Goal: Communication & Community: Answer question/provide support

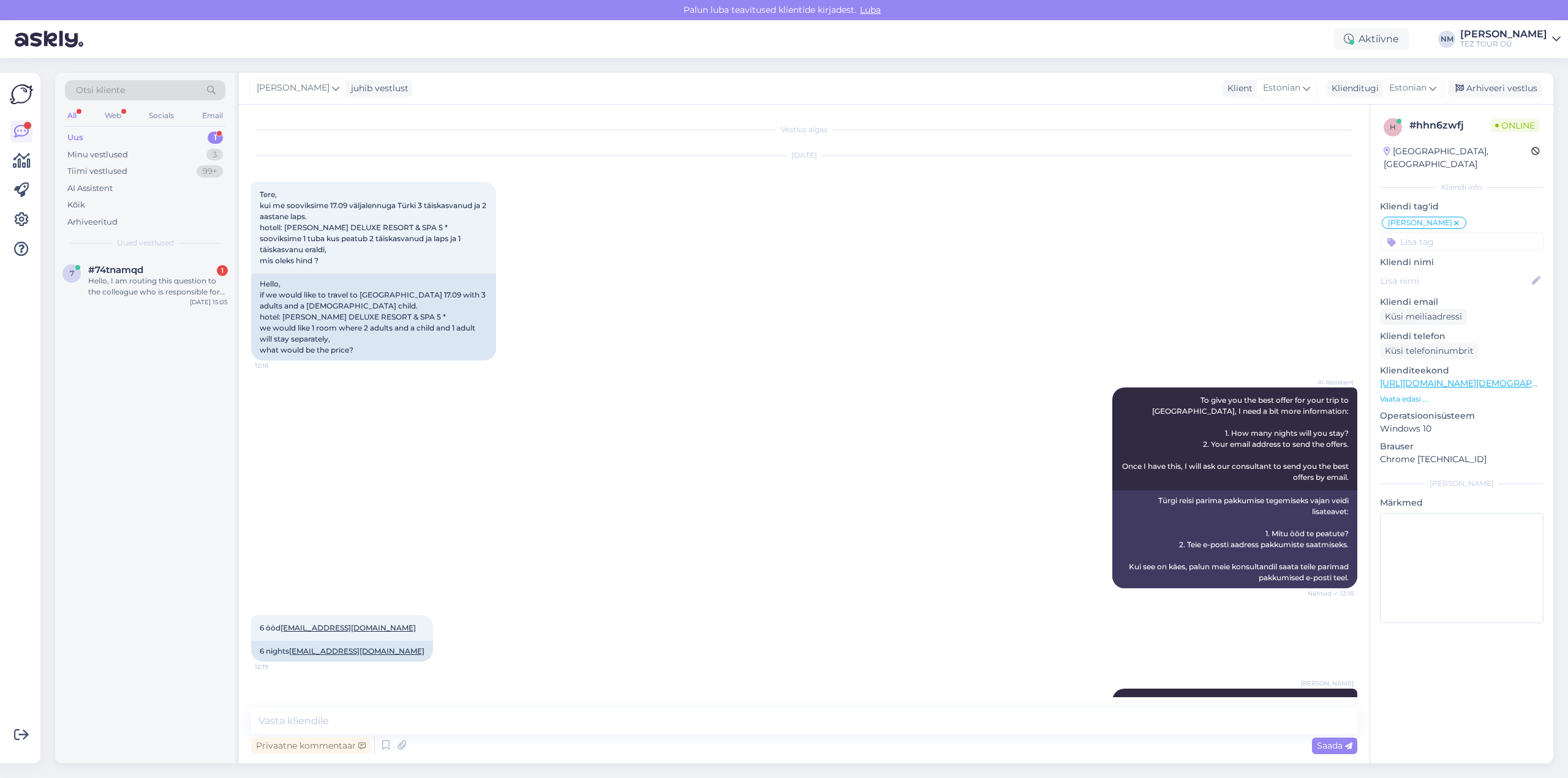
scroll to position [116, 0]
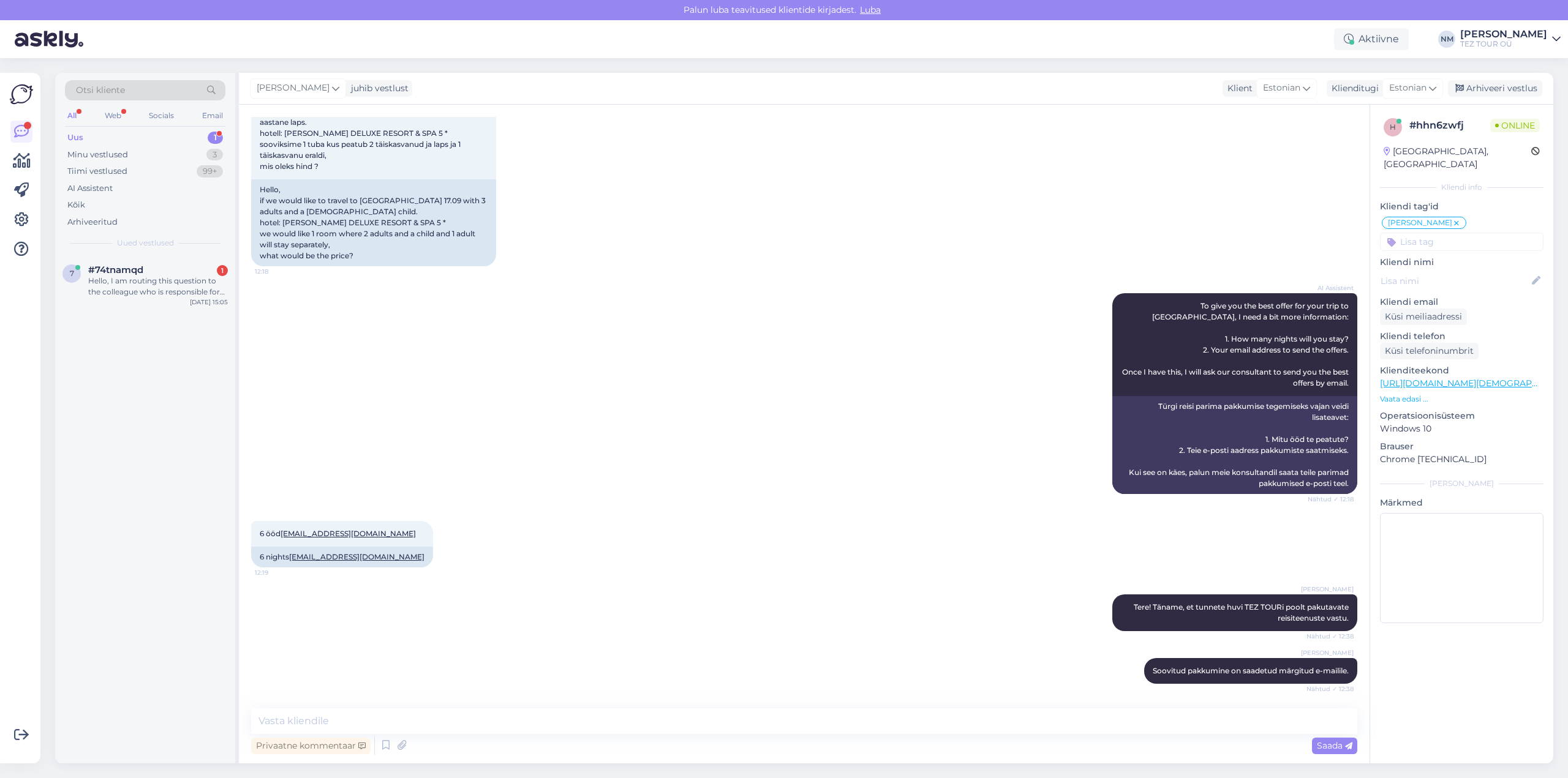
click at [215, 139] on div "1" at bounding box center [215, 138] width 15 height 13
click at [190, 286] on div "Hello, I am routing this question to the colleague who is responsible for this …" at bounding box center [158, 286] width 139 height 22
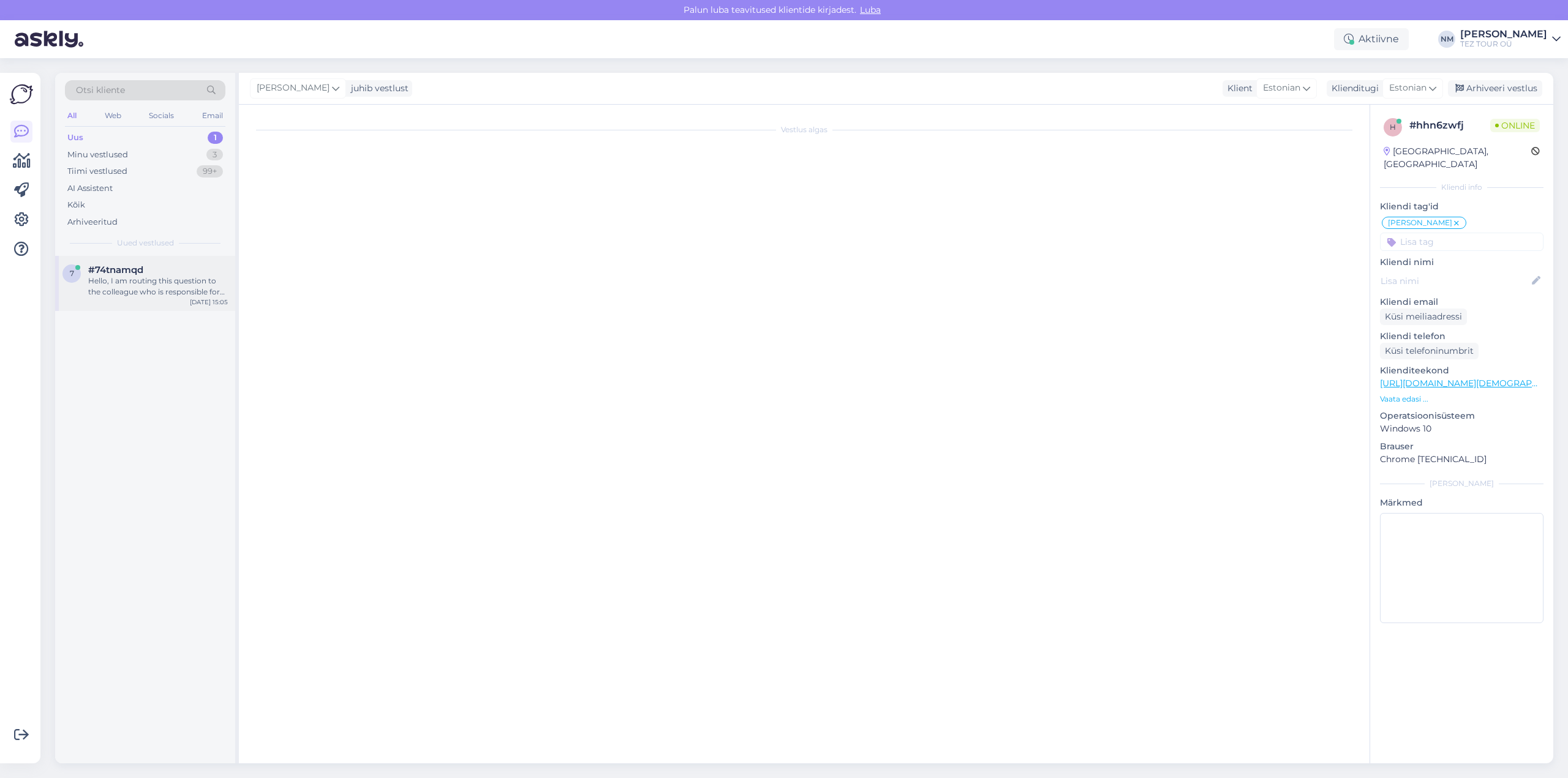
scroll to position [0, 0]
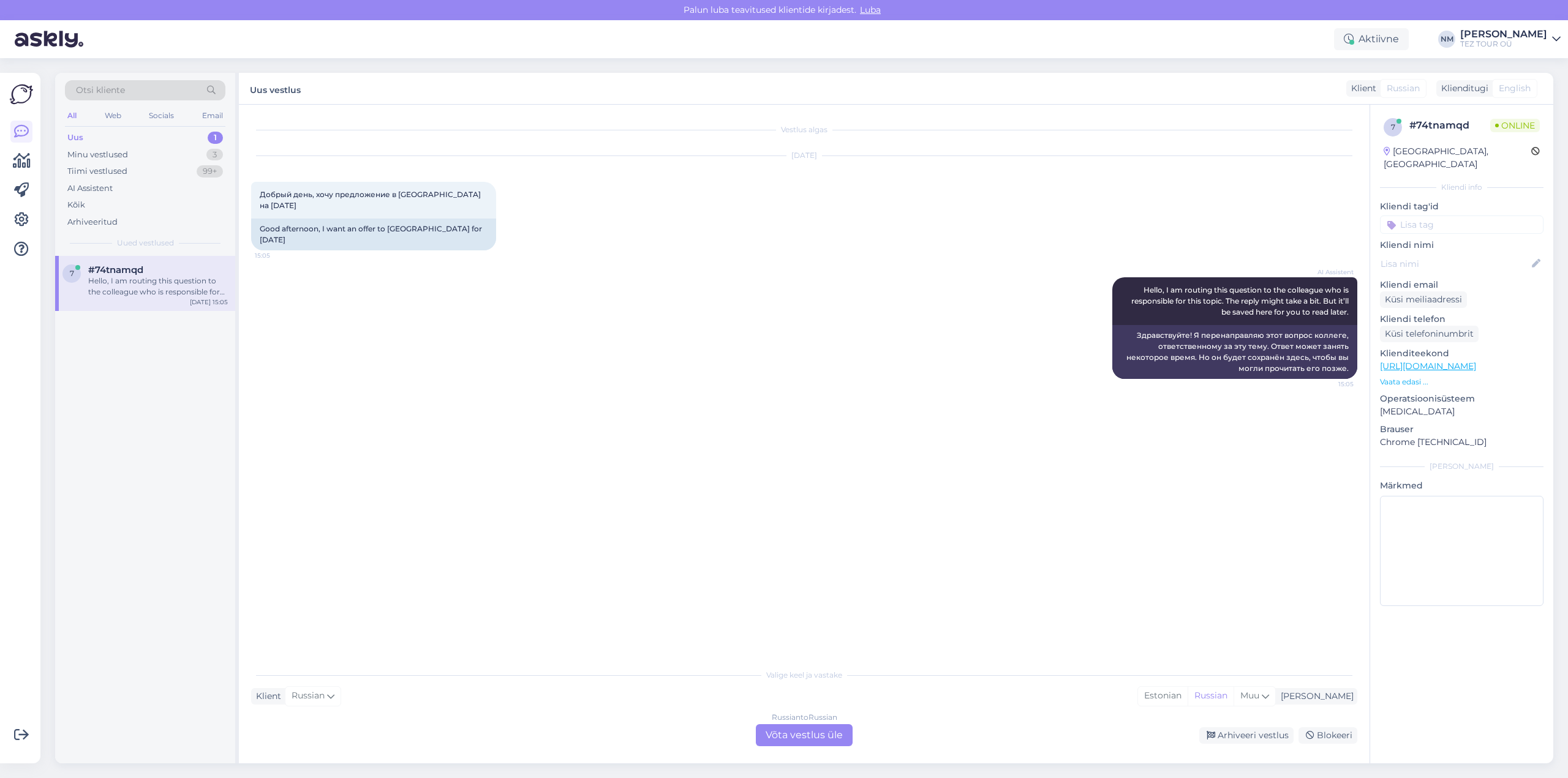
click at [800, 736] on div "Russian to Russian Võta vestlus üle" at bounding box center [804, 735] width 97 height 22
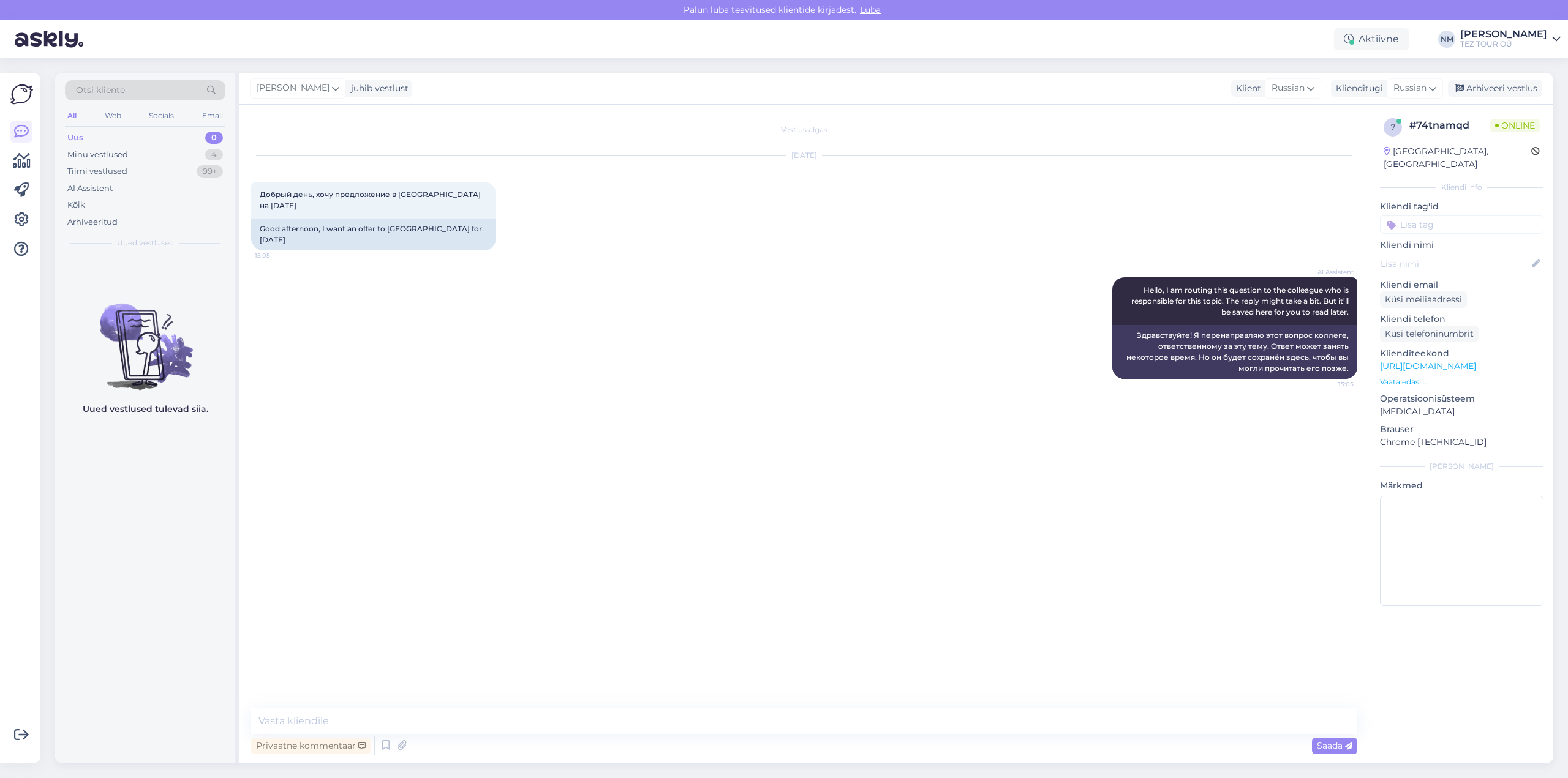
click at [1439, 215] on input at bounding box center [1462, 225] width 164 height 18
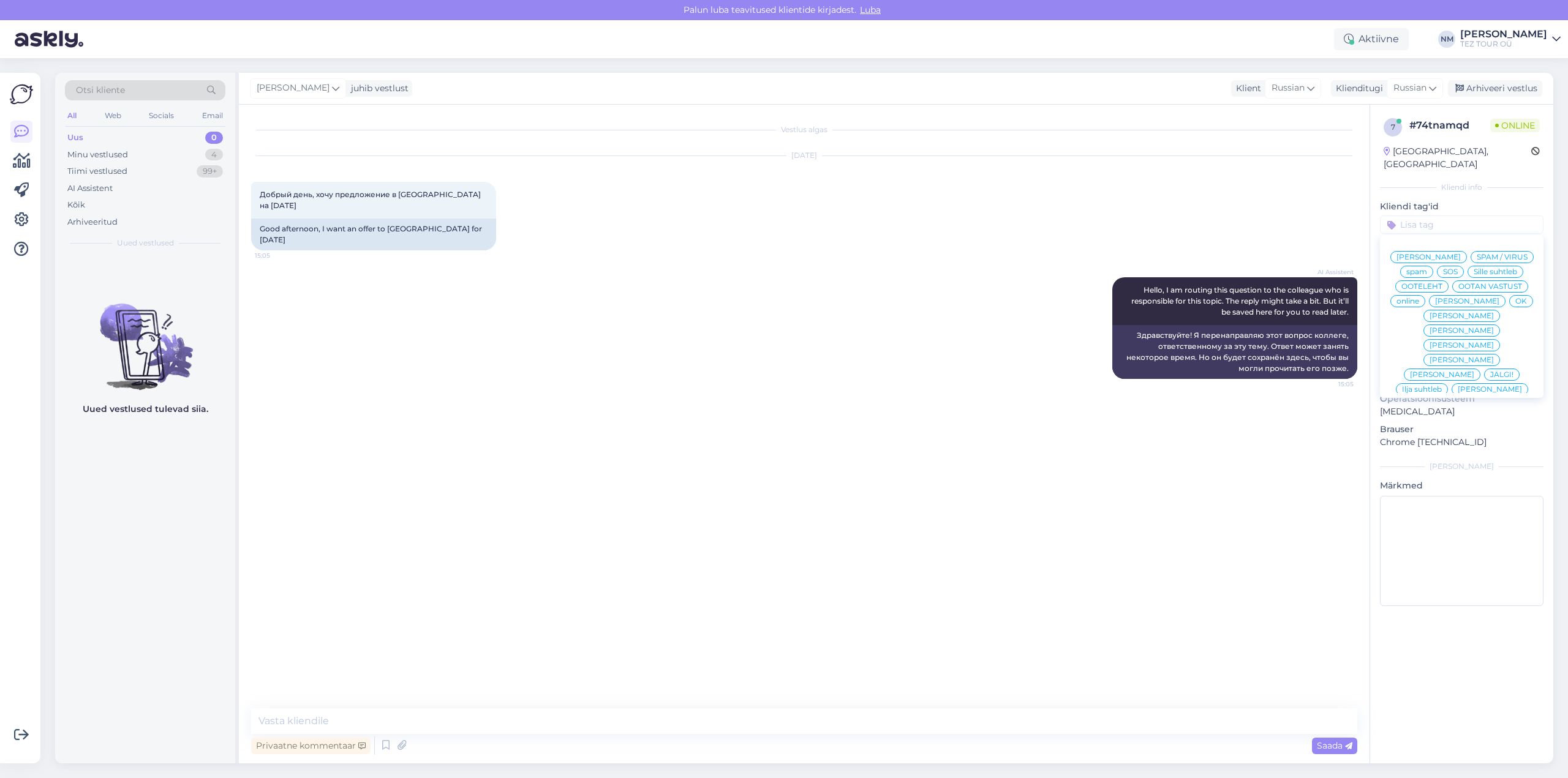
click at [1494, 327] on span "[PERSON_NAME]" at bounding box center [1461, 331] width 64 height 8
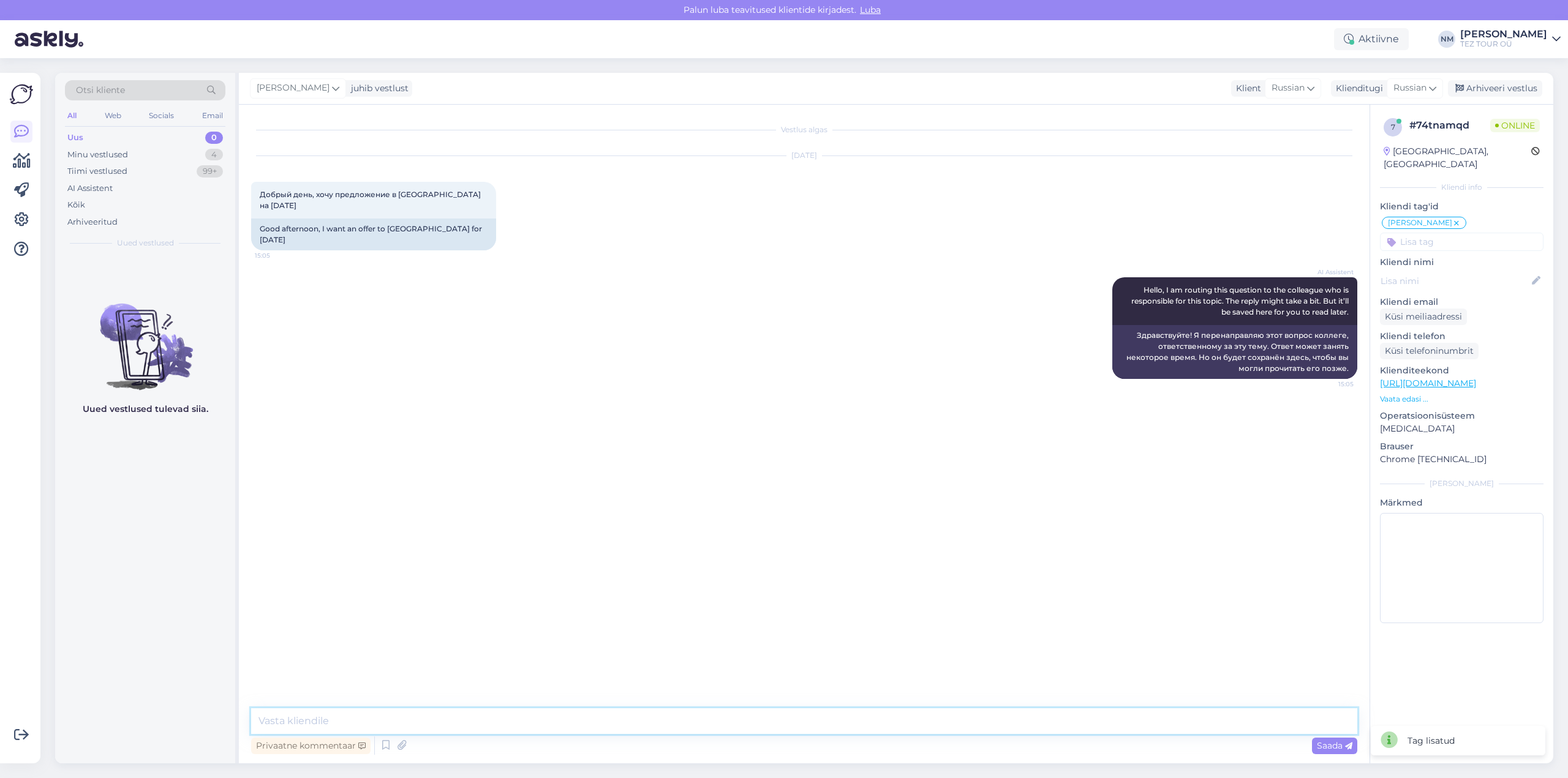
click at [285, 718] on textarea at bounding box center [804, 721] width 1106 height 26
type textarea "Добрый день! Благодарим Вас за интерес, проявленный к нашим предложениям."
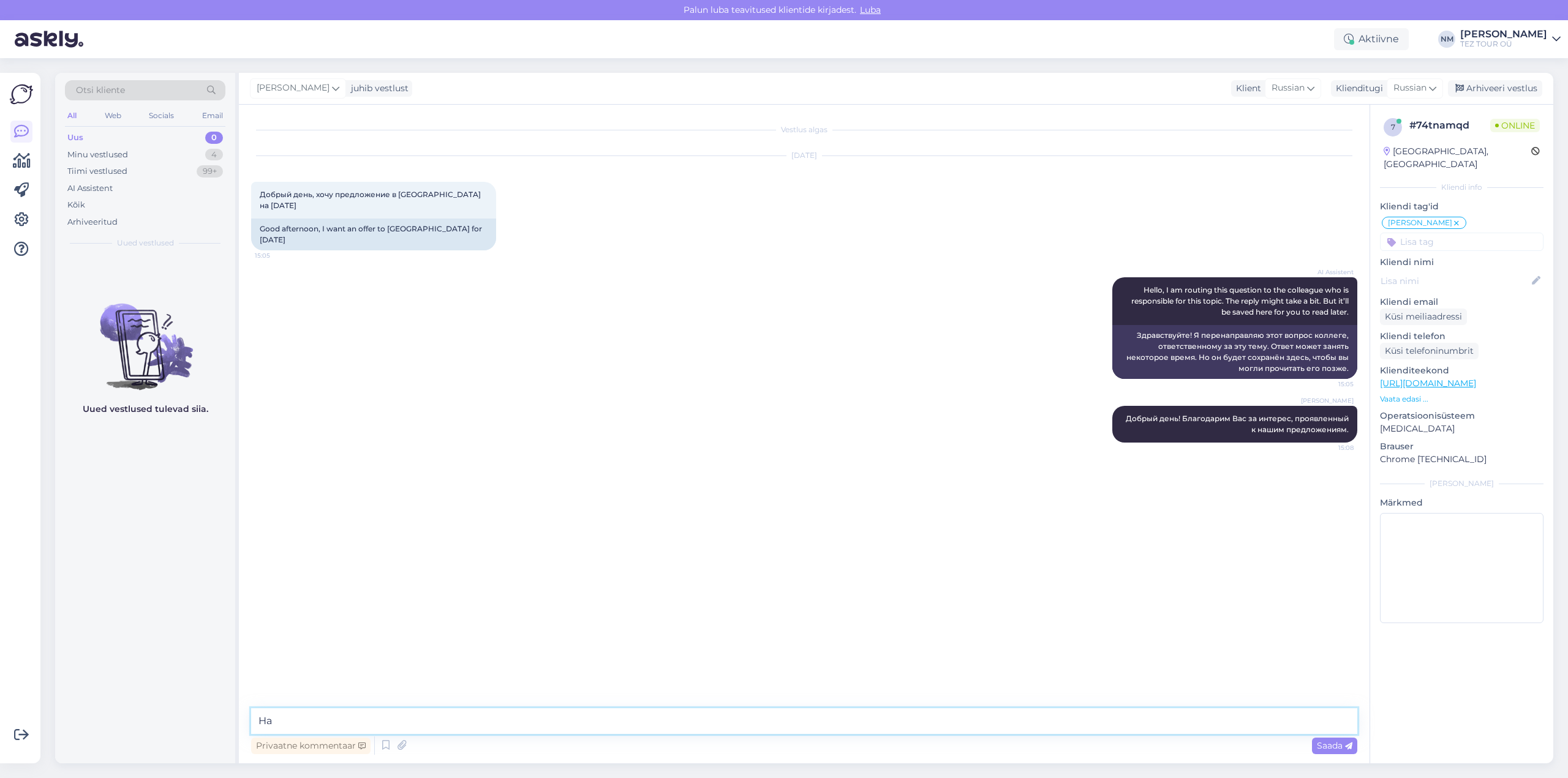
type textarea "[PERSON_NAME]"
type textarea "На данный момент, TEZ TOUR еще не открыл продажу нового летнего сезона 2026"
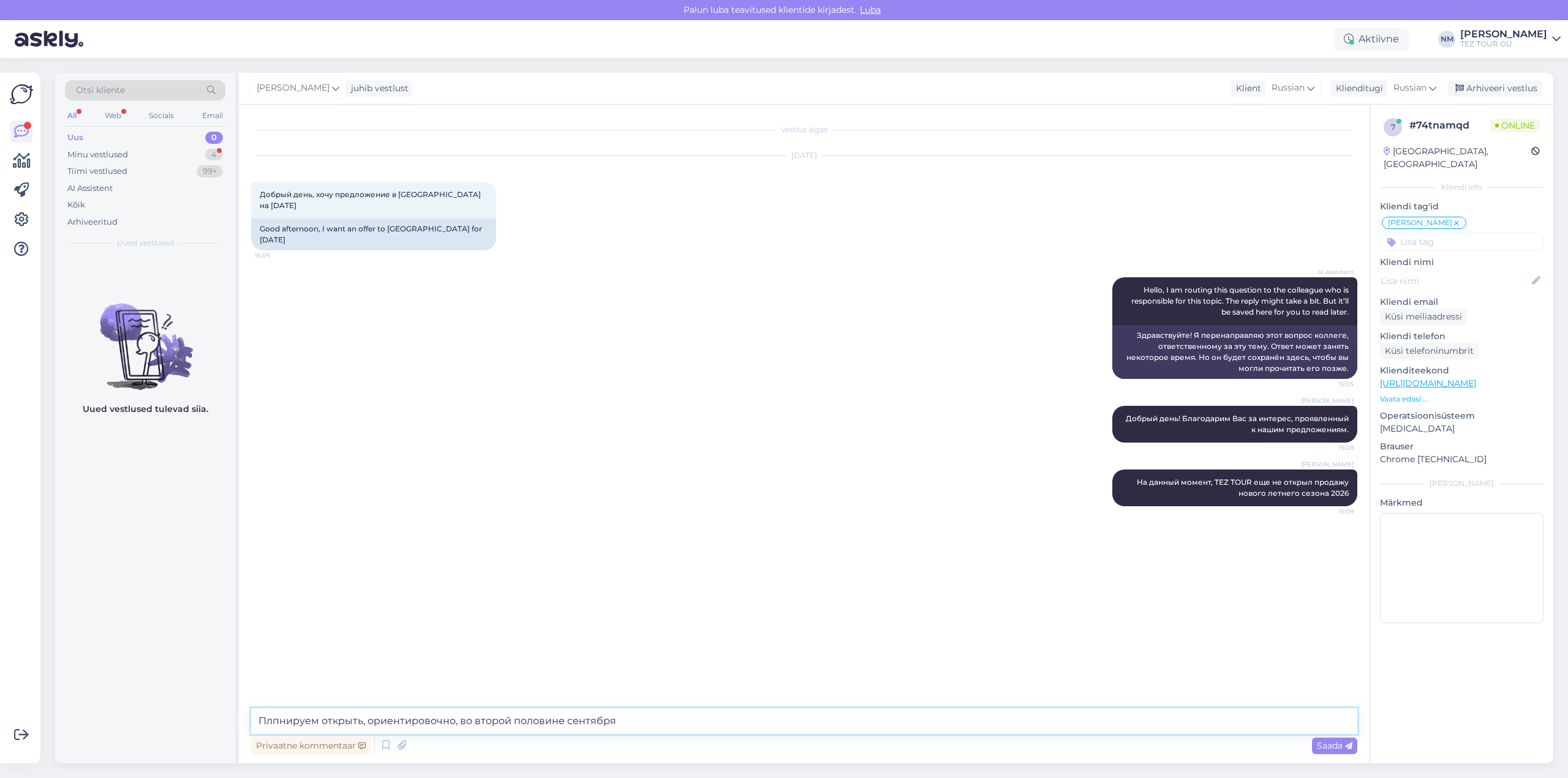
type textarea "Плпнируем открыть, ориентировочно, во второй половине сентября."
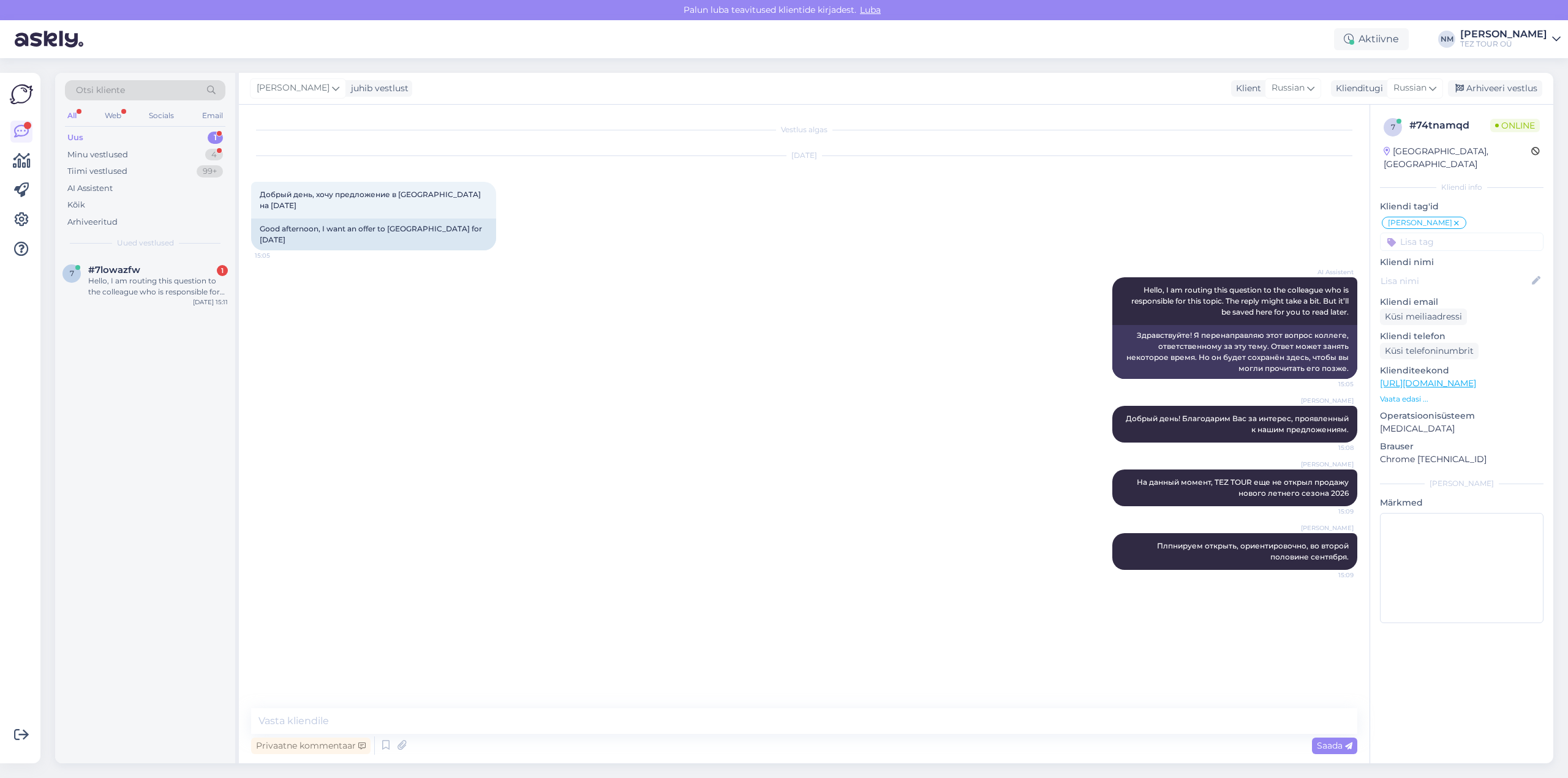
click at [213, 138] on div "1" at bounding box center [215, 138] width 15 height 13
click at [170, 289] on div "Hello, I am routing this question to the colleague who is responsible for this …" at bounding box center [158, 286] width 139 height 22
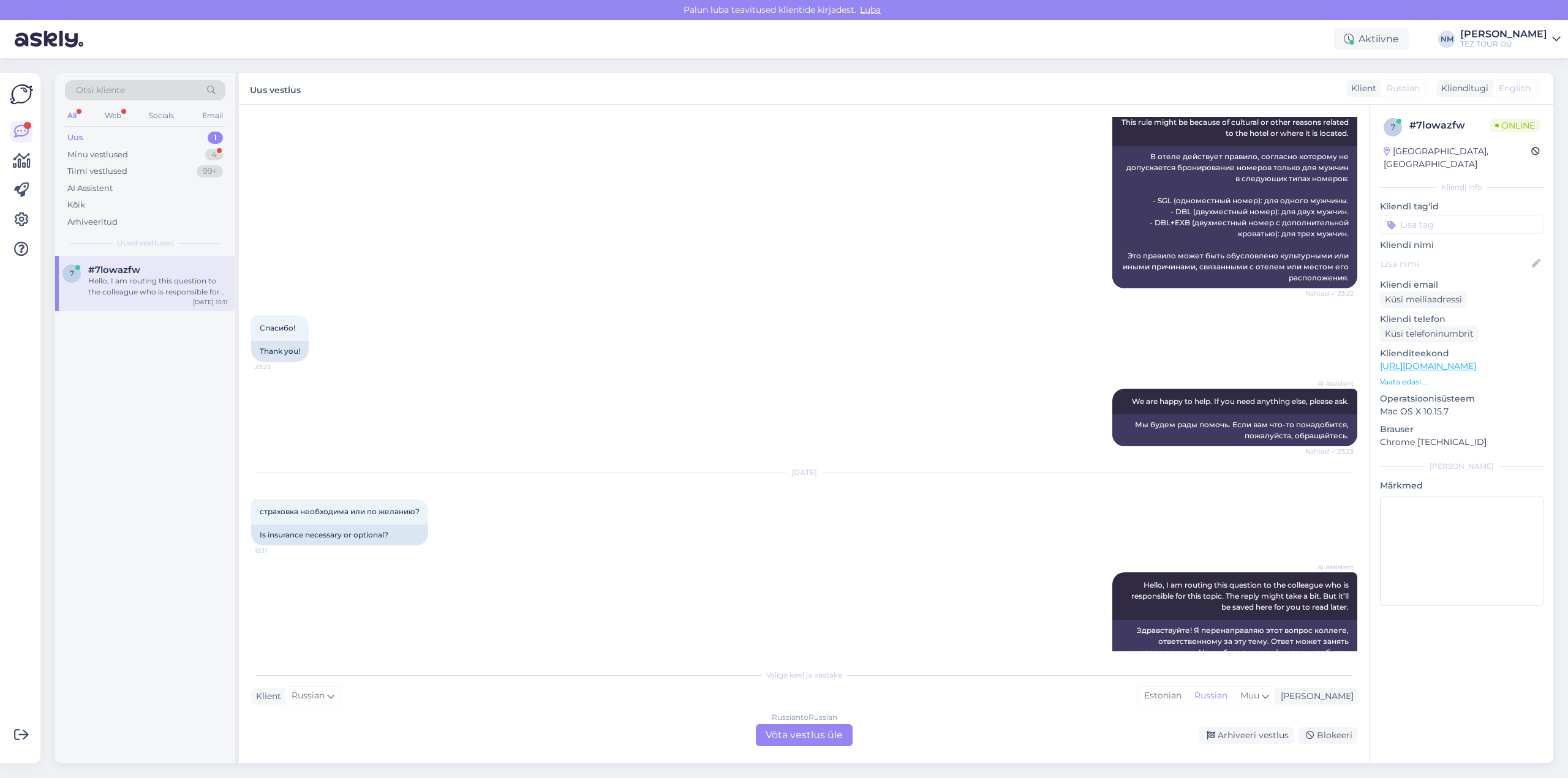
scroll to position [281, 0]
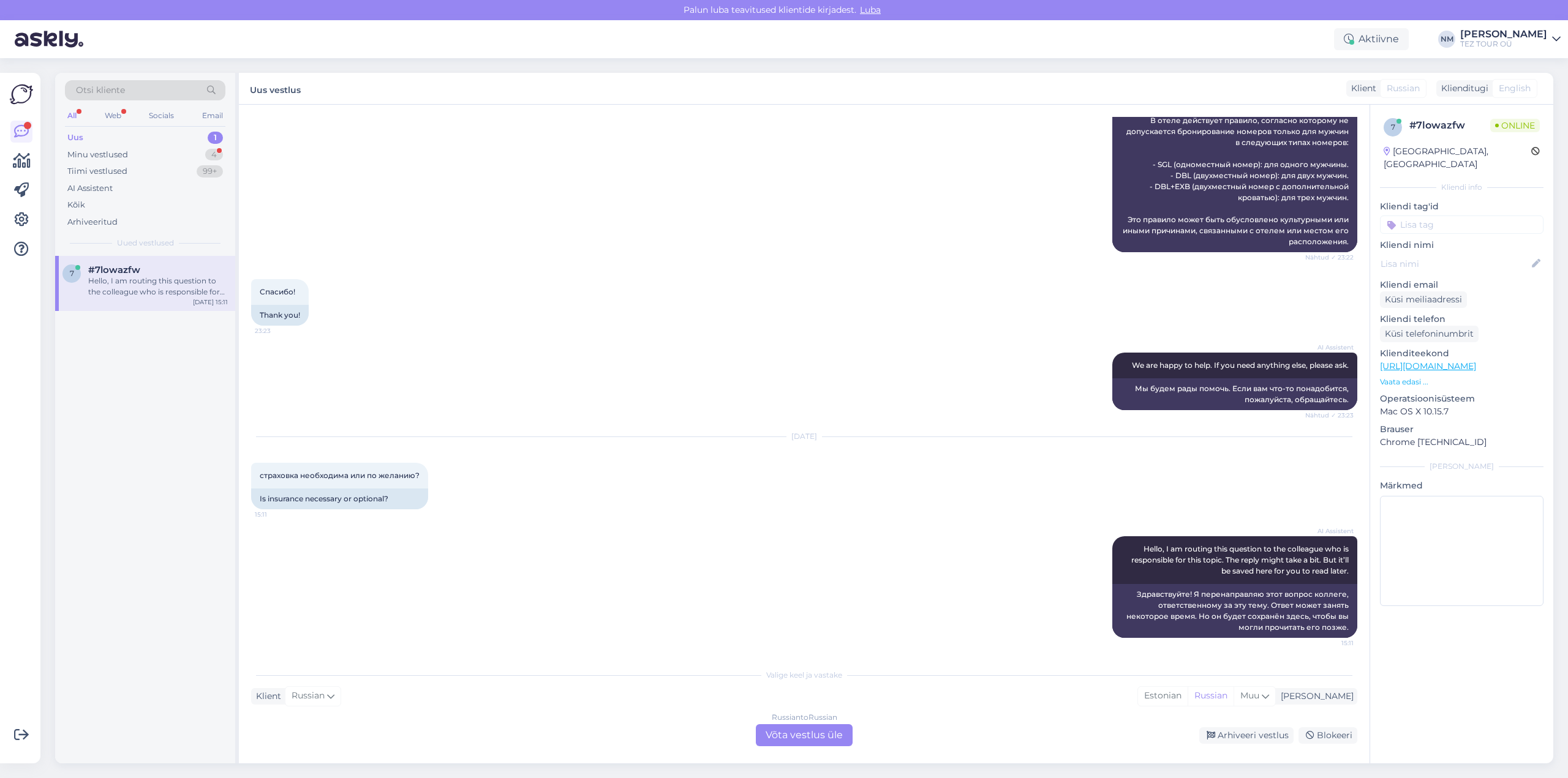
click at [811, 735] on div "Russian to Russian Võta vestlus üle" at bounding box center [804, 735] width 97 height 22
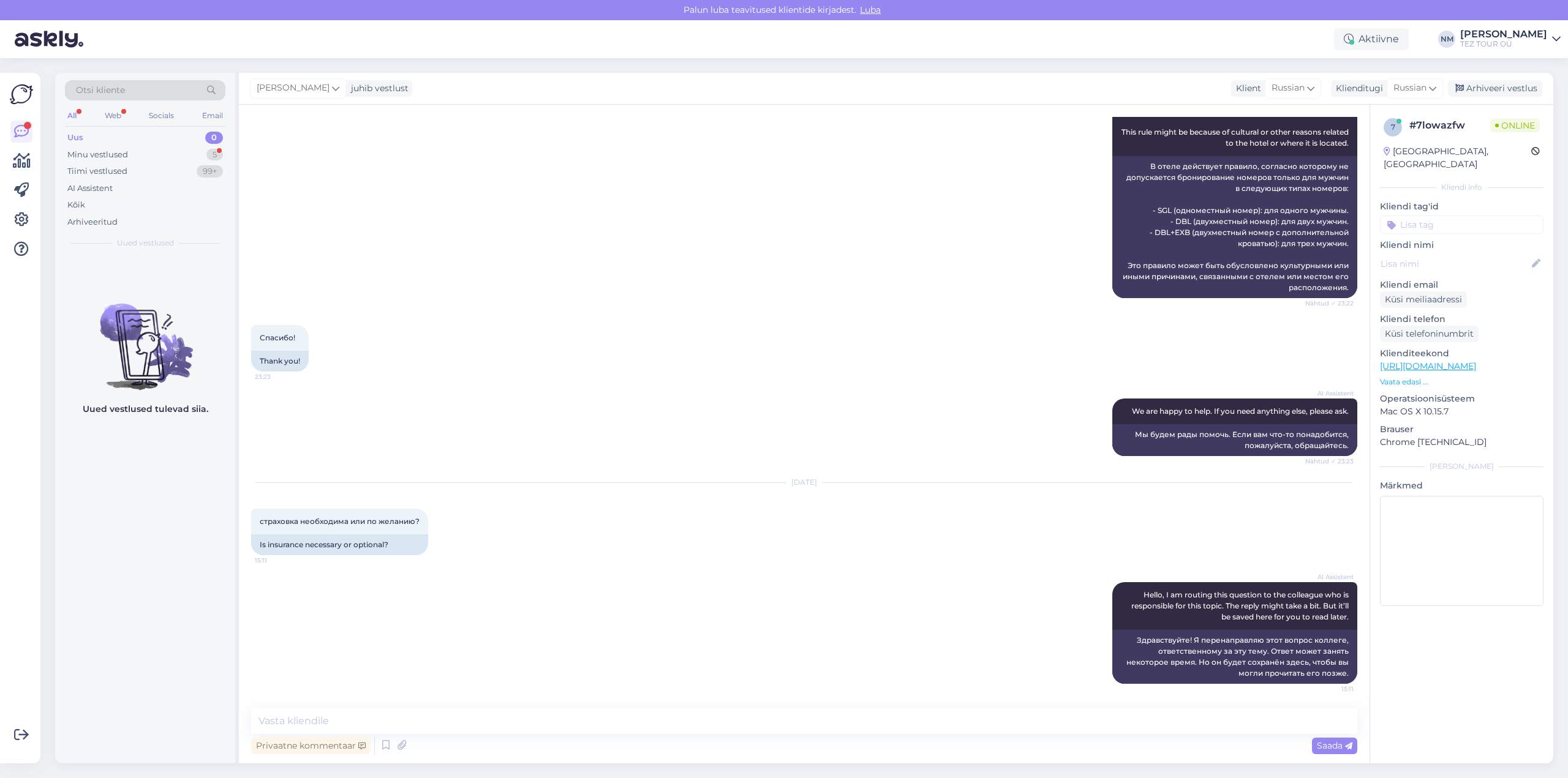
scroll to position [235, 0]
click at [1425, 215] on input at bounding box center [1462, 225] width 164 height 18
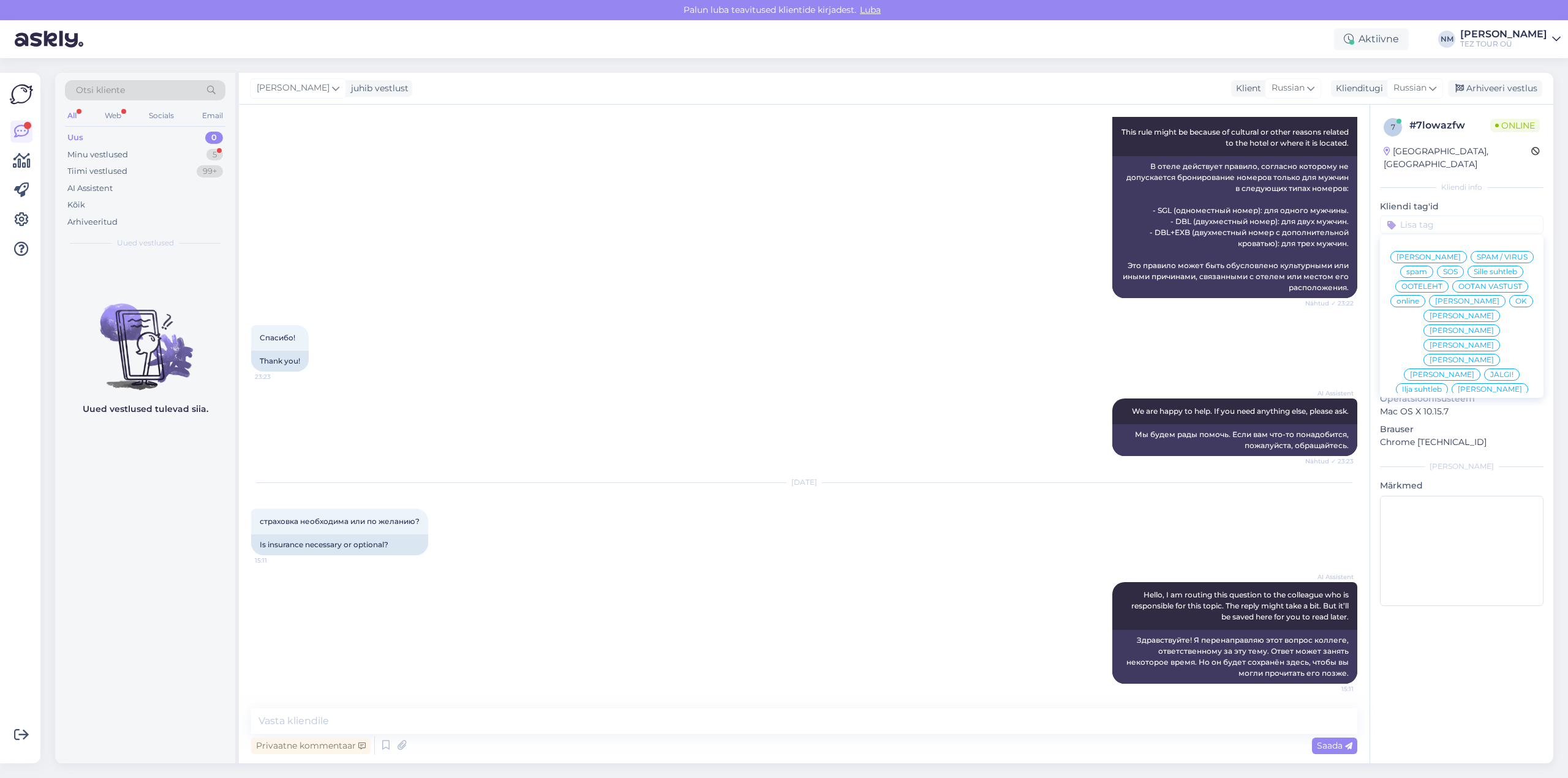
click at [1494, 327] on span "[PERSON_NAME]" at bounding box center [1461, 331] width 64 height 8
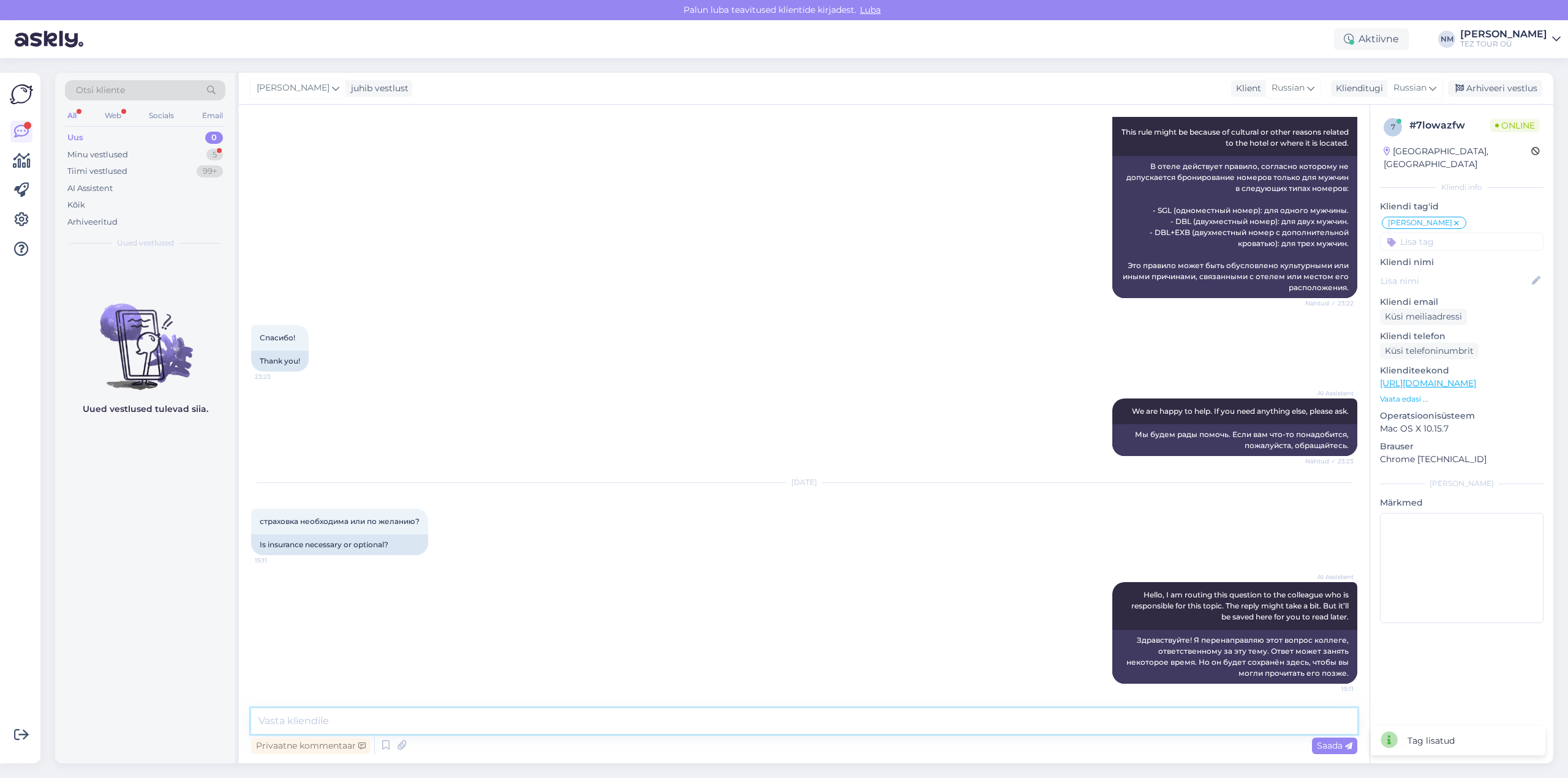
click at [295, 717] on textarea at bounding box center [804, 721] width 1106 height 26
click at [445, 723] on textarea "Добрый день! Благодарим Вас за обащение" at bounding box center [804, 721] width 1106 height 26
type textarea "Добрый день! Благодарим Вас за обращение"
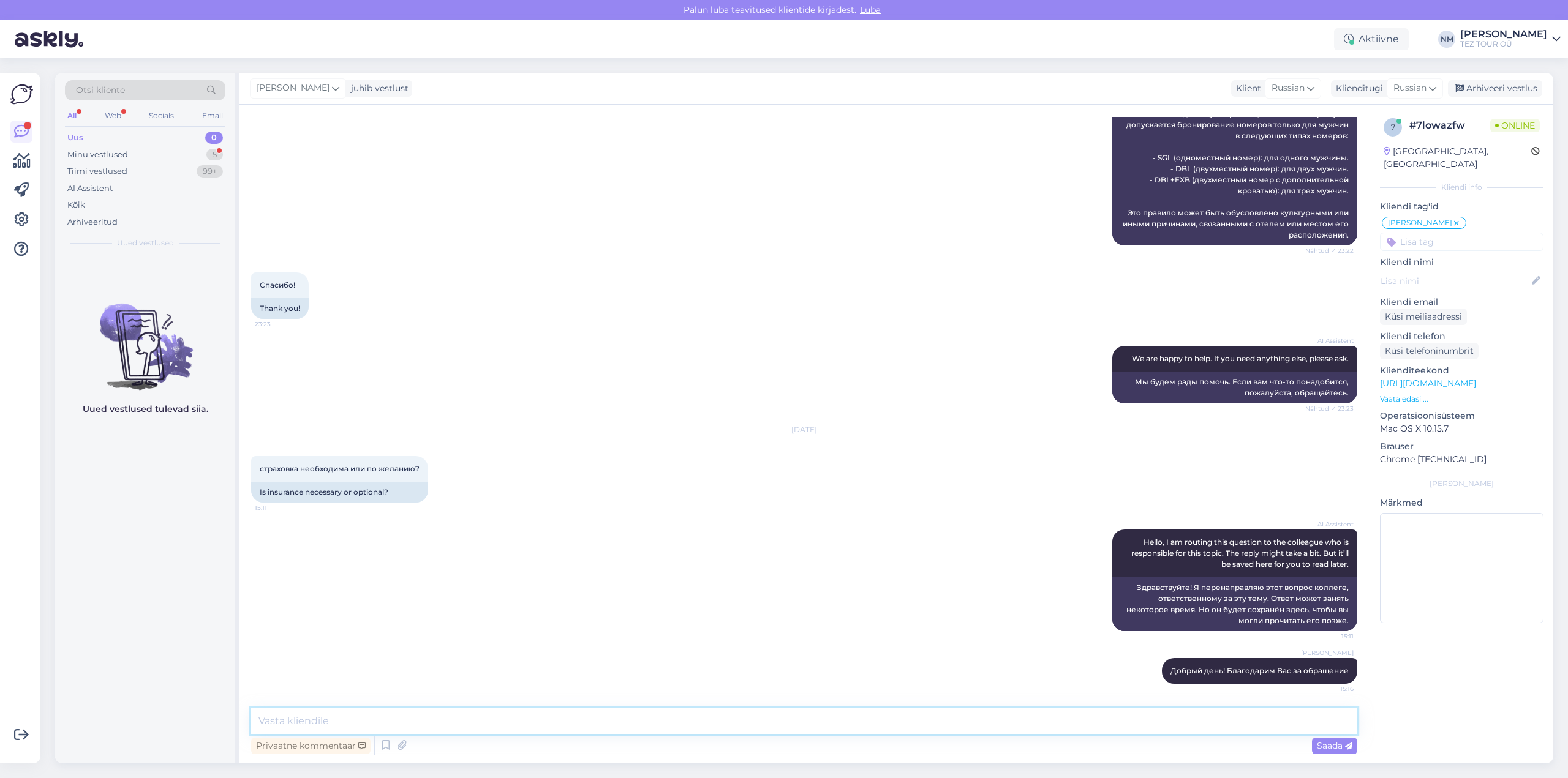
click at [360, 724] on textarea at bounding box center [804, 721] width 1106 height 26
type textarea "Страховка не является обязательной и остается зоной ответственности самих турис…"
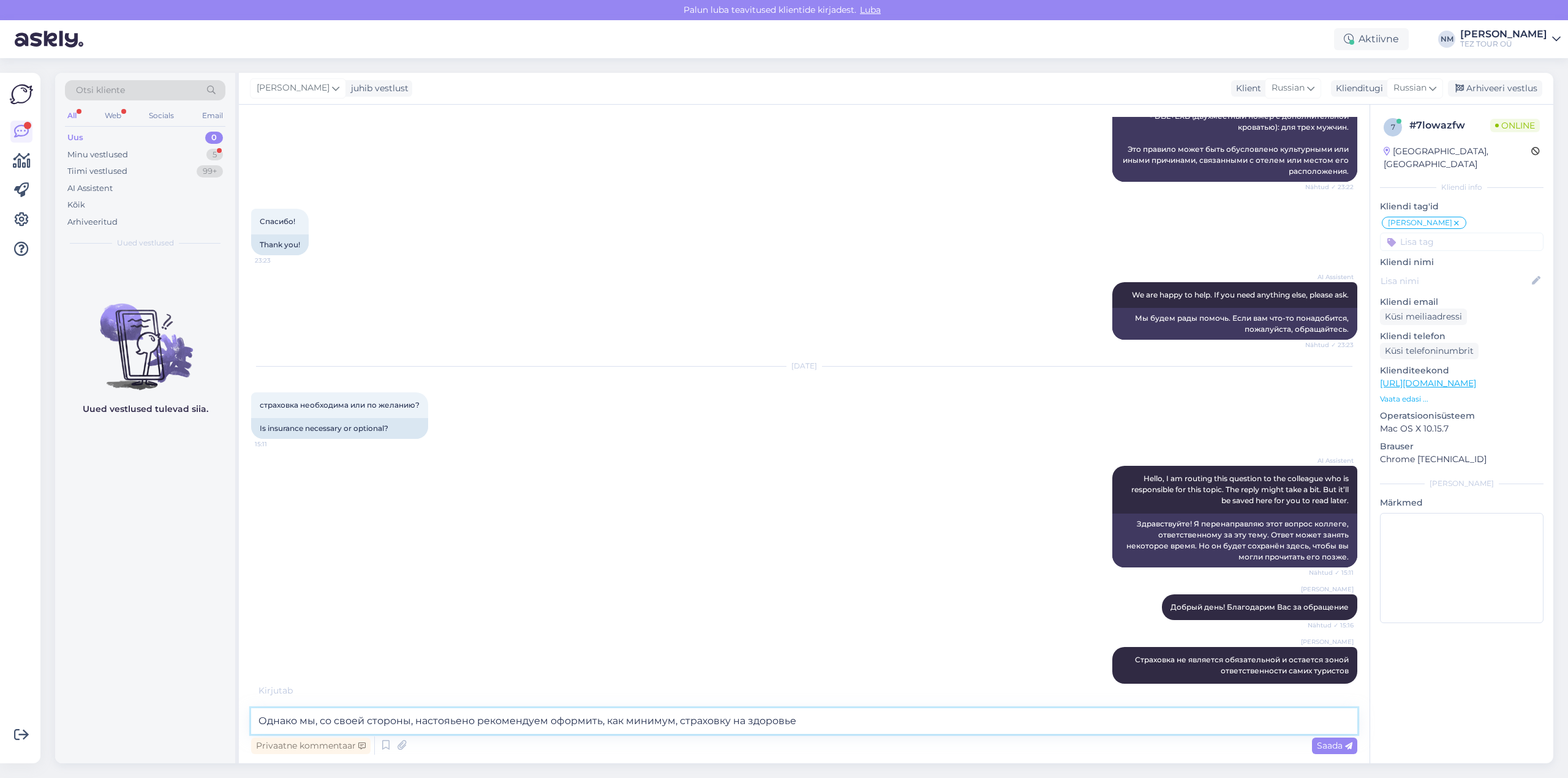
click at [680, 719] on textarea "Однако мы, со своей стороны, настояьено рекомендуем оформить, как минимум, стра…" at bounding box center [804, 721] width 1106 height 26
click at [862, 720] on textarea "Однако мы, со своей стороны, настояьено рекомендуем оформить, как минимум, базо…" at bounding box center [804, 721] width 1106 height 26
type textarea "Однако мы, со своей стороны, настояьено рекомендуем оформить, как минимум, базо…"
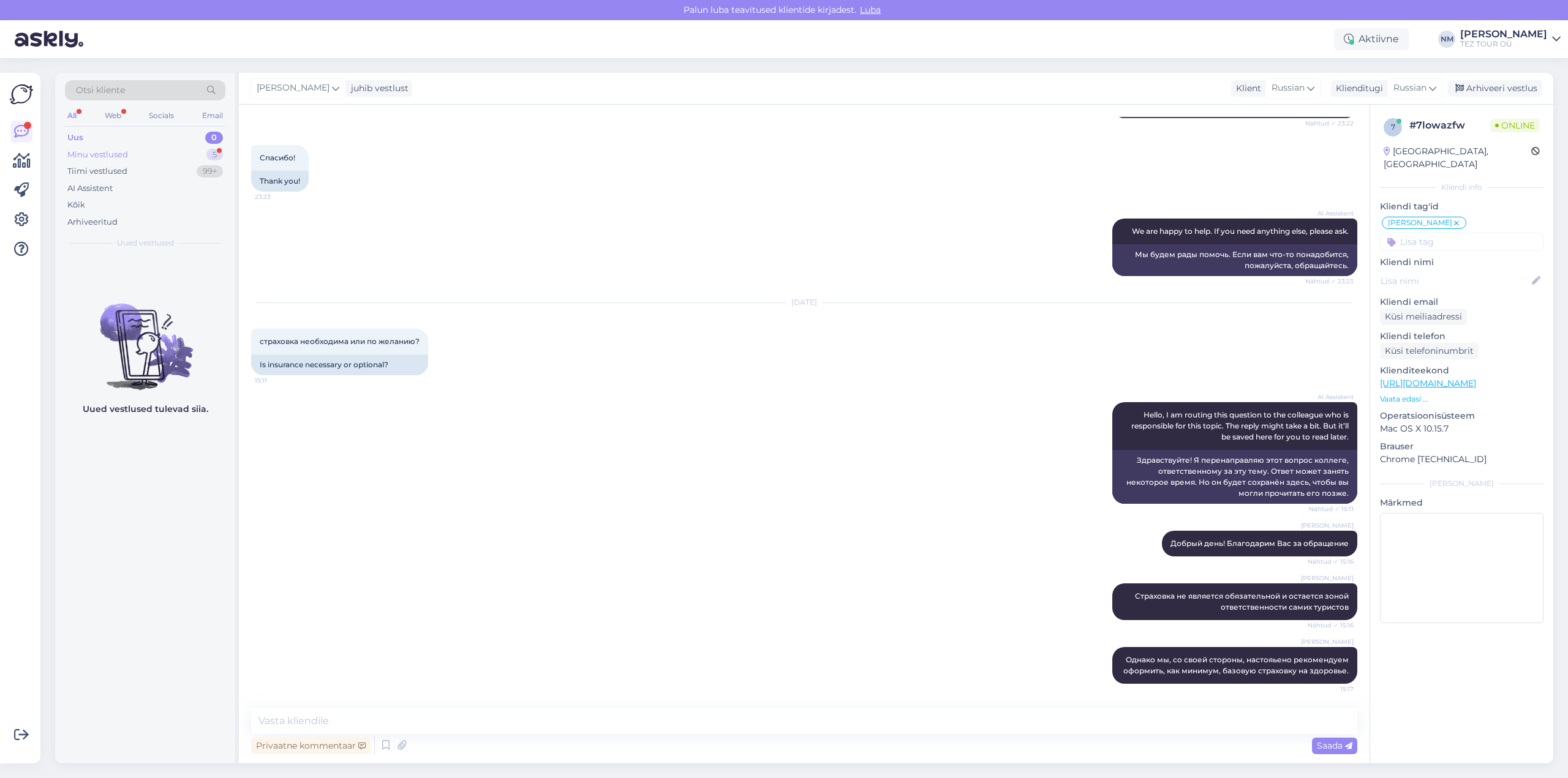
click at [219, 155] on div "5" at bounding box center [215, 154] width 17 height 13
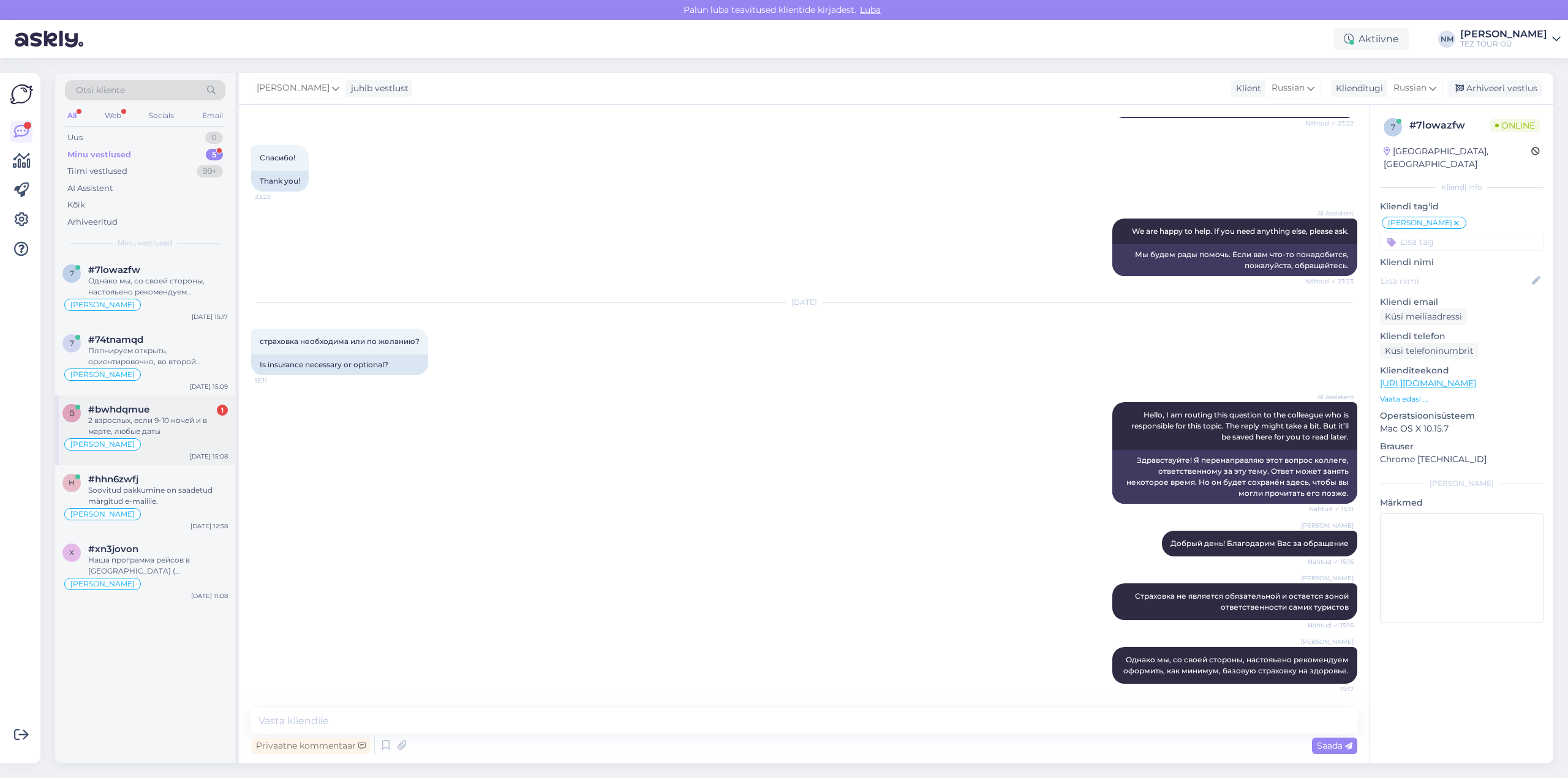
click at [184, 417] on div "2 взрослых, если 9-10 ночей и в марте, любые даты" at bounding box center [158, 426] width 139 height 22
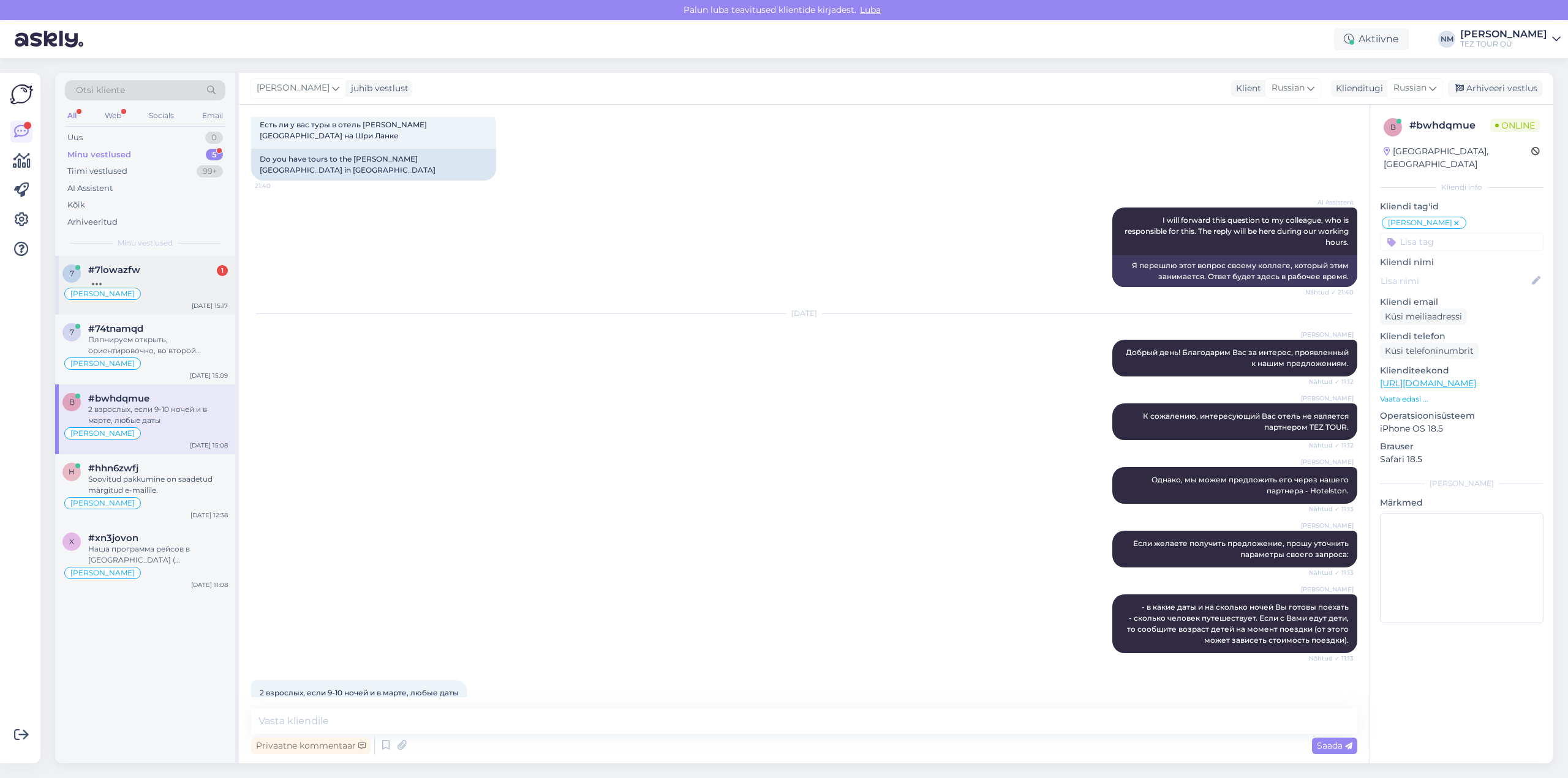
click at [155, 270] on div "#7lowazfw 1" at bounding box center [158, 270] width 139 height 11
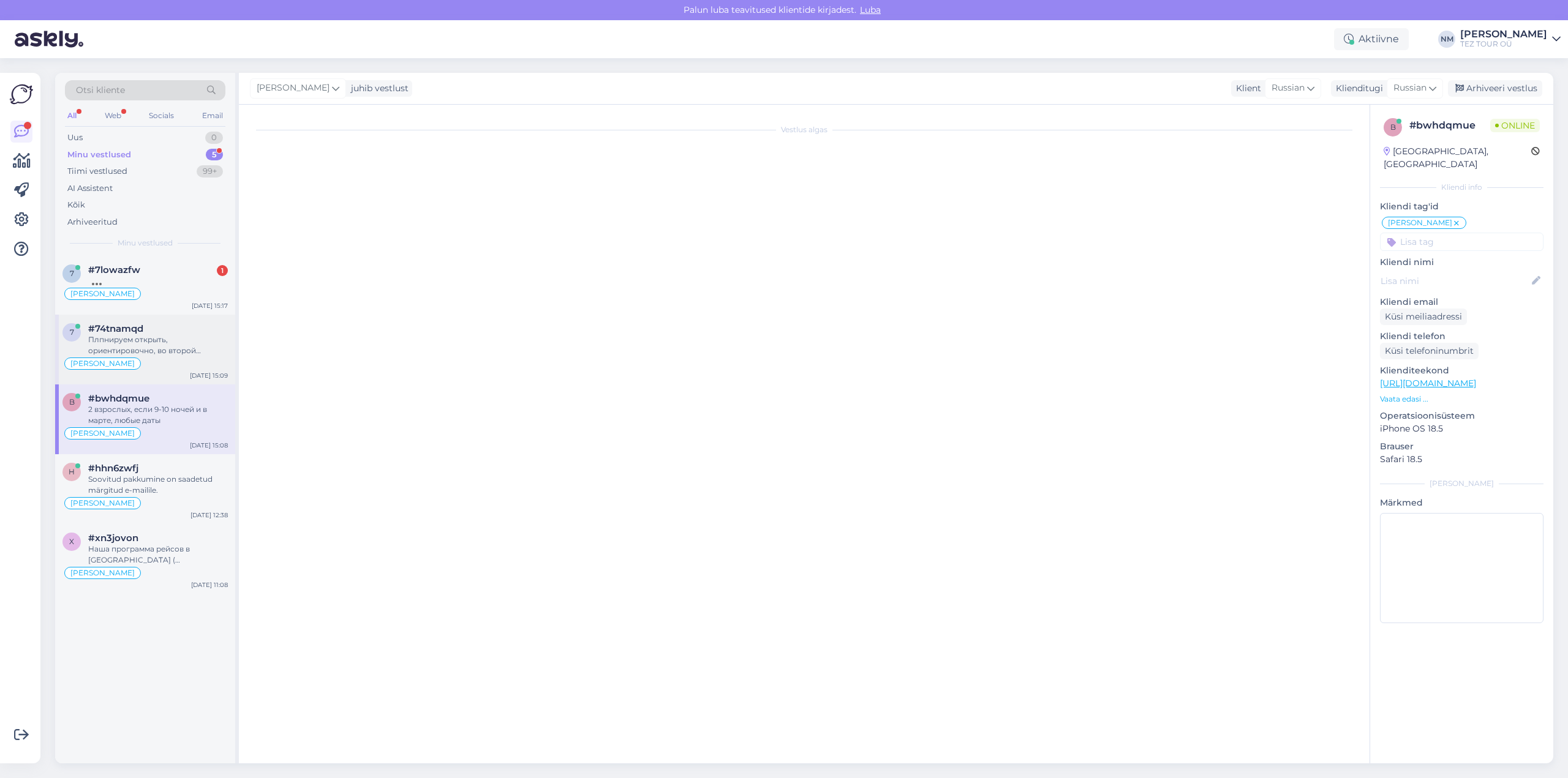
scroll to position [467, 0]
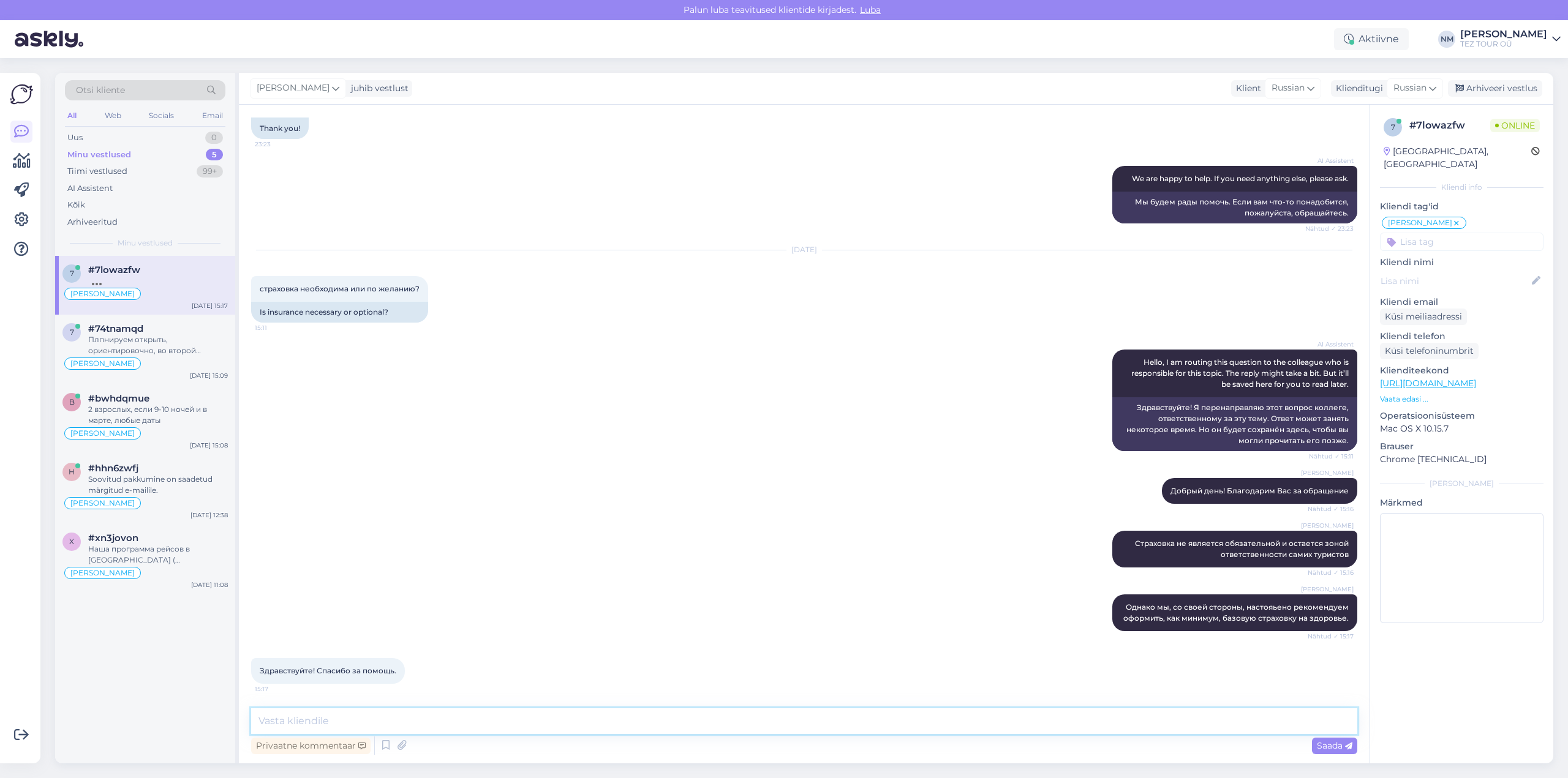
click at [298, 721] on textarea at bounding box center [804, 721] width 1106 height 26
type textarea "Обращайтесь!"
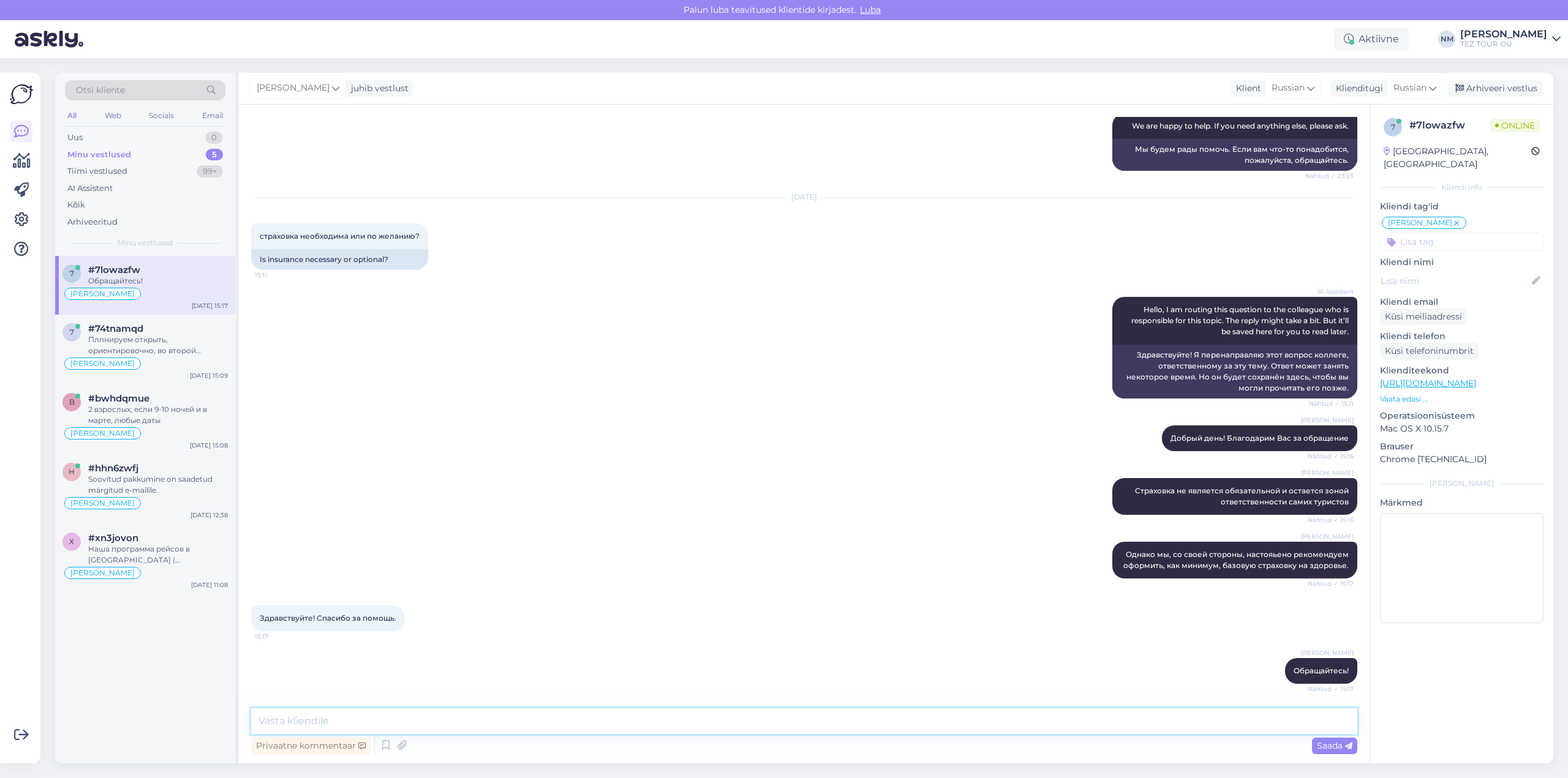
scroll to position [584, 0]
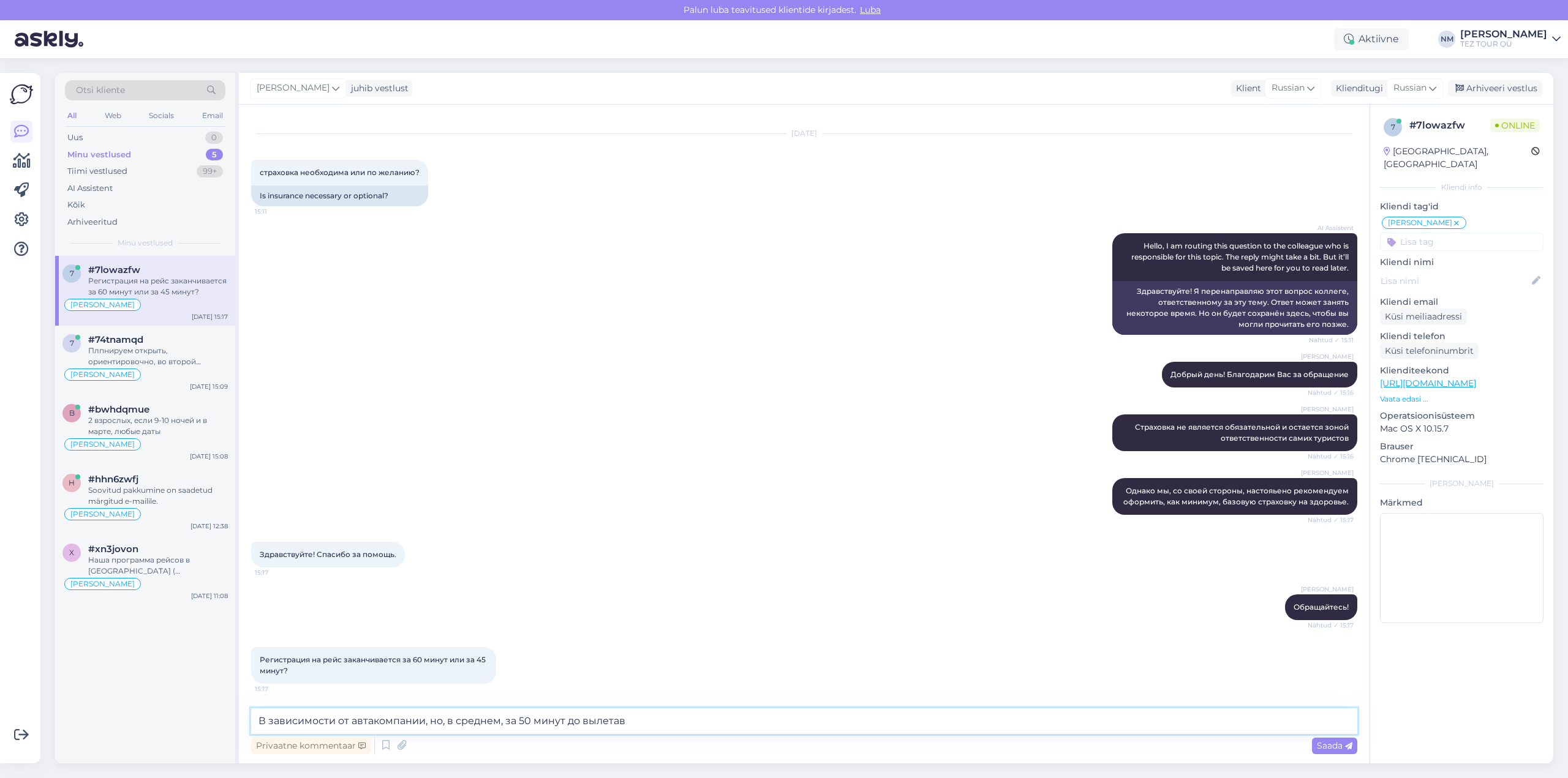
type textarea "В зависимости от автакомпании, но, в среднем, за 50 минут до вылета"
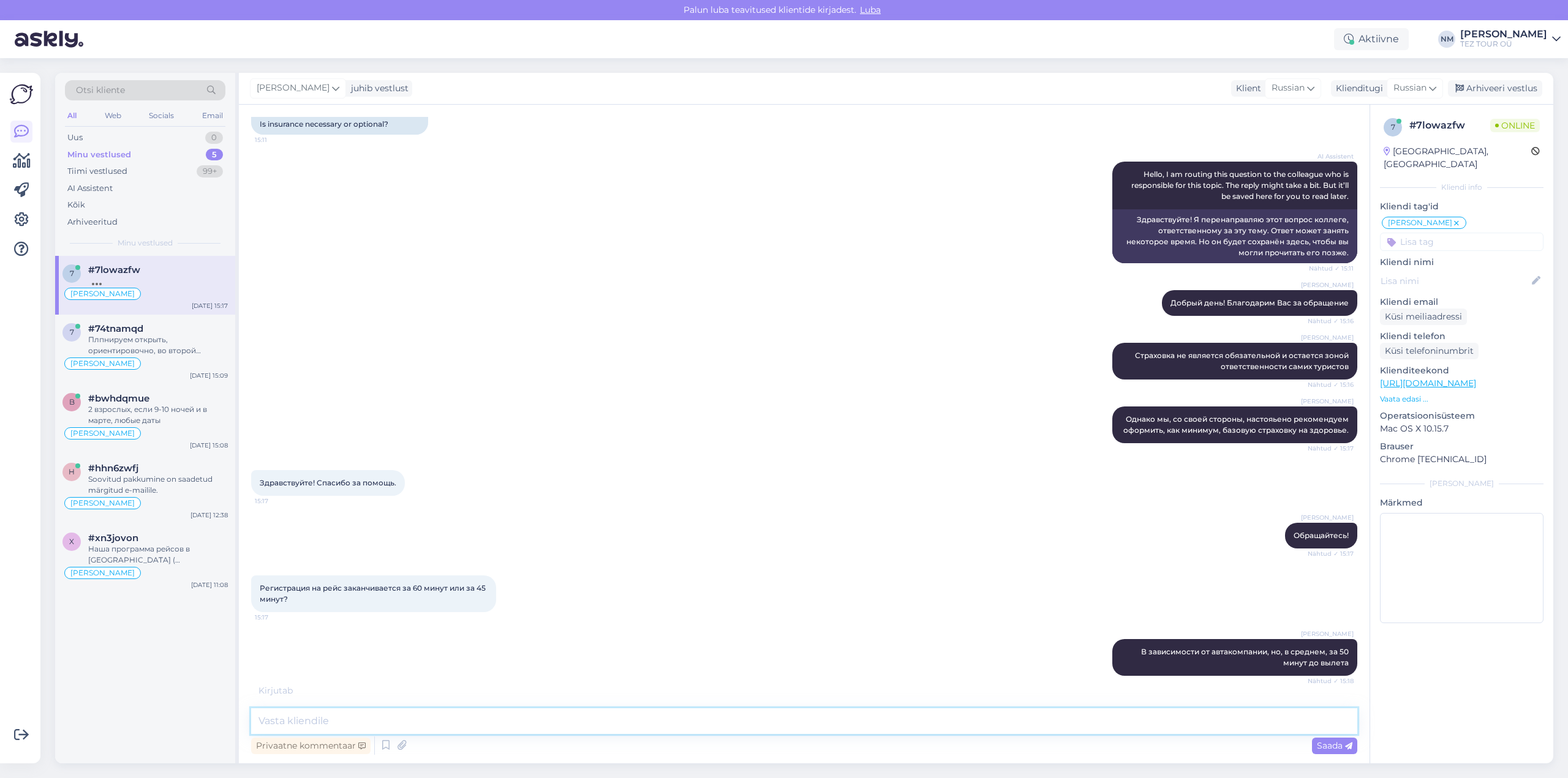
scroll to position [661, 0]
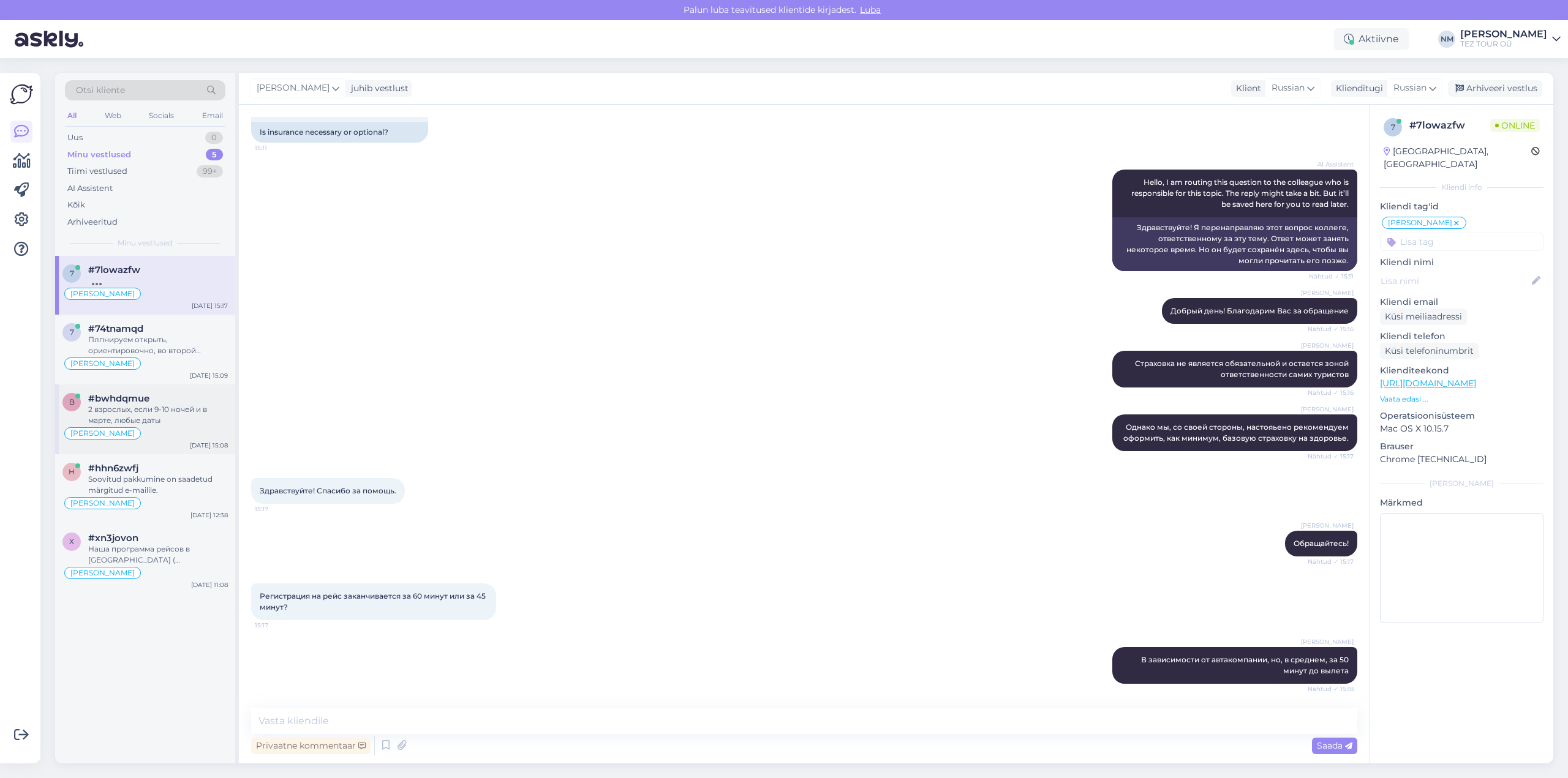
click at [192, 412] on div "2 взрослых, если 9-10 ночей и в марте, любые даты" at bounding box center [158, 415] width 139 height 22
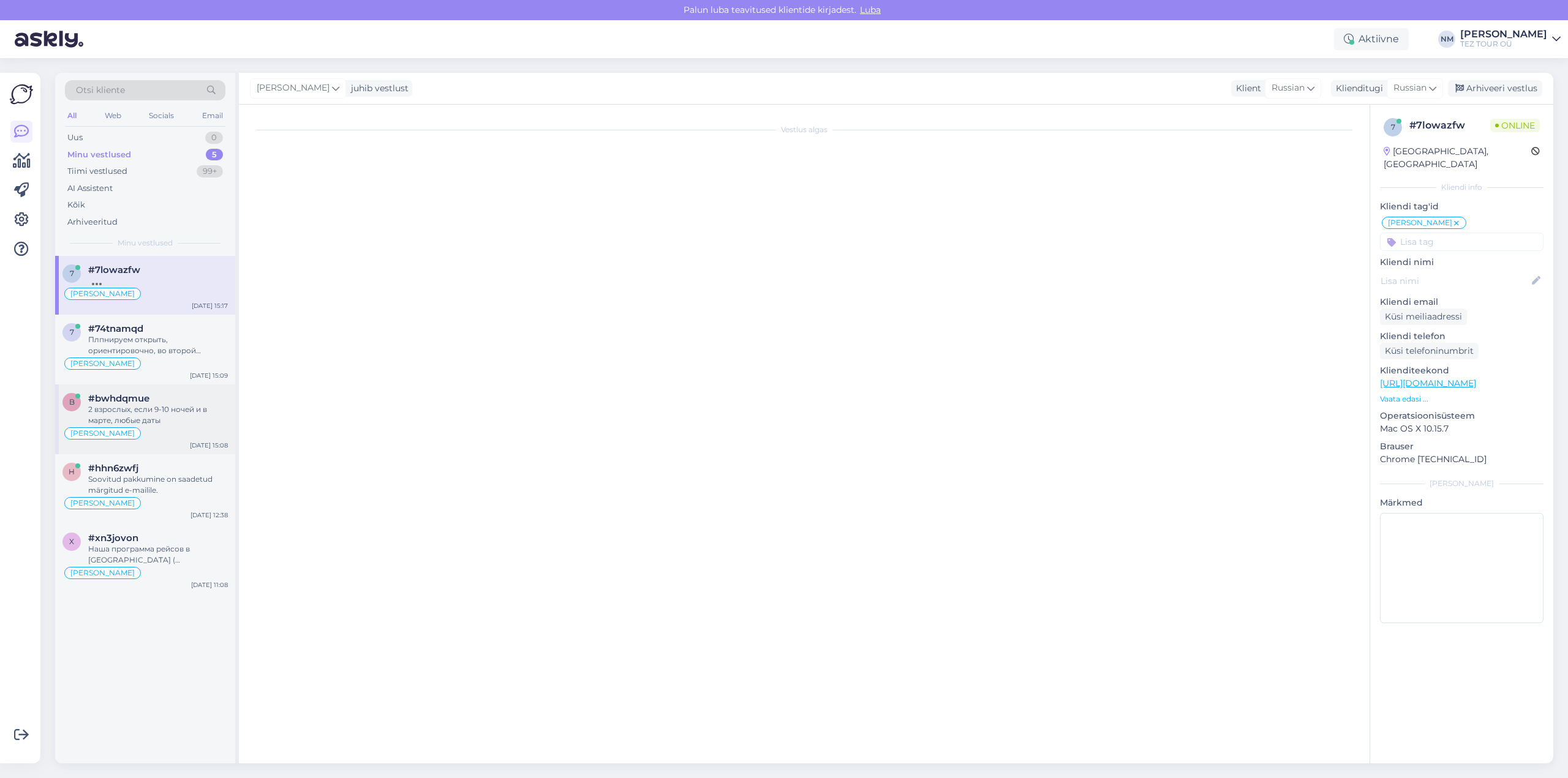
scroll to position [217, 0]
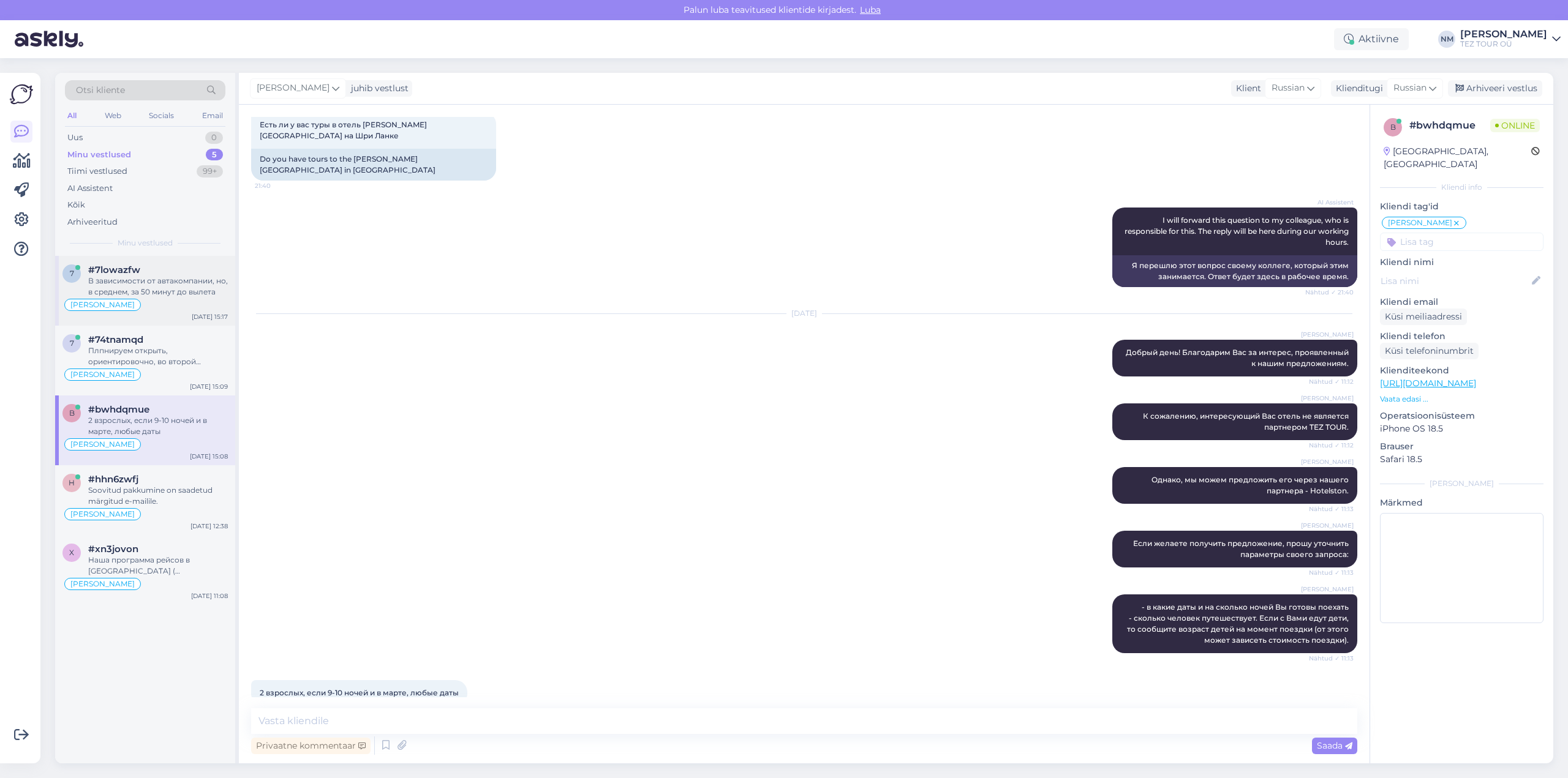
click at [164, 277] on div "В зависимости от автакомпании, но, в среднем, за 50 минут до вылета" at bounding box center [158, 286] width 139 height 22
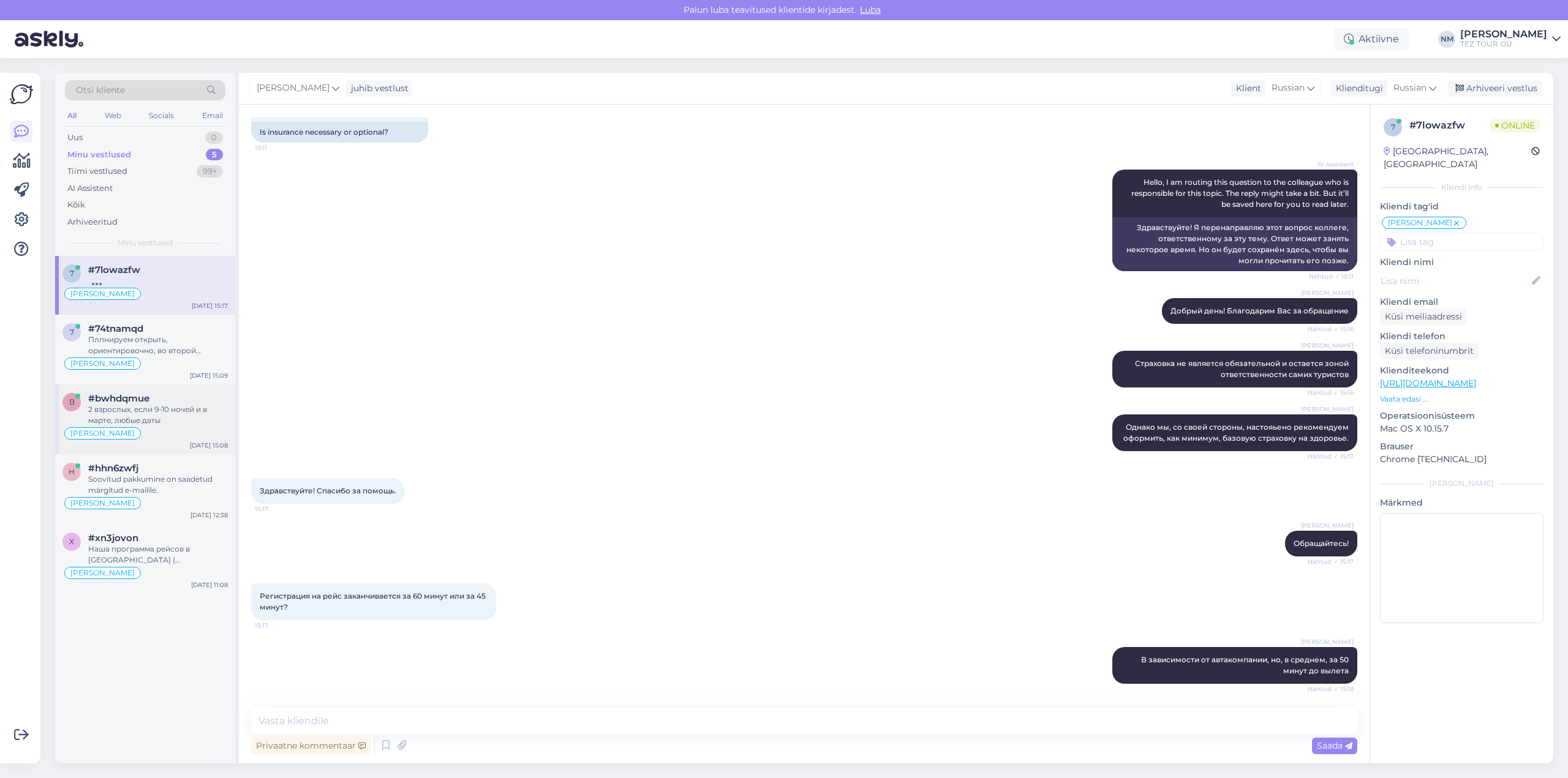
click at [172, 413] on div "2 взрослых, если 9-10 ночей и в марте, любые даты" at bounding box center [158, 415] width 139 height 22
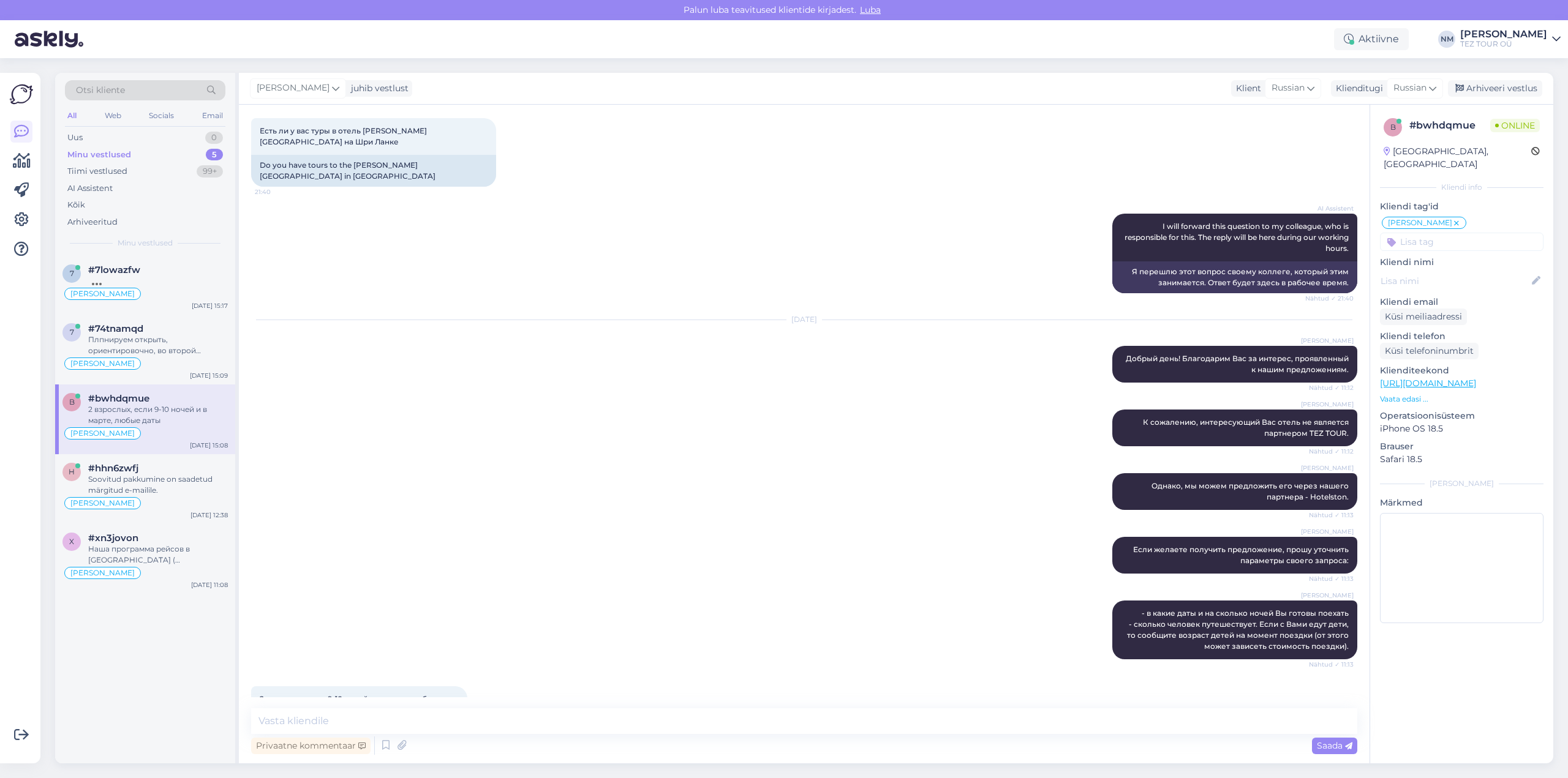
scroll to position [217, 0]
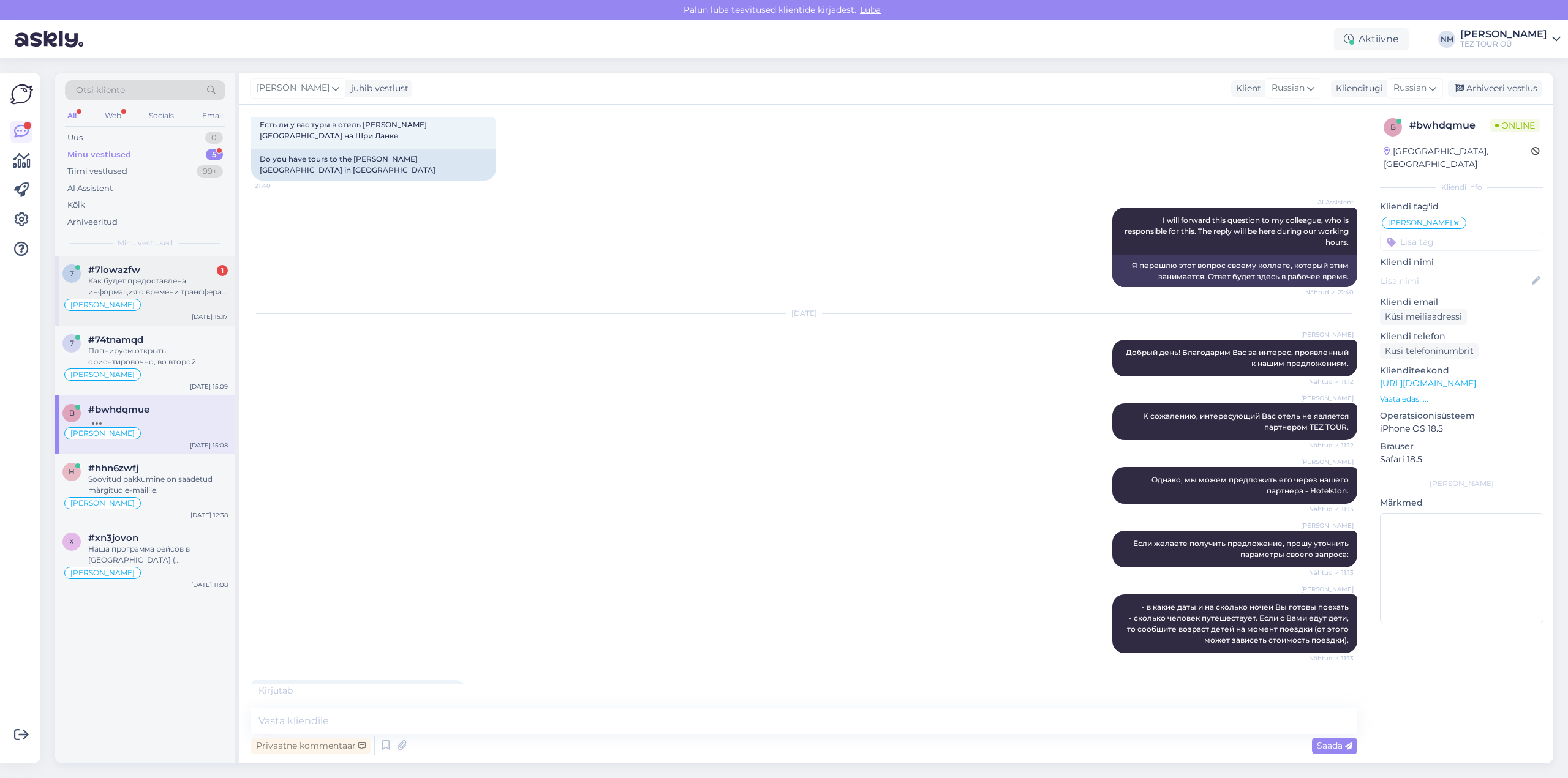
click at [162, 283] on div "Как будет предоставлена информация о времени трансфера из отеля в аэропорт? Во …" at bounding box center [158, 286] width 139 height 22
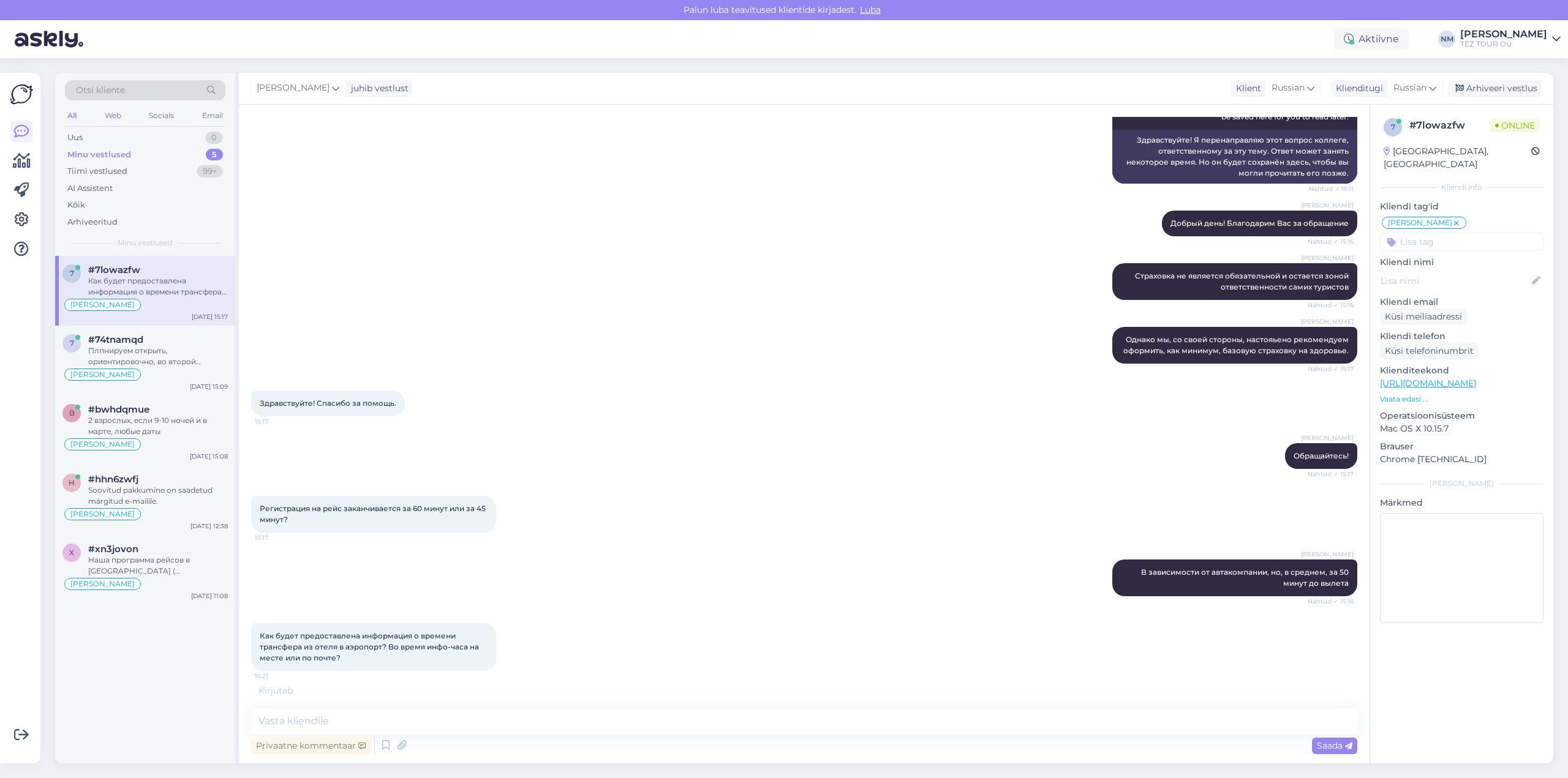
scroll to position [723, 0]
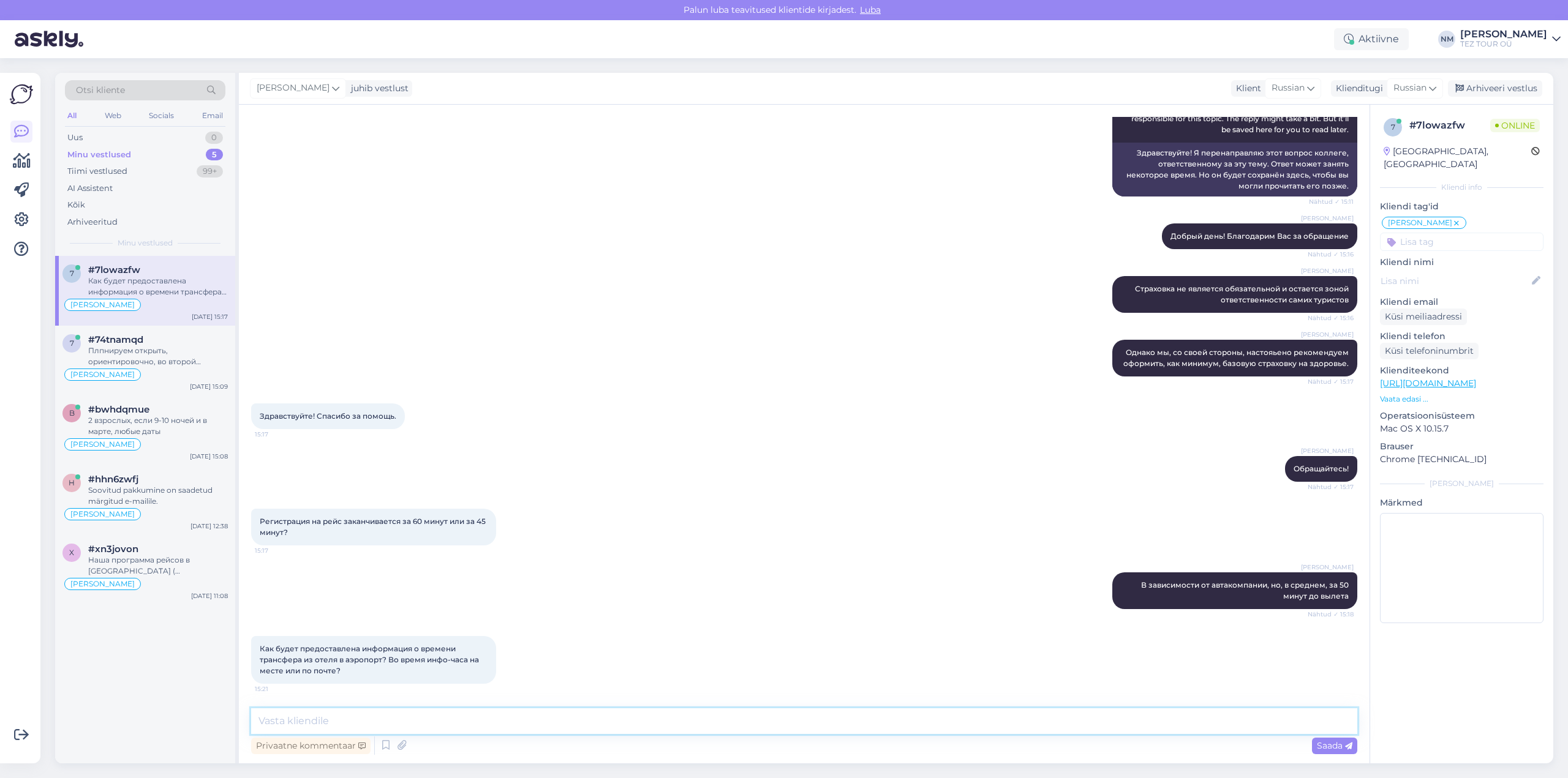
click at [313, 717] on textarea at bounding box center [804, 721] width 1106 height 26
click at [921, 717] on textarea "Информация о времени обратного трансфера сообщается в отель, примерно, за 10-12…" at bounding box center [804, 721] width 1106 height 26
type textarea "Информация о времени обратного трансфера сообщается в отель, примерно, за 10-12…"
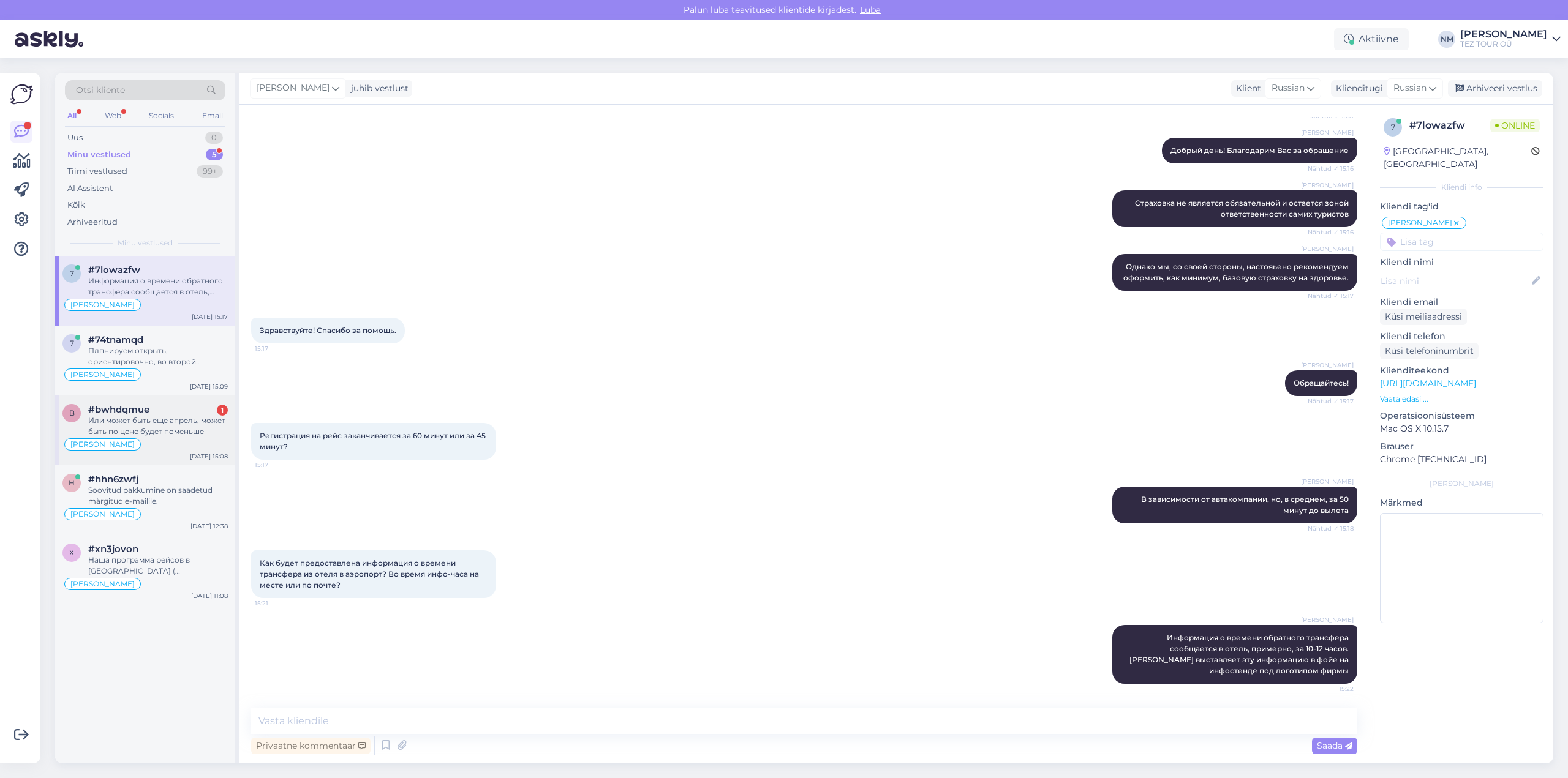
click at [185, 427] on div "Или может быть еще апрель, может быть по цене будет поменьше" at bounding box center [158, 426] width 139 height 22
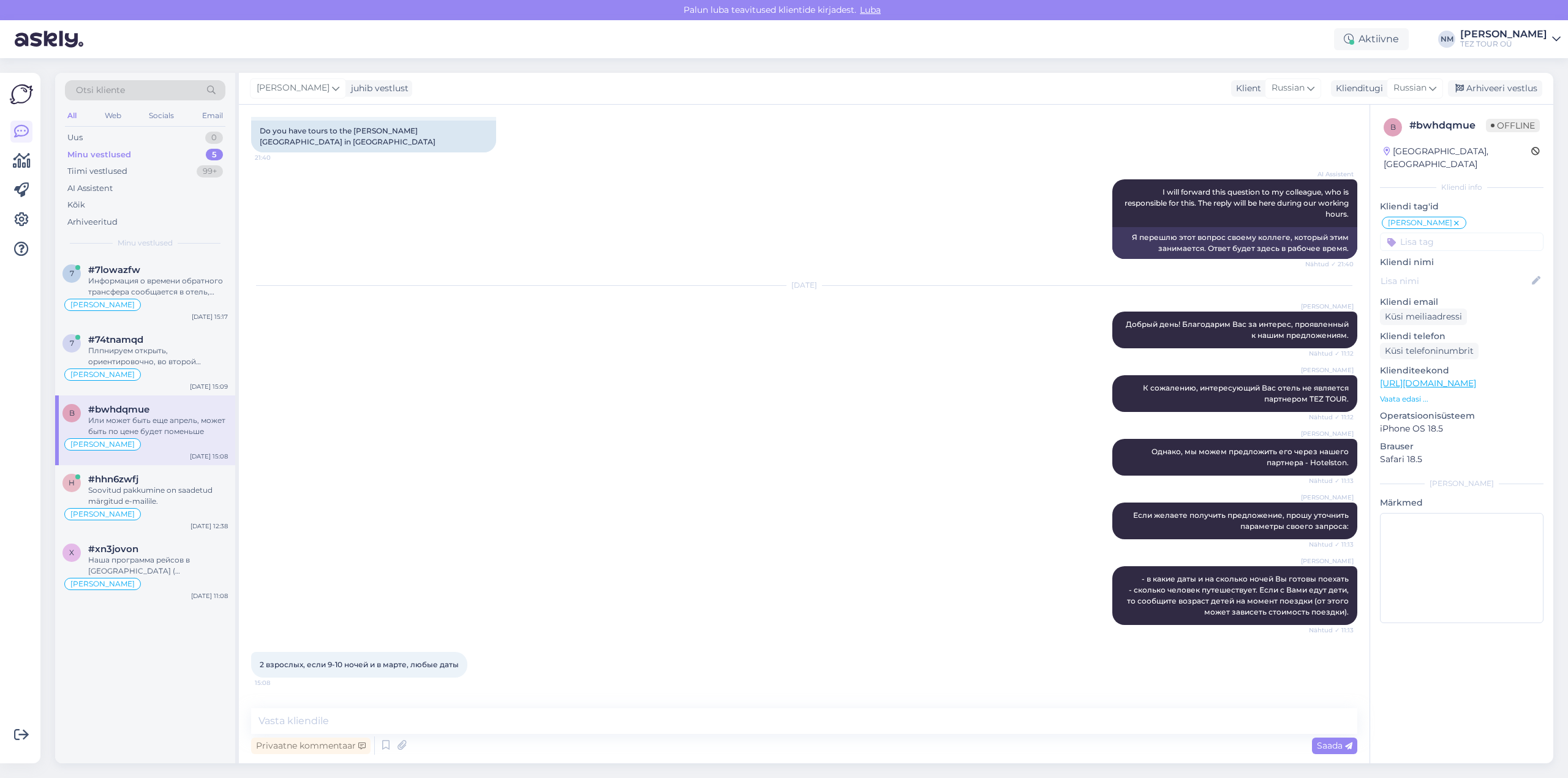
scroll to position [280, 0]
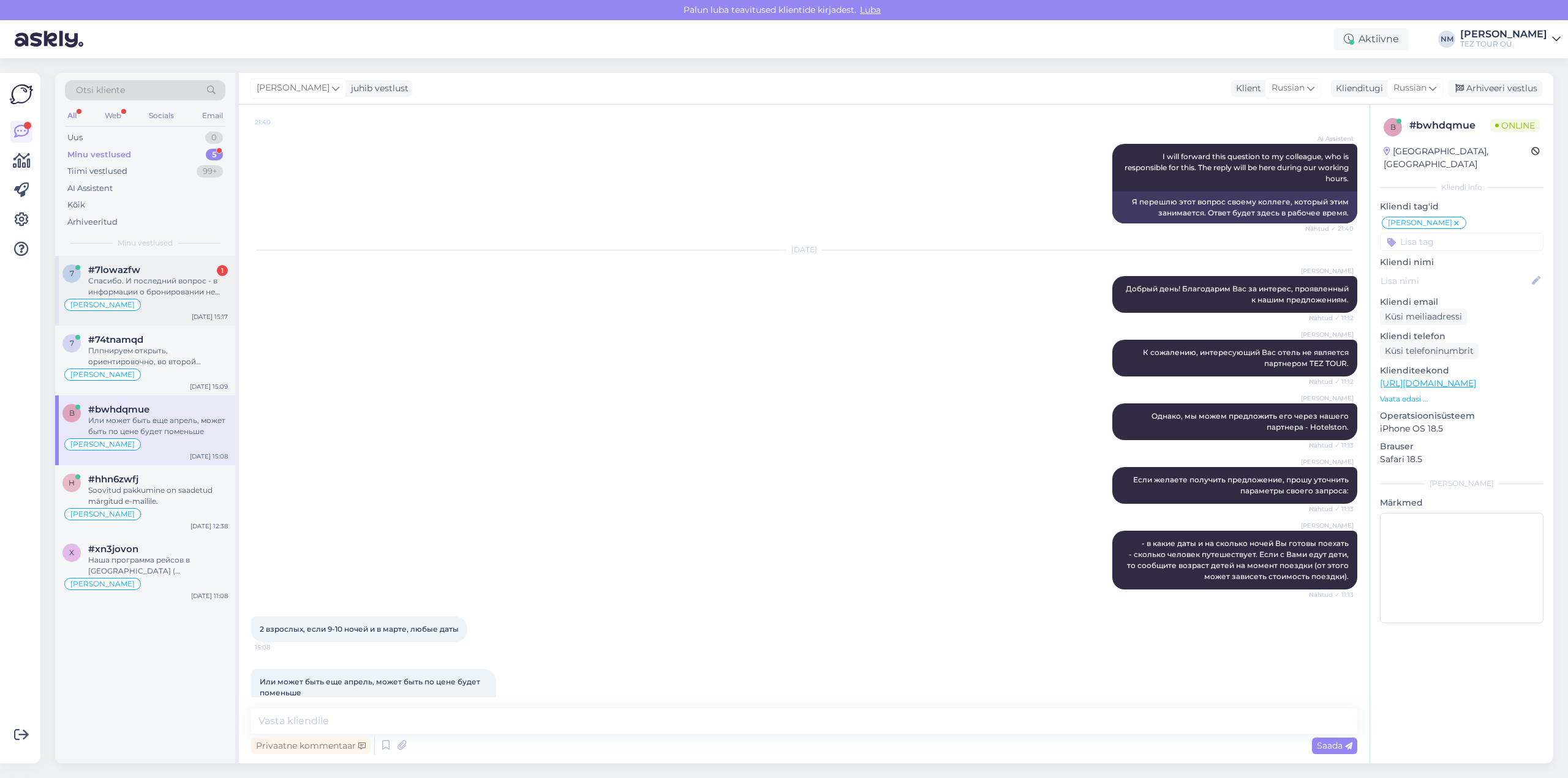
click at [159, 280] on div "Спасибо. И последний вопрос - в информации о бронировании не отображаются допол…" at bounding box center [158, 286] width 139 height 22
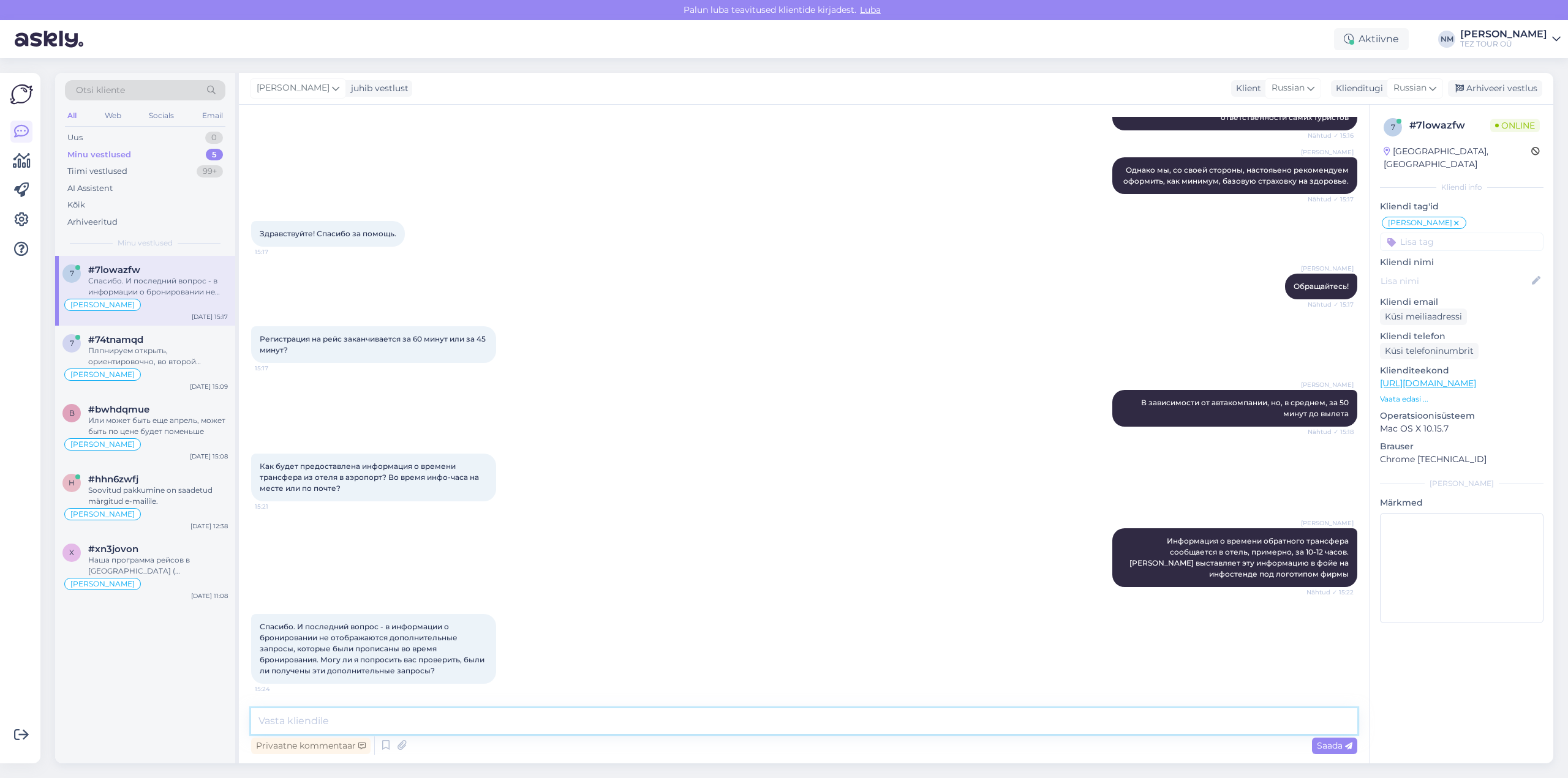
click at [297, 720] on textarea at bounding box center [804, 721] width 1106 height 26
type textarea "Каким образом была оформлена Ваша бронь? Самостоятельно онлайн или через консул…"
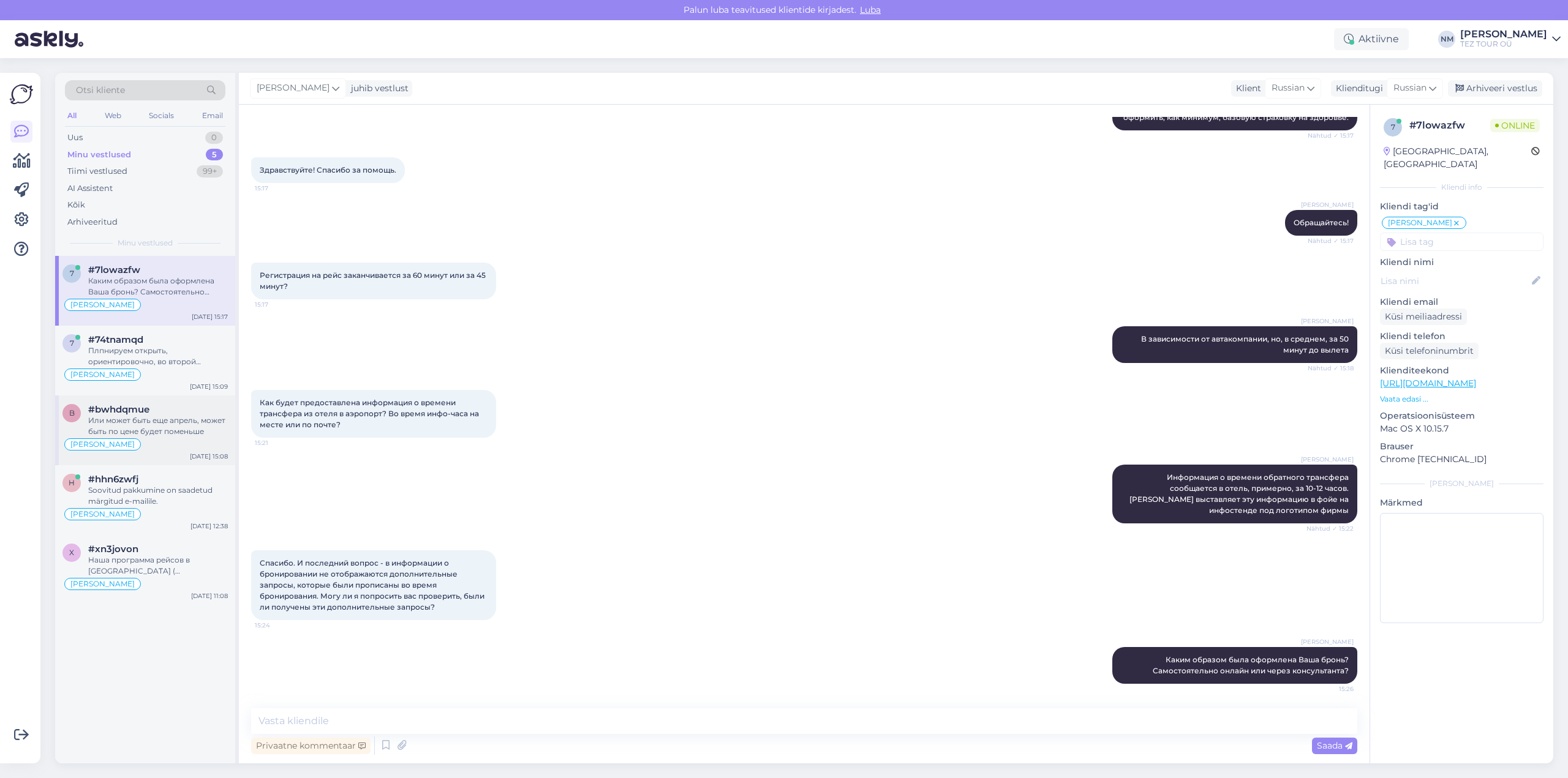
click at [189, 419] on div "Или может быть еще апрель, может быть по цене будет поменьше" at bounding box center [158, 426] width 139 height 22
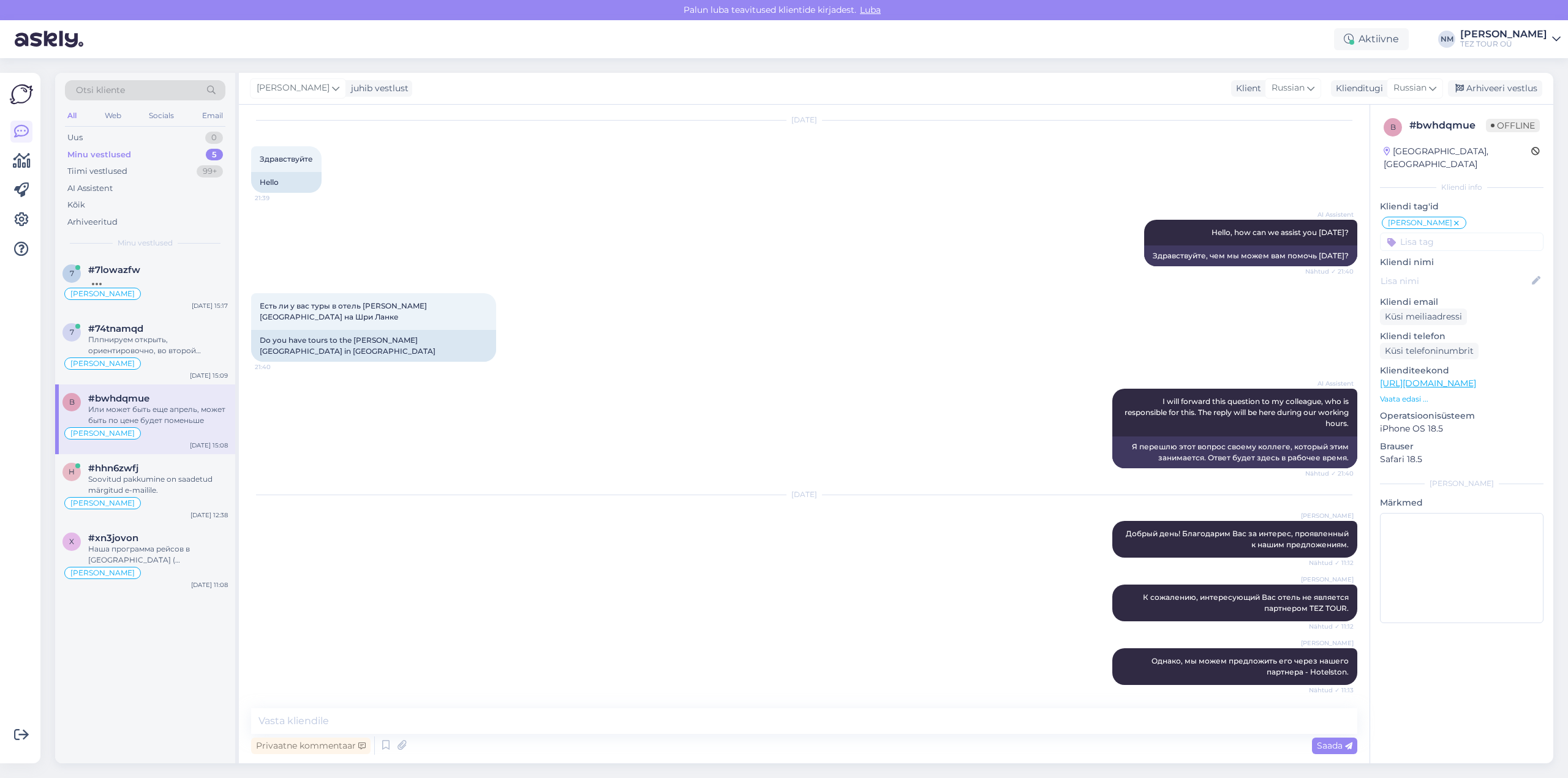
scroll to position [280, 0]
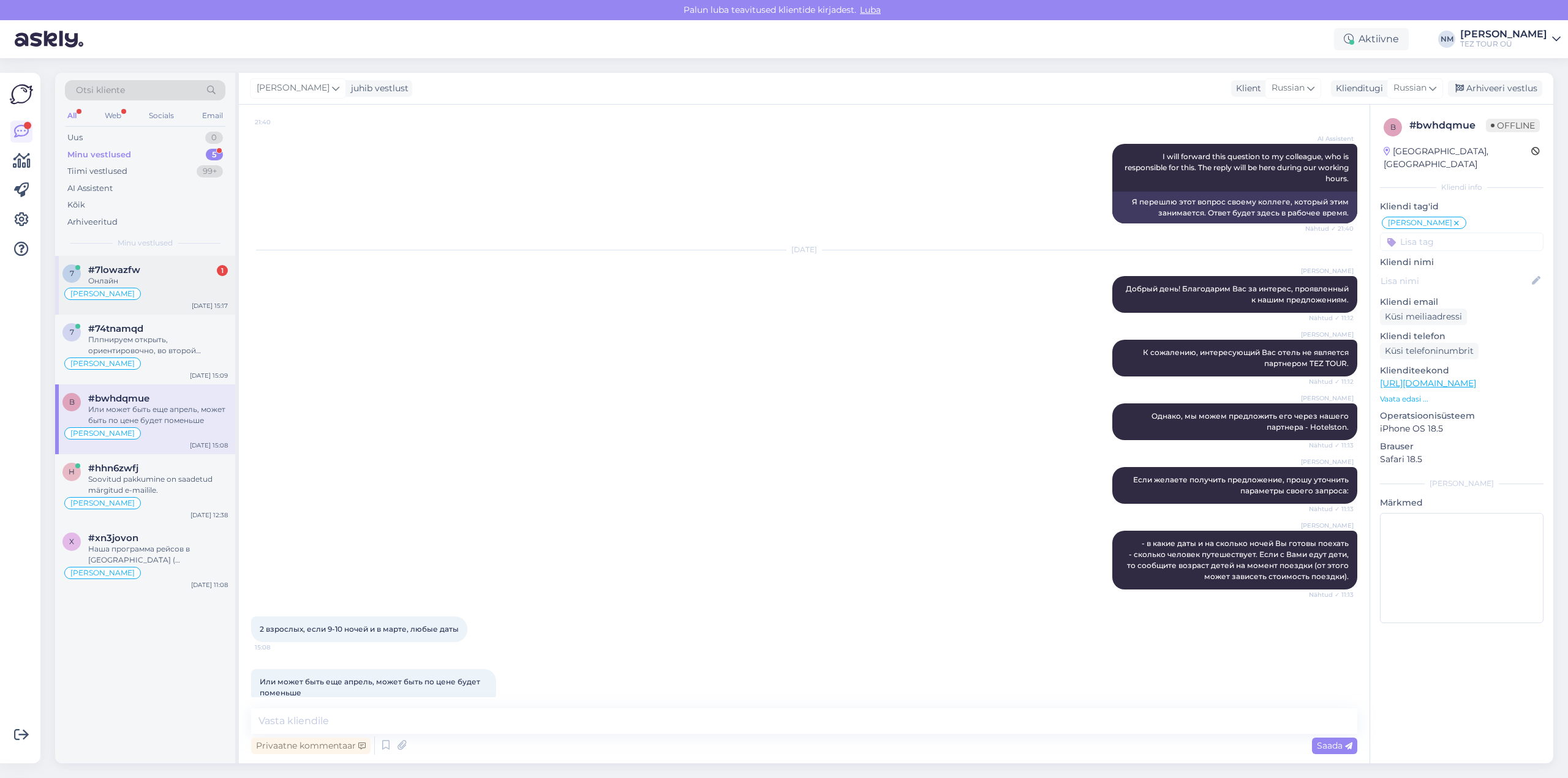
click at [154, 271] on div "#7lowazfw 1" at bounding box center [158, 270] width 139 height 11
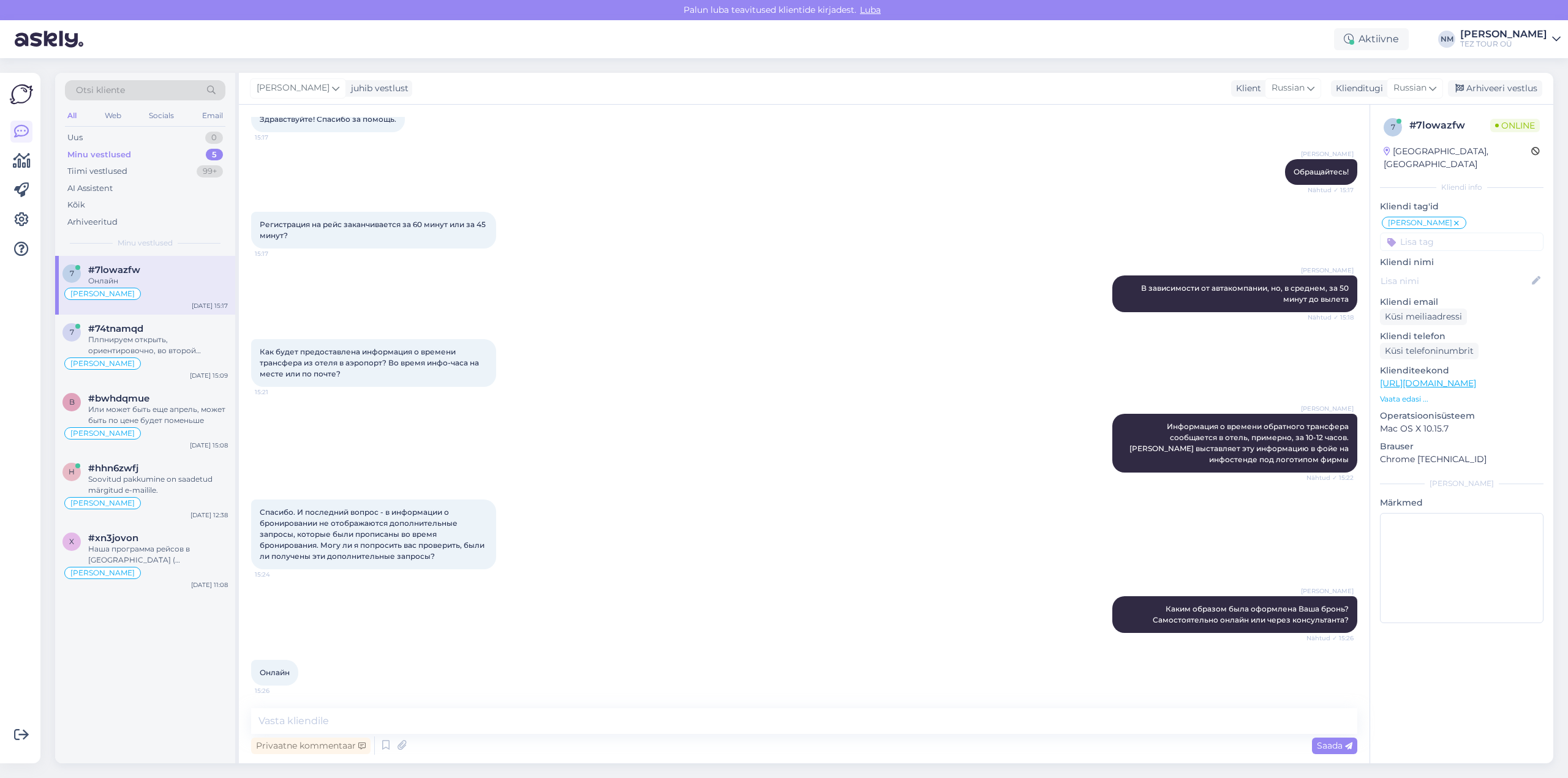
scroll to position [1022, 0]
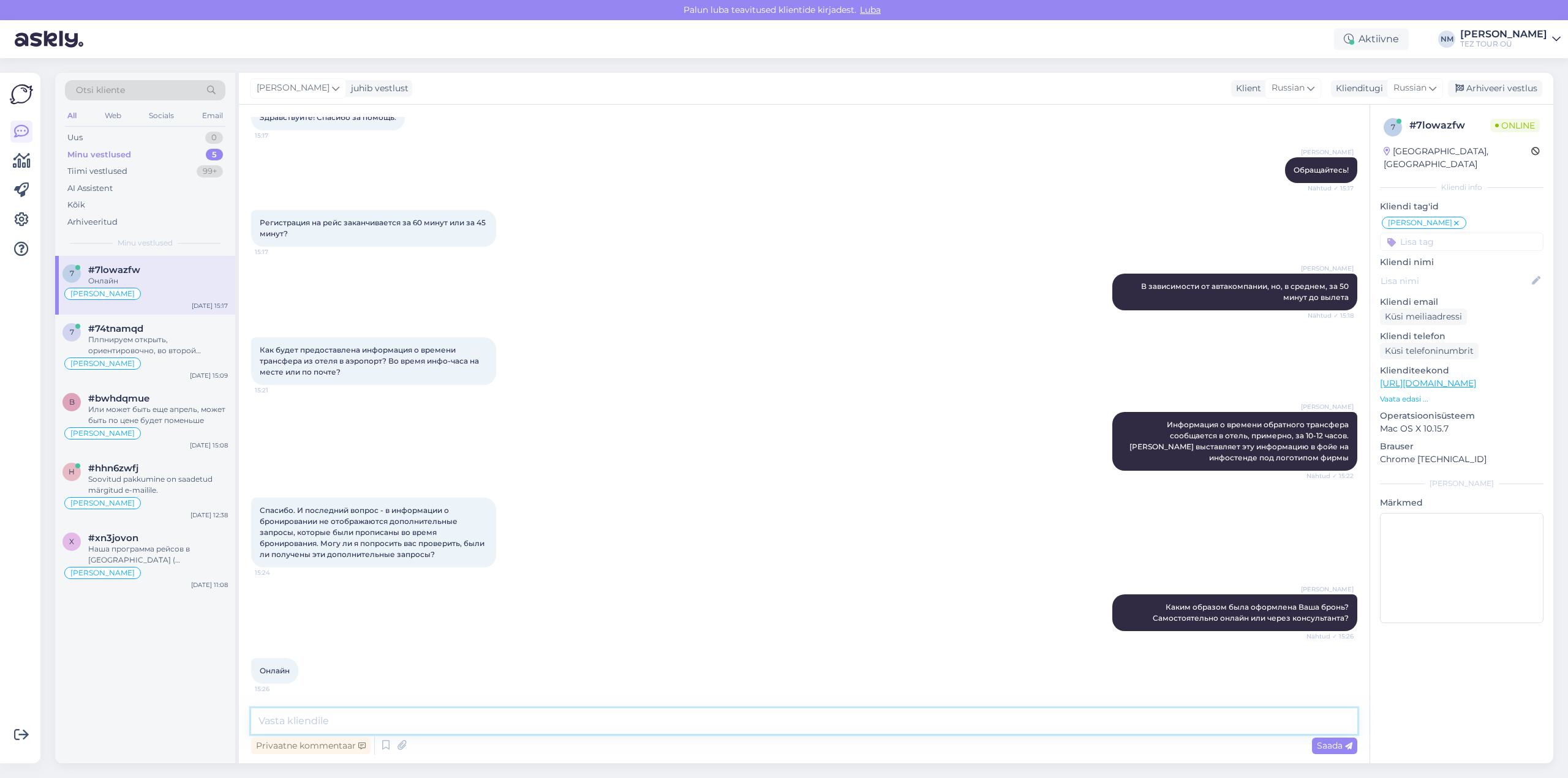
click at [336, 722] on textarea at bounding box center [804, 721] width 1106 height 26
type textarea "[PERSON_NAME]"
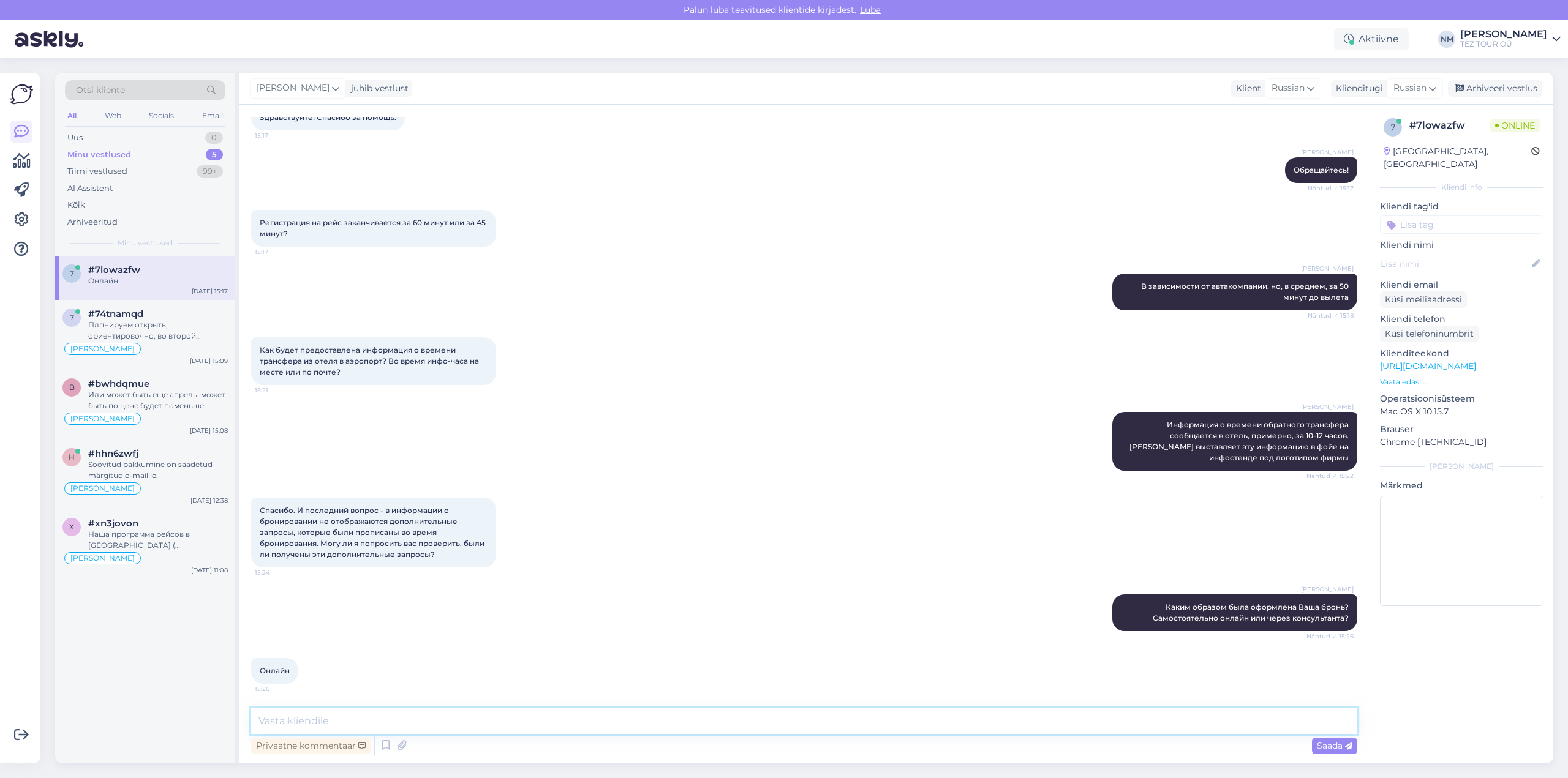
click at [334, 719] on textarea at bounding box center [804, 721] width 1106 height 26
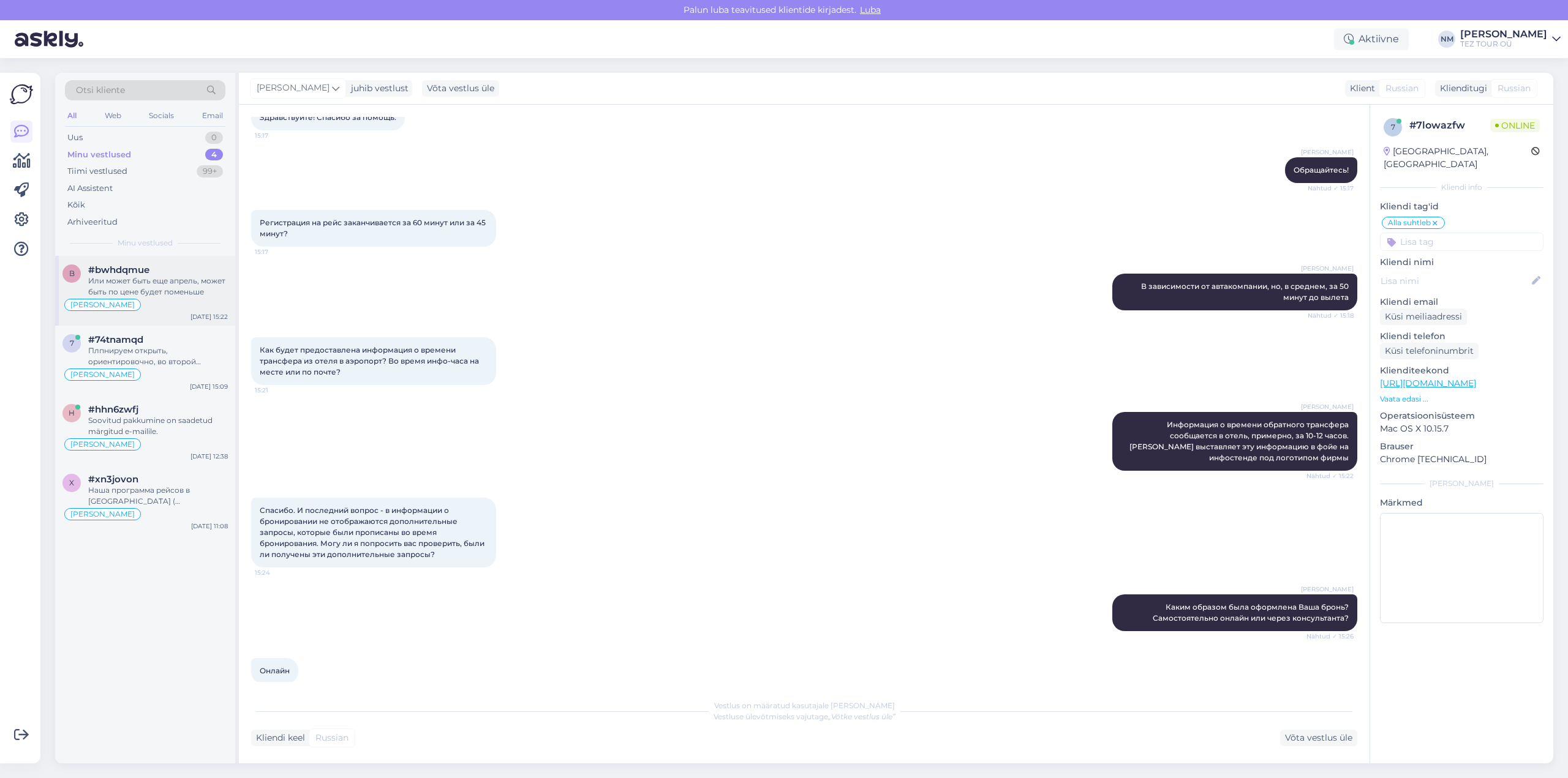
click at [167, 284] on div "Или может быть еще апрель, может быть по цене будет поменьше" at bounding box center [158, 286] width 139 height 22
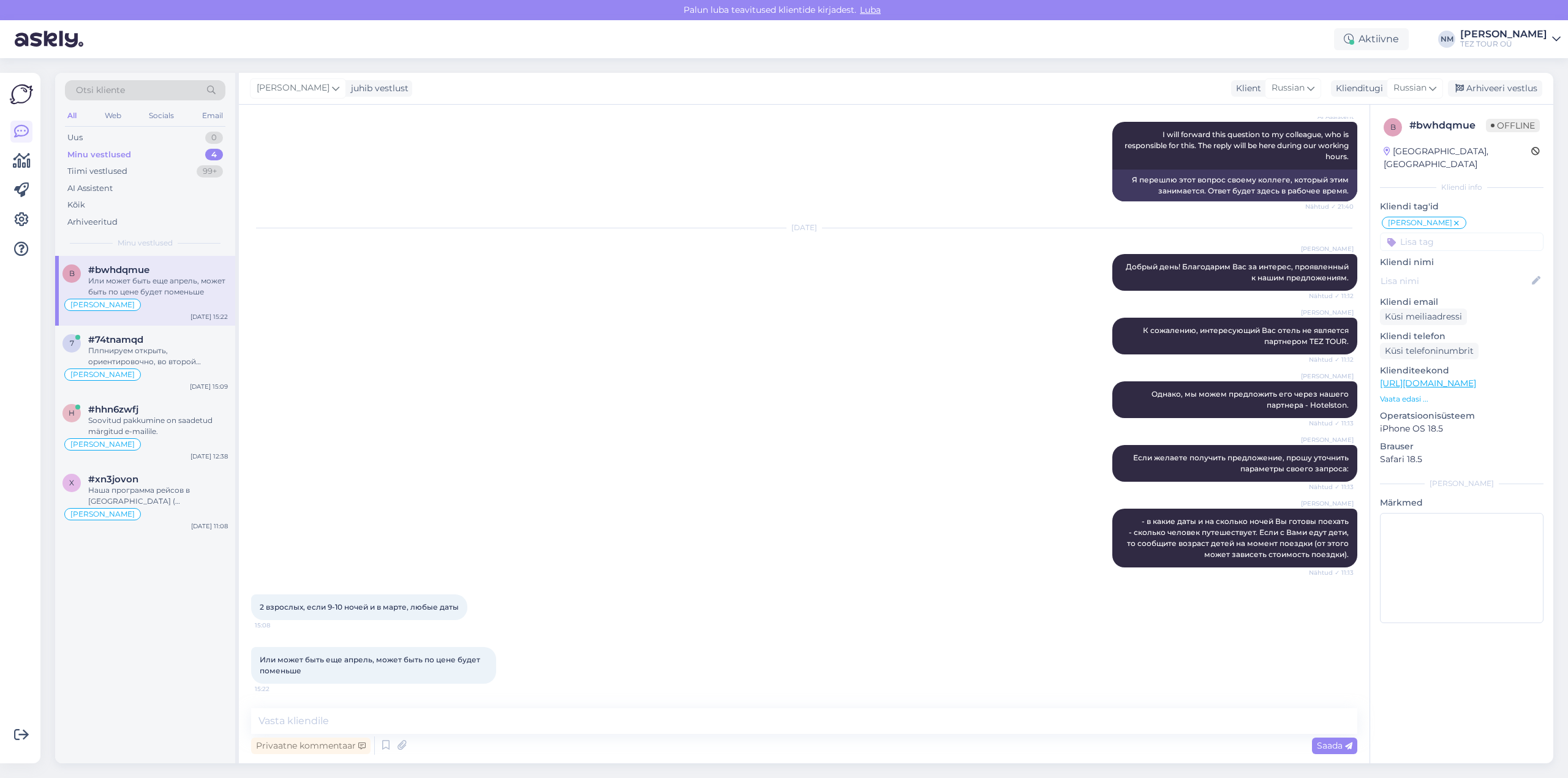
scroll to position [280, 0]
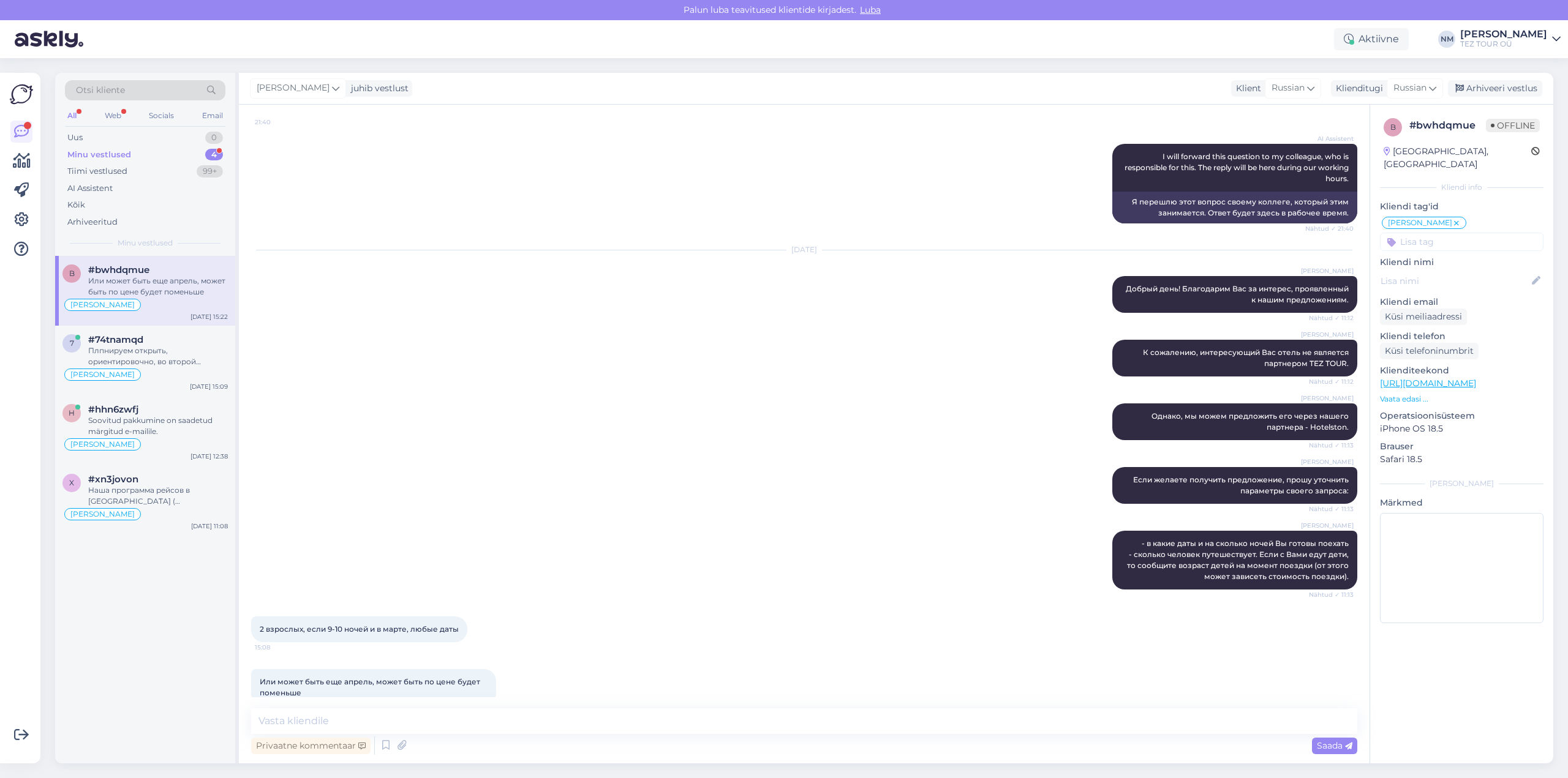
click at [216, 152] on div "4" at bounding box center [214, 154] width 18 height 13
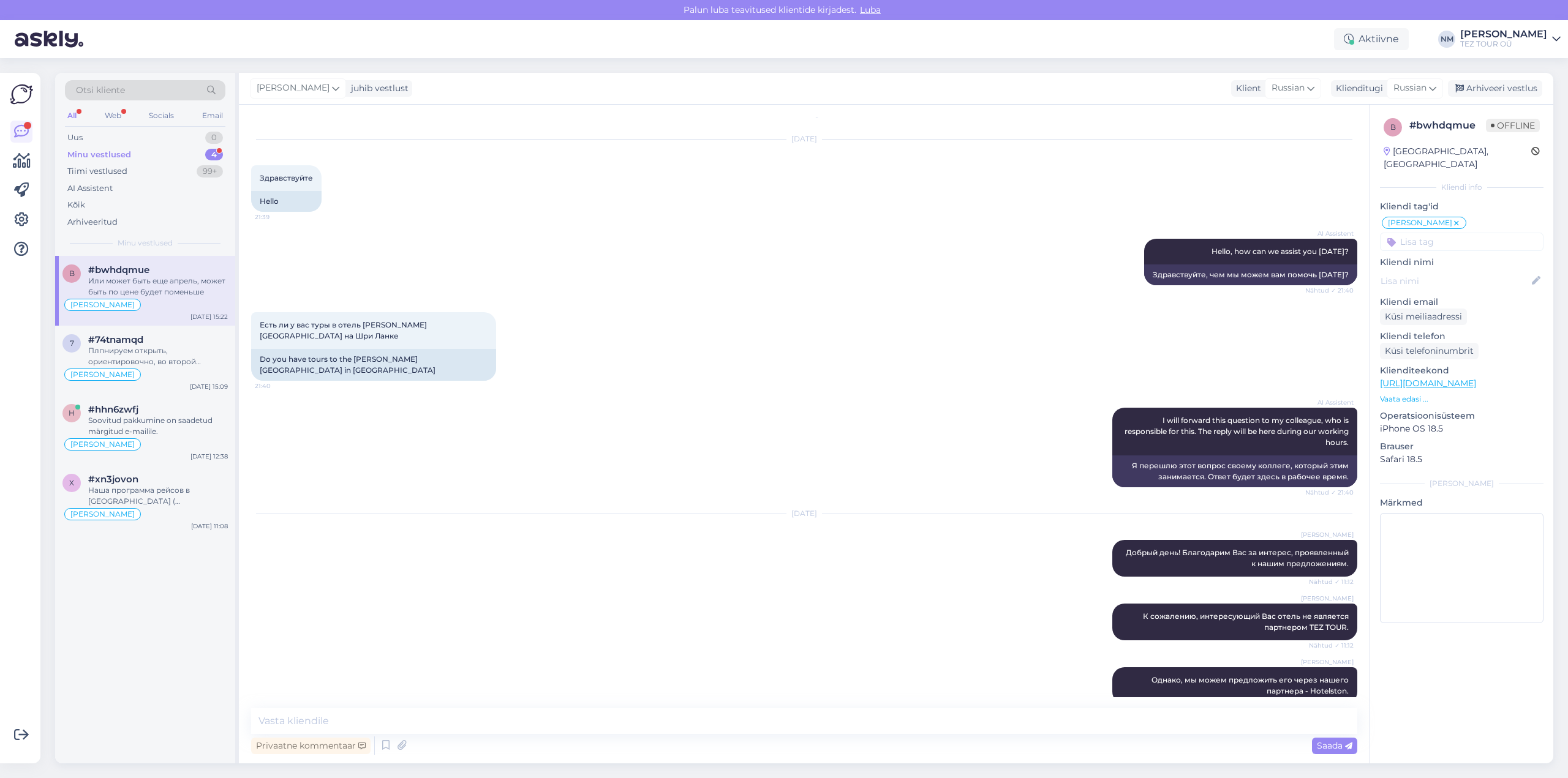
scroll to position [0, 0]
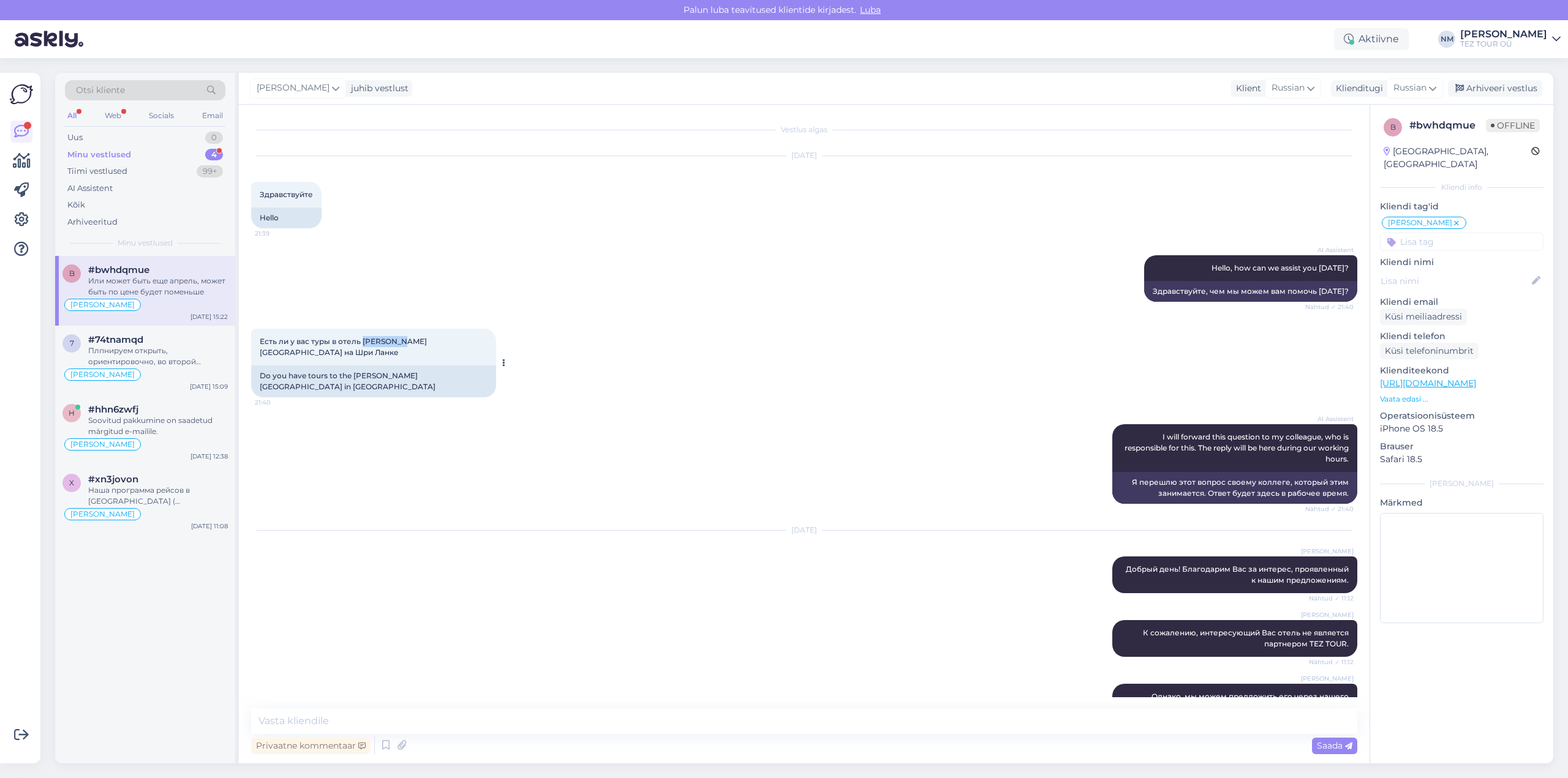
drag, startPoint x: 362, startPoint y: 338, endPoint x: 398, endPoint y: 341, distance: 36.1
click at [398, 341] on span "Есть ли у вас туры в отель [PERSON_NAME][GEOGRAPHIC_DATA] на Шри Ланке" at bounding box center [343, 346] width 167 height 20
copy span "[PERSON_NAME] sea"
click at [362, 722] on textarea at bounding box center [804, 721] width 1106 height 26
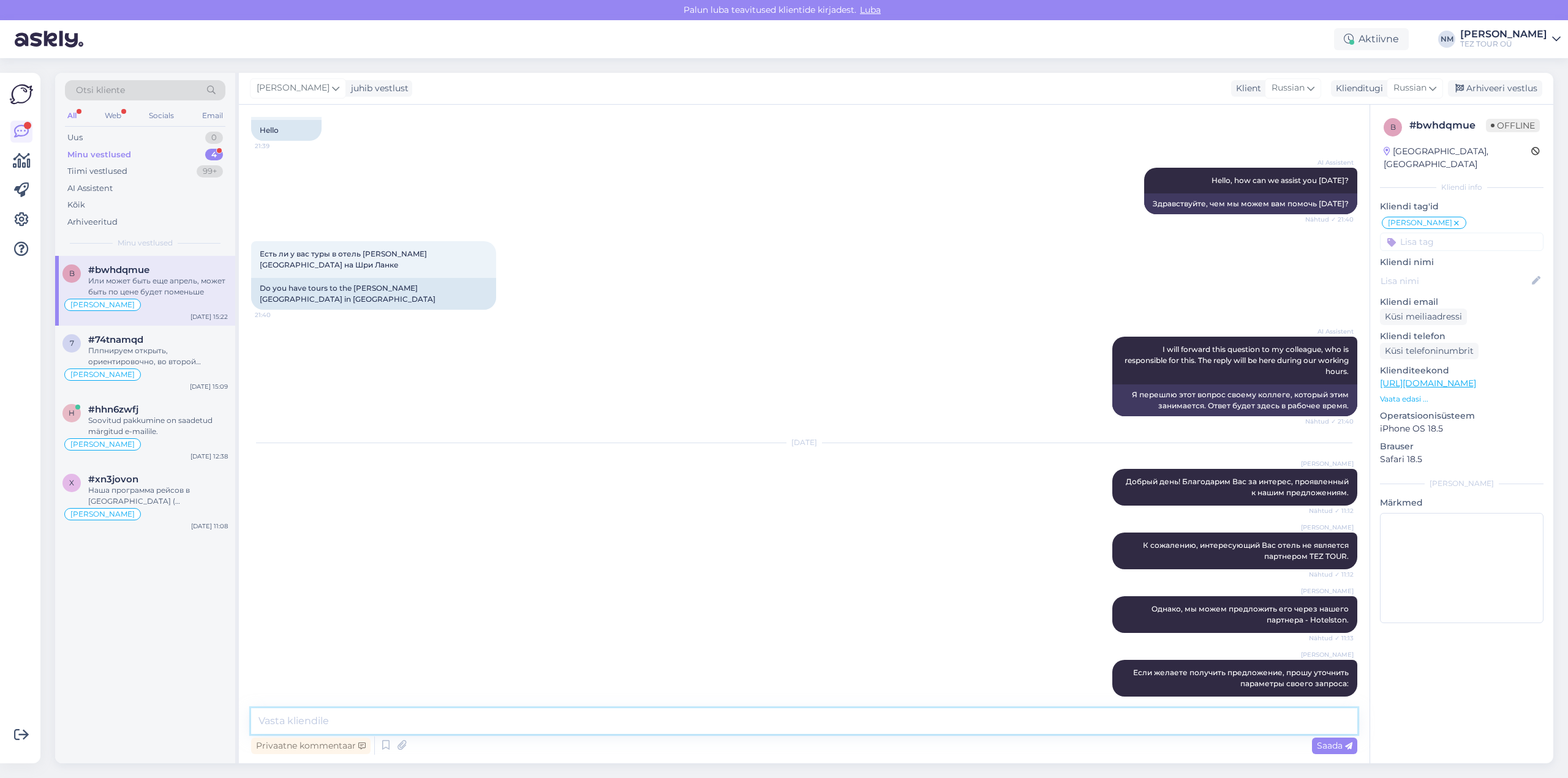
scroll to position [280, 0]
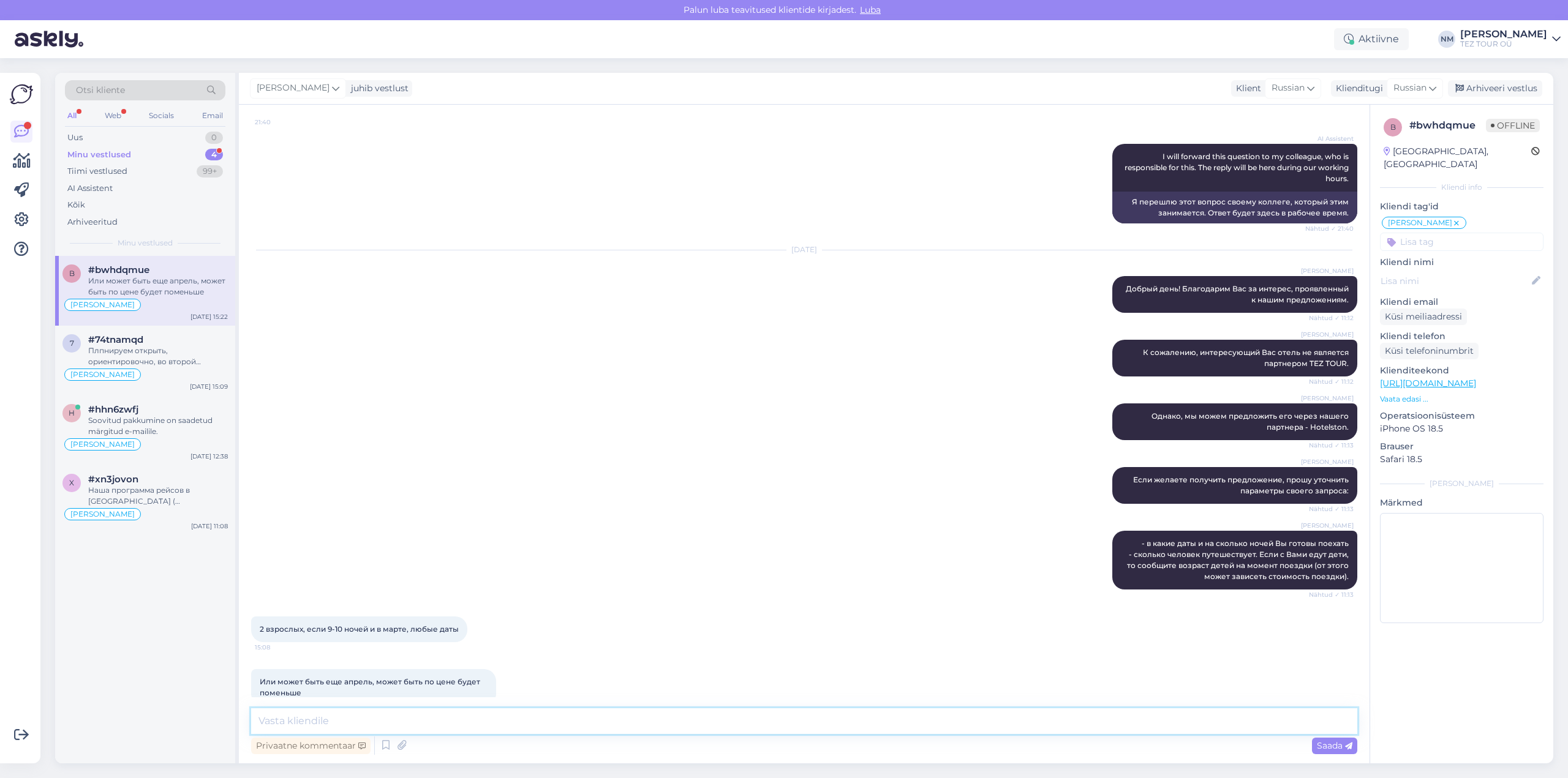
click at [310, 715] on textarea at bounding box center [804, 721] width 1106 height 26
type textarea "Нет, апрельские вылеты выше по цене."
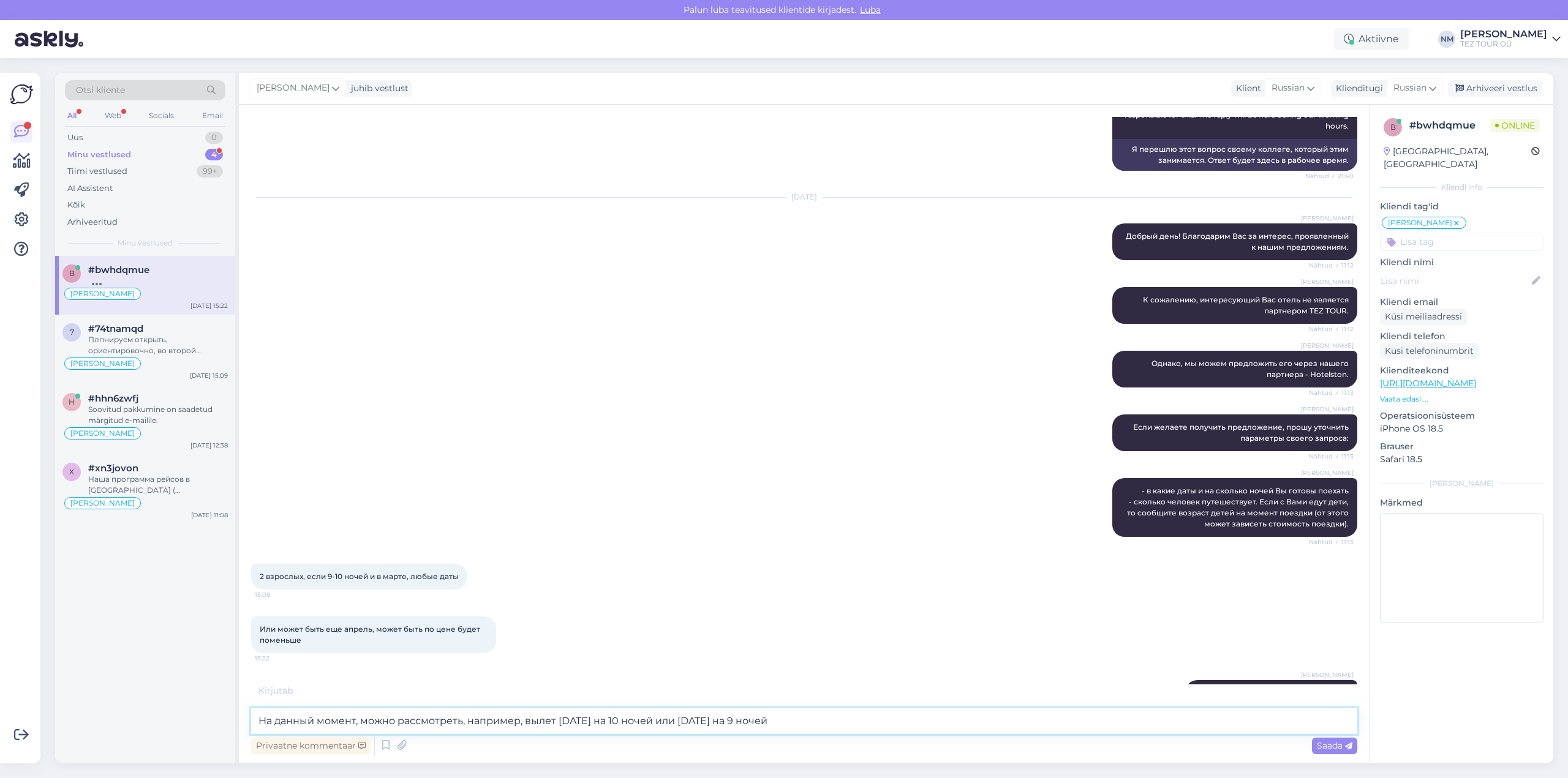
type textarea "На данный момент, можно рассмотреть, например, вылет [DATE] на 10 ночей или [DA…"
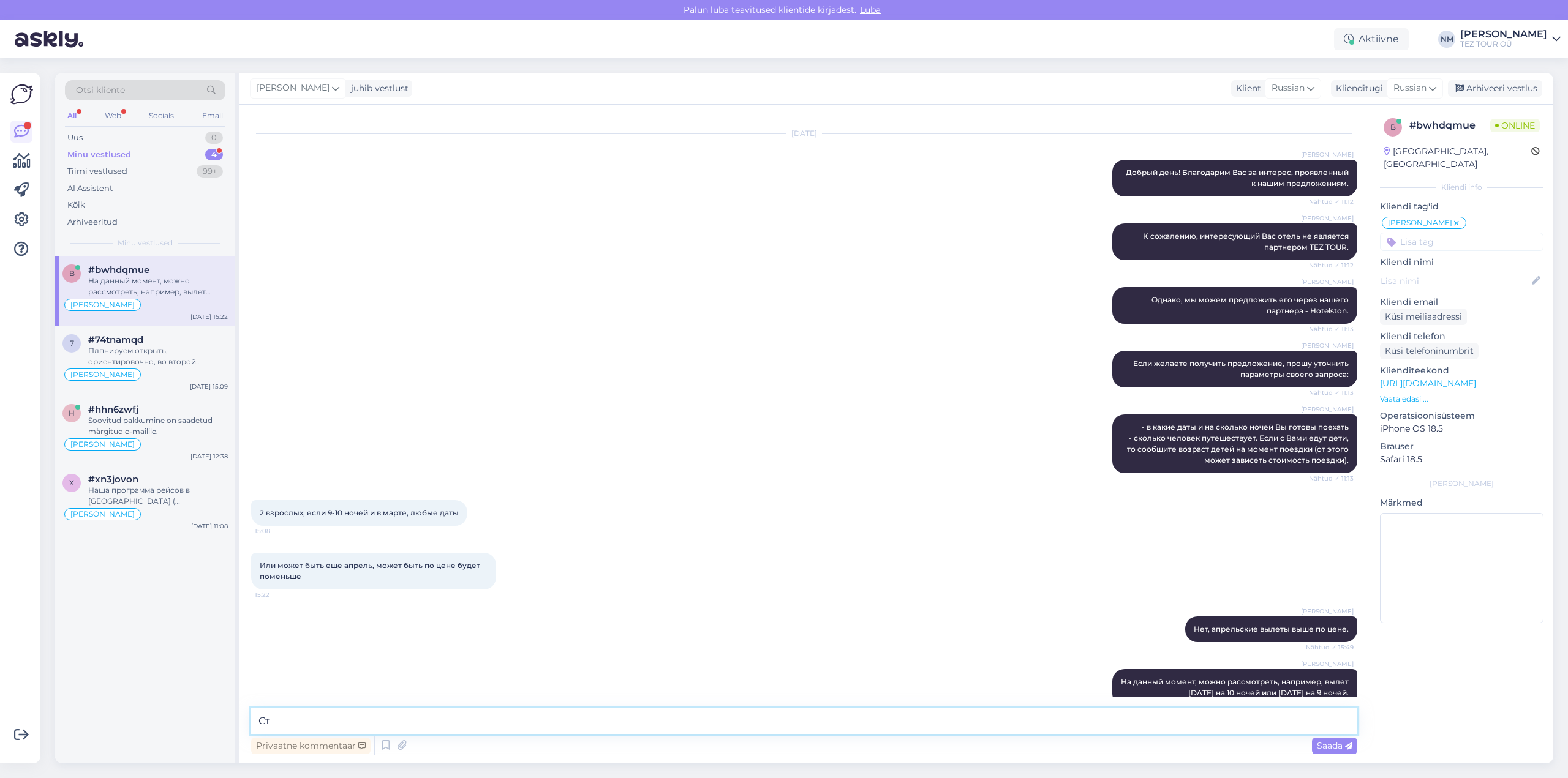
type textarea "С"
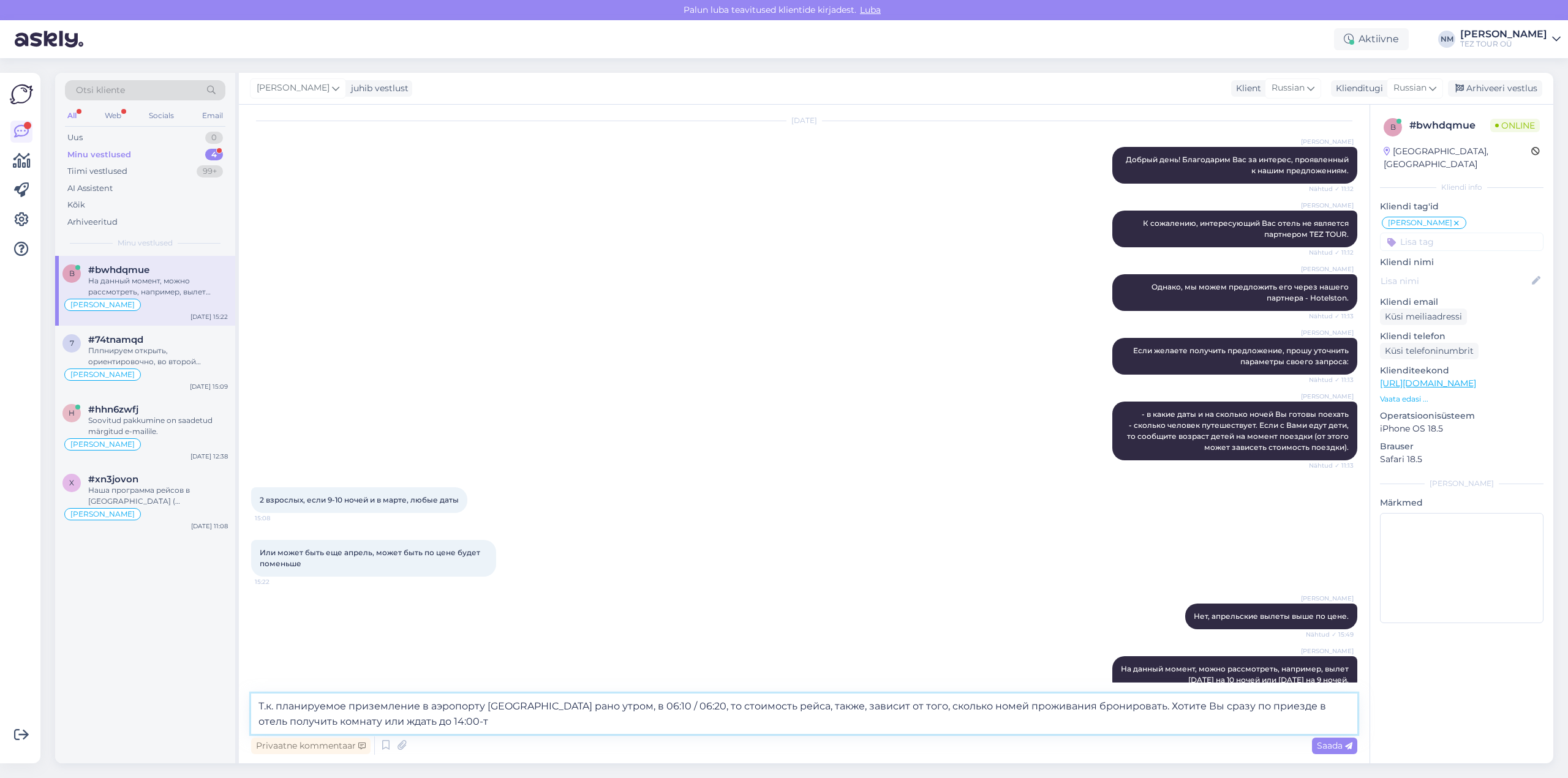
type textarea "Т.к. планируемое приземление в аэропорту [GEOGRAPHIC_DATA] рано утром, в 06:10 …"
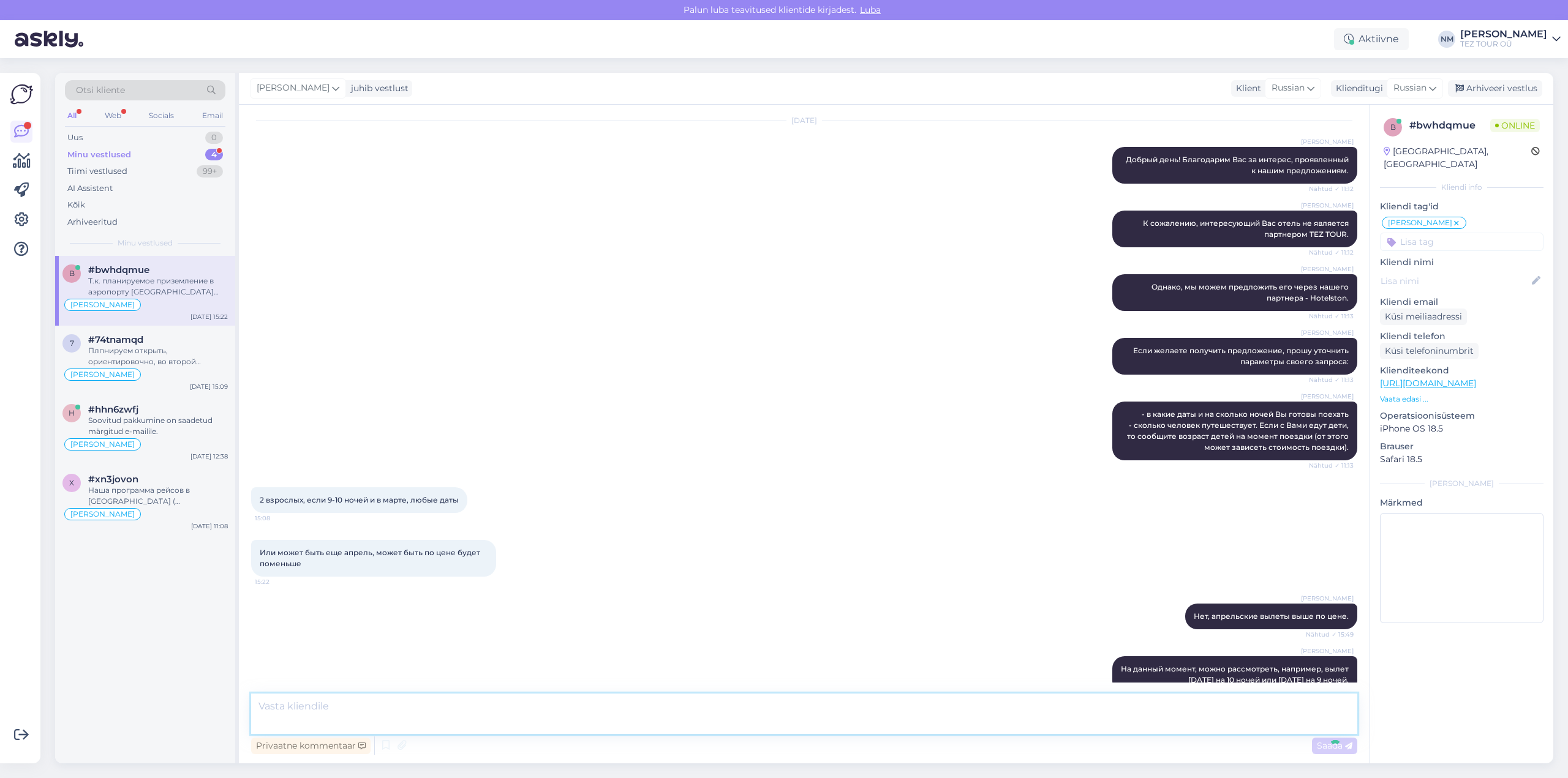
scroll to position [493, 0]
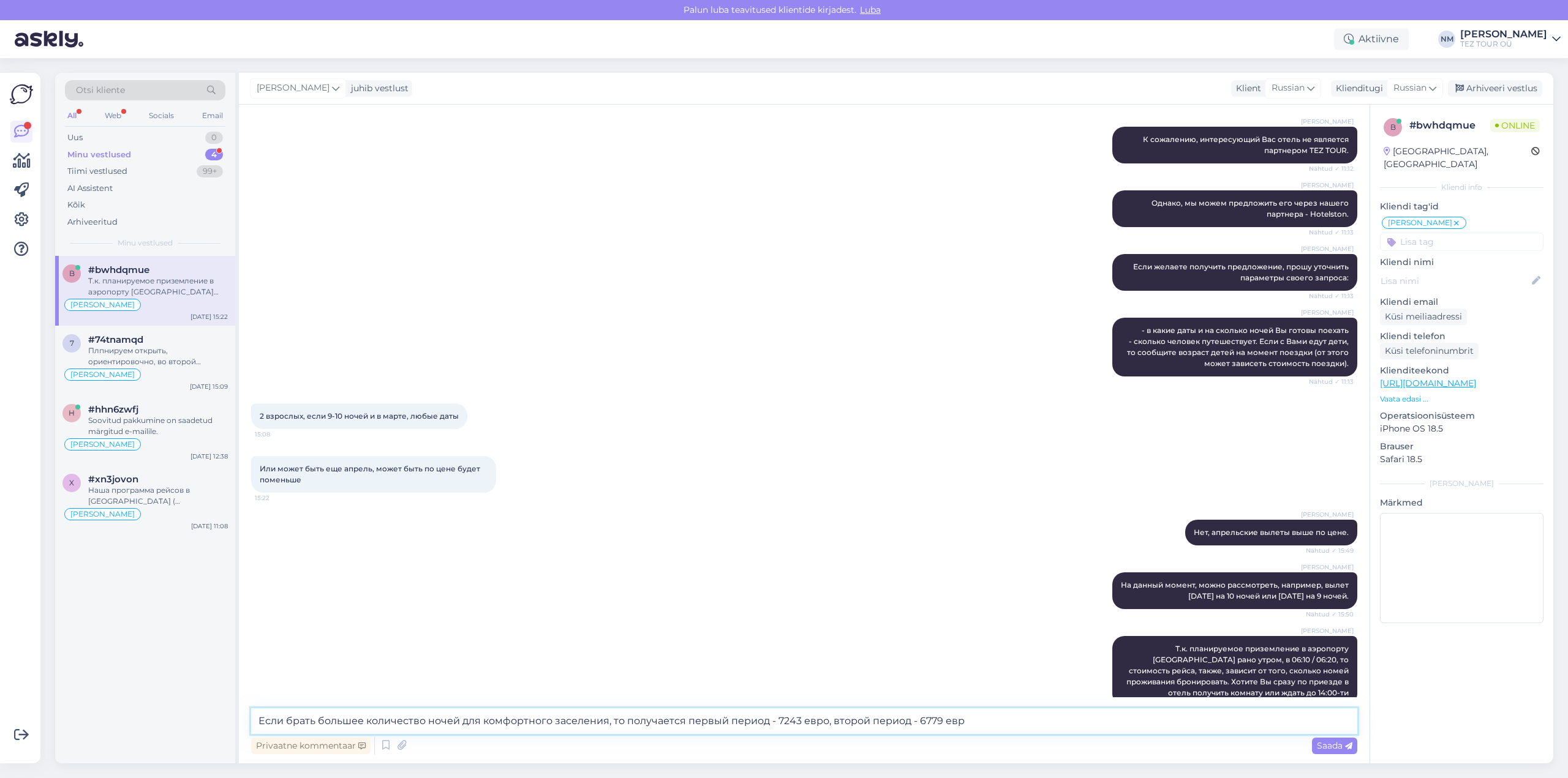
type textarea "Если брать большее количество ночей для комфортного заселения, то получается пе…"
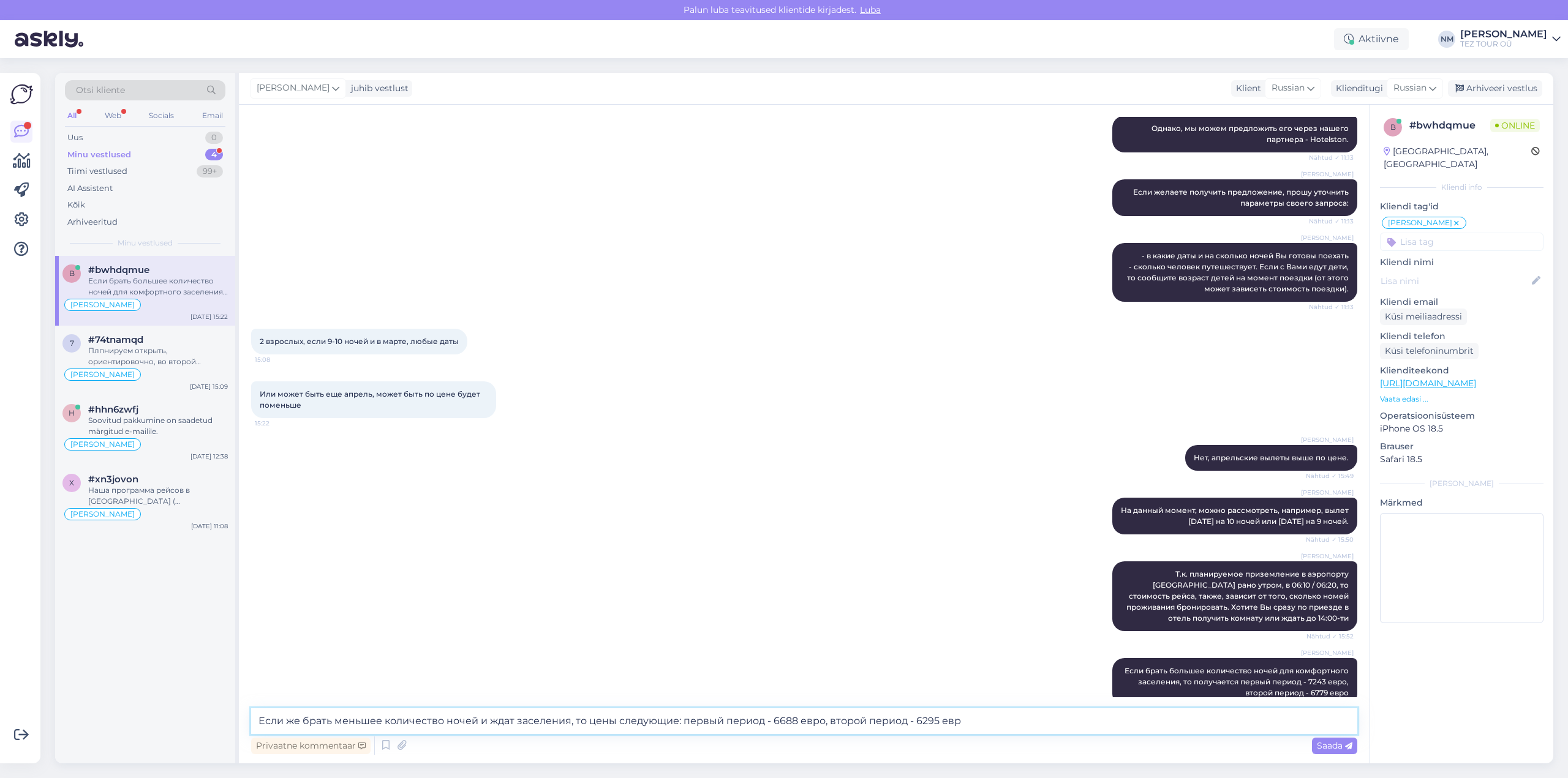
type textarea "Если же брать меньшее количество ночей и ждат заселения, то цены следующие: пер…"
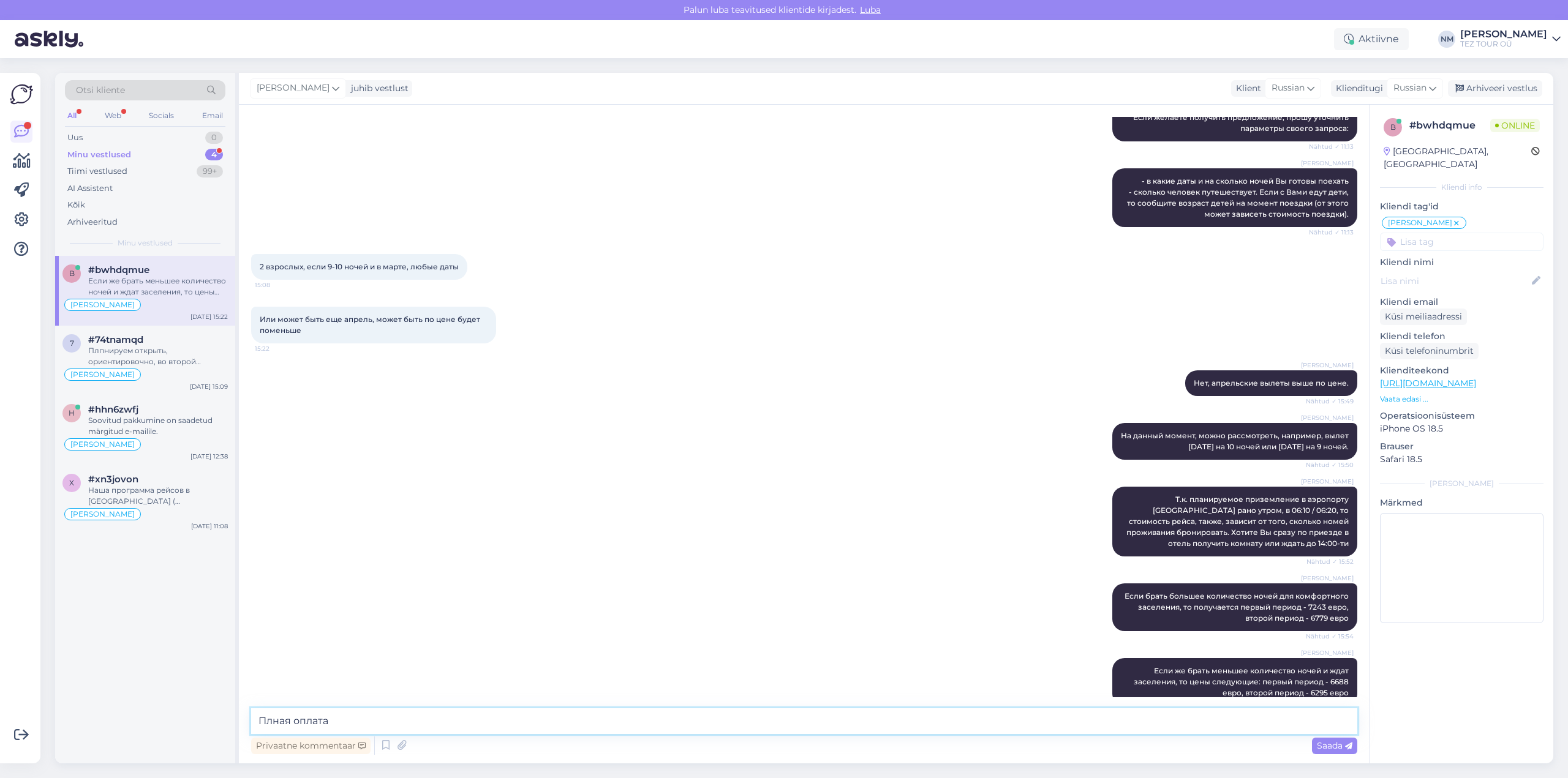
click at [264, 720] on textarea "Плная оплата" at bounding box center [804, 721] width 1106 height 26
click at [355, 716] on textarea "Полная оплата" at bounding box center [804, 721] width 1106 height 26
click at [268, 720] on textarea "Полная оплата - за 75 дней до вылета" at bounding box center [804, 721] width 1106 height 26
click at [800, 720] on textarea "Первый взнос сразу - полная стоимость билетов + 10% от стоимости проживания ( п…" at bounding box center [804, 721] width 1106 height 26
click at [833, 722] on textarea "Первый взнос сразу - полная стоимость билетов + 10% от стоимости проживания ( п…" at bounding box center [804, 721] width 1106 height 26
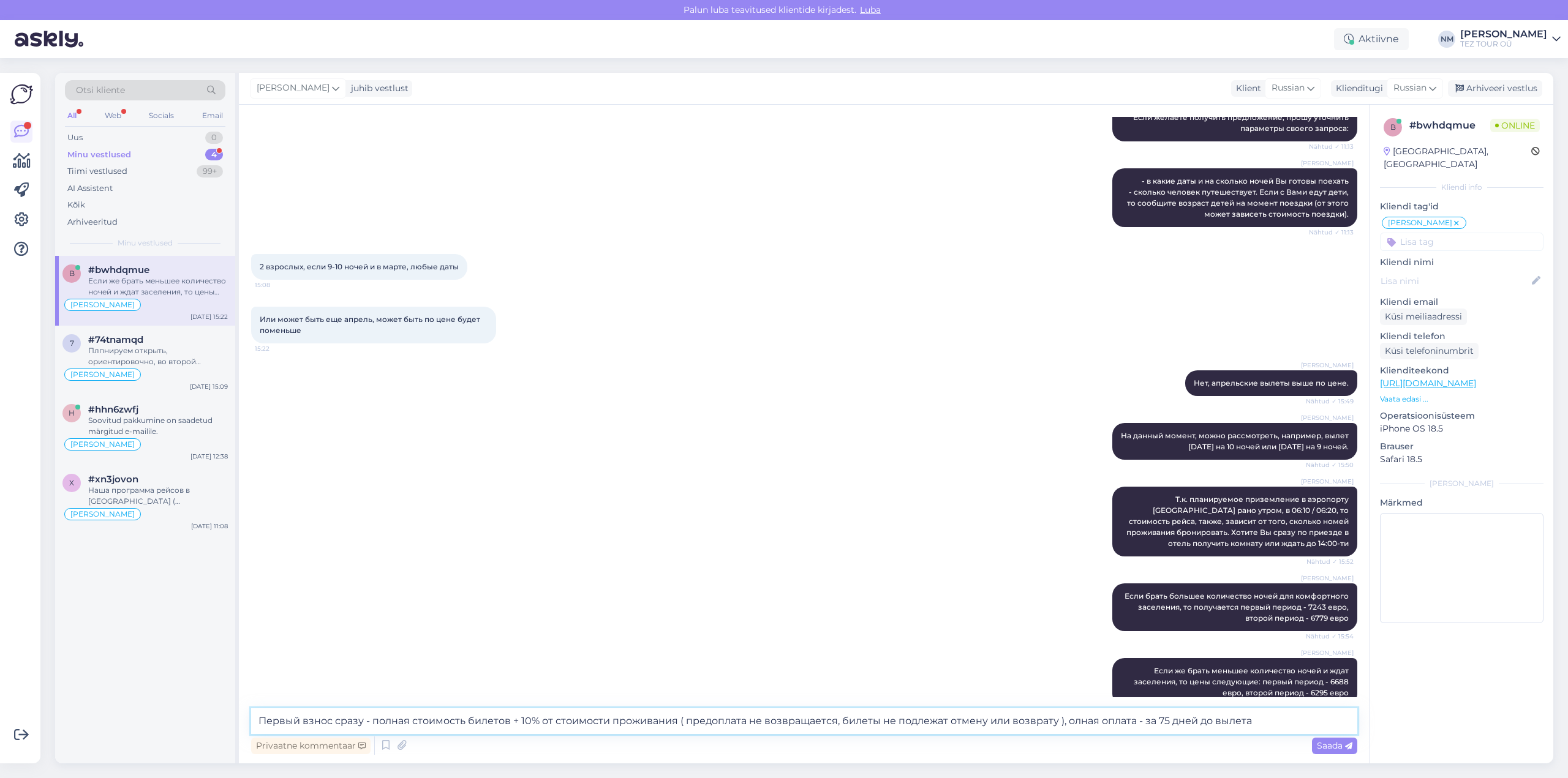
type textarea "Первый взнос сразу - полная стоимость билетов + 10% от стоимости проживания ( п…"
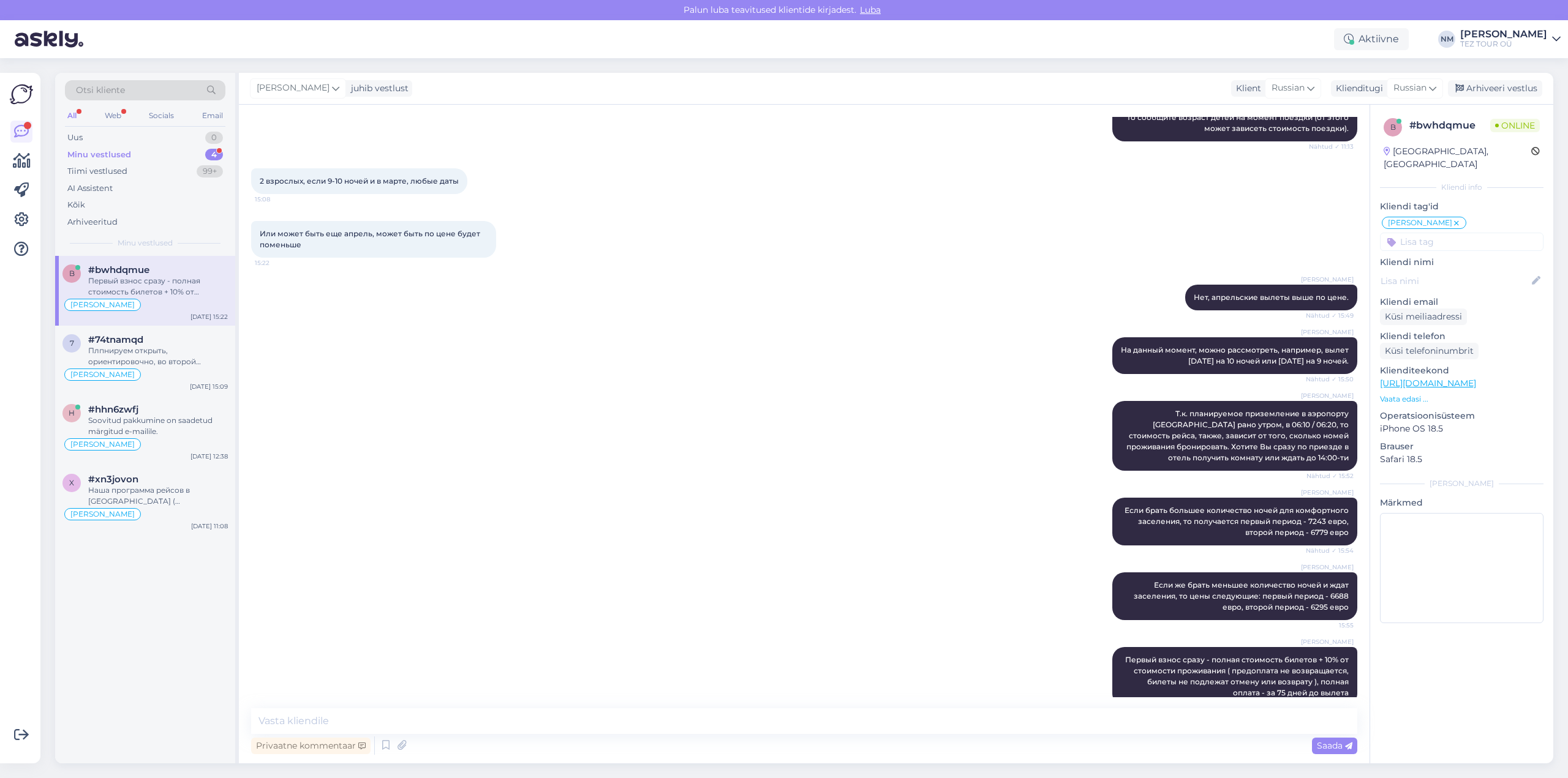
click at [214, 153] on div "4" at bounding box center [214, 154] width 18 height 13
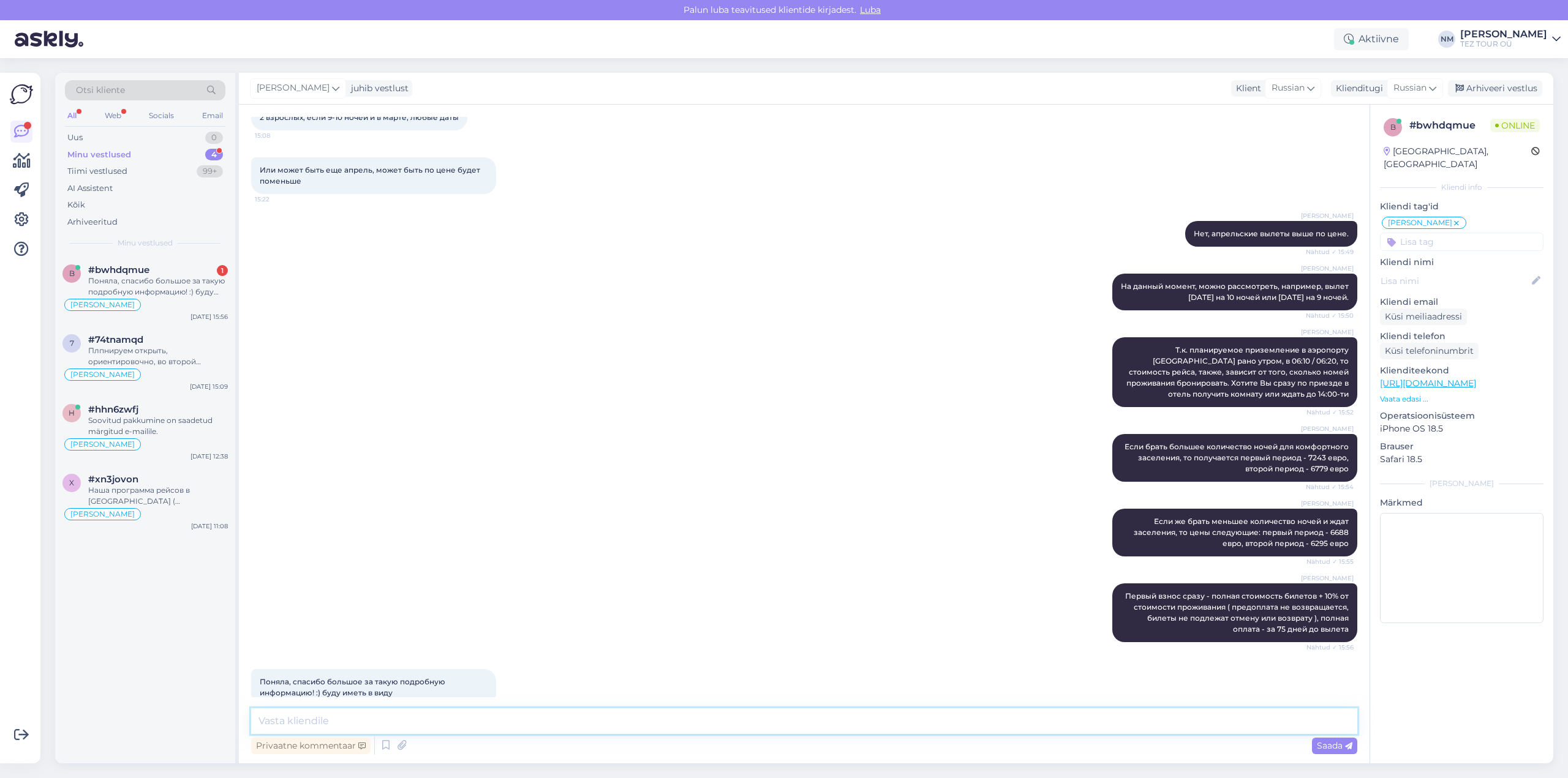
click at [300, 724] on textarea at bounding box center [804, 721] width 1106 height 26
type textarea "Обращайтесь!"
